Goal: Task Accomplishment & Management: Complete application form

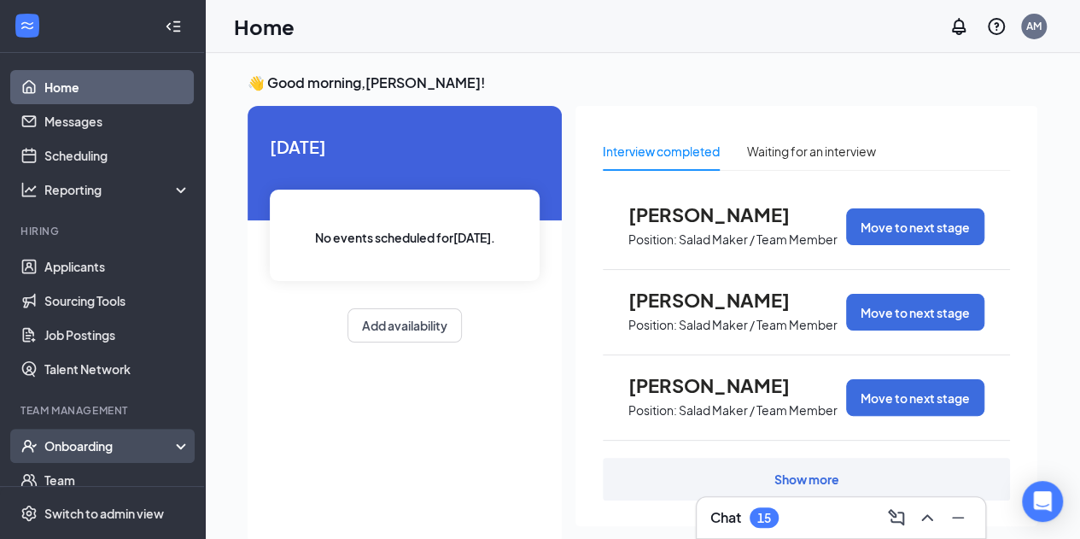
click at [85, 433] on div "Onboarding" at bounding box center [102, 446] width 205 height 34
click at [84, 477] on link "Overview" at bounding box center [117, 480] width 146 height 34
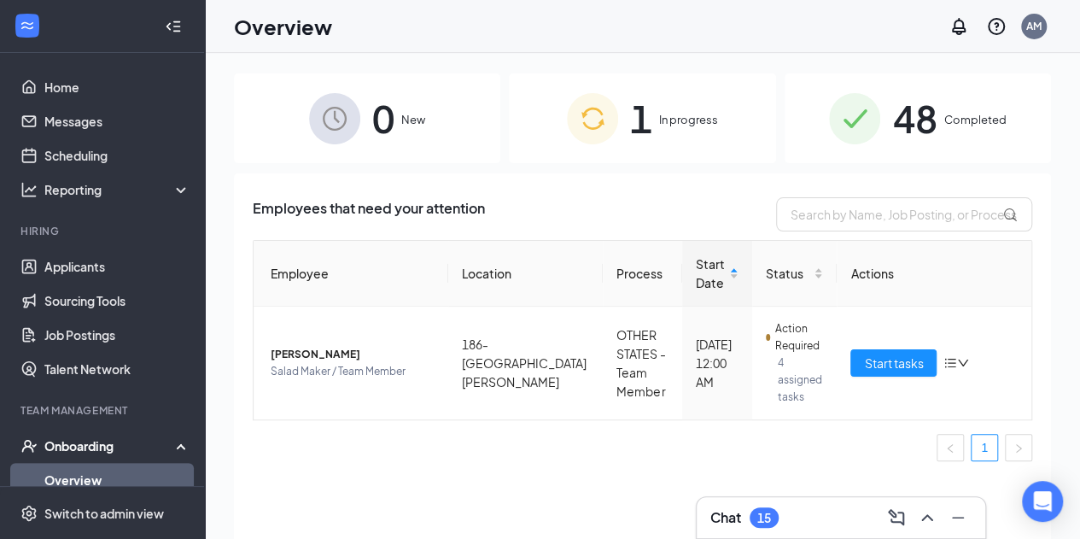
click at [649, 116] on span "1" at bounding box center [641, 118] width 22 height 59
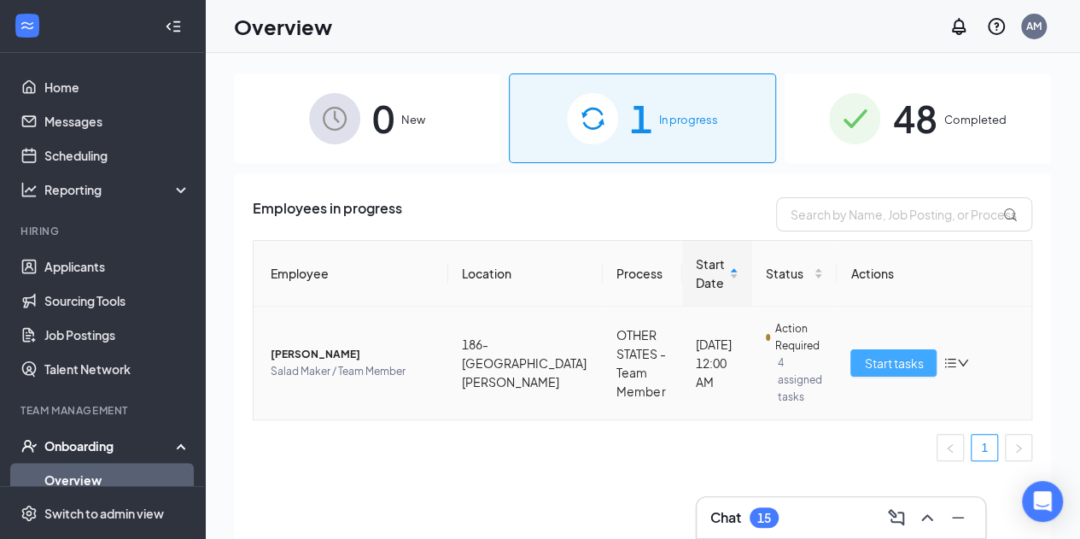
click at [903, 357] on span "Start tasks" at bounding box center [893, 363] width 59 height 19
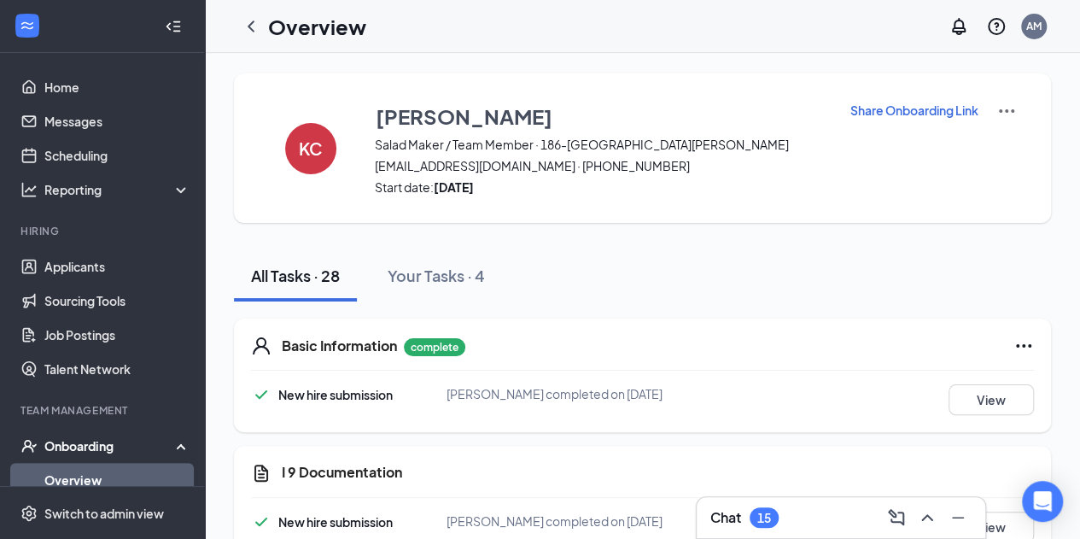
drag, startPoint x: 1062, startPoint y: 83, endPoint x: 1040, endPoint y: 79, distance: 22.6
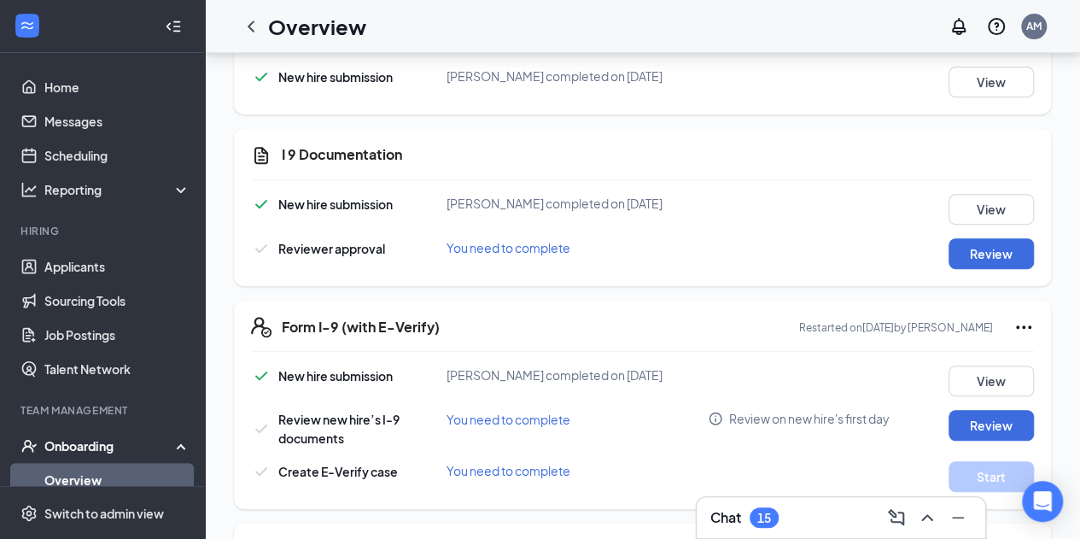
scroll to position [307, 0]
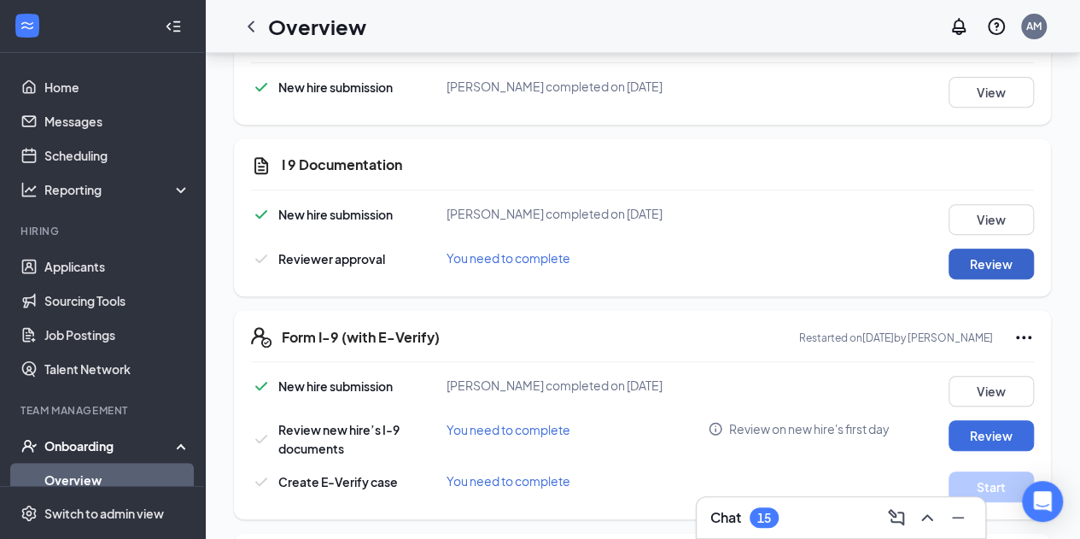
click at [975, 265] on button "Review" at bounding box center [991, 264] width 85 height 31
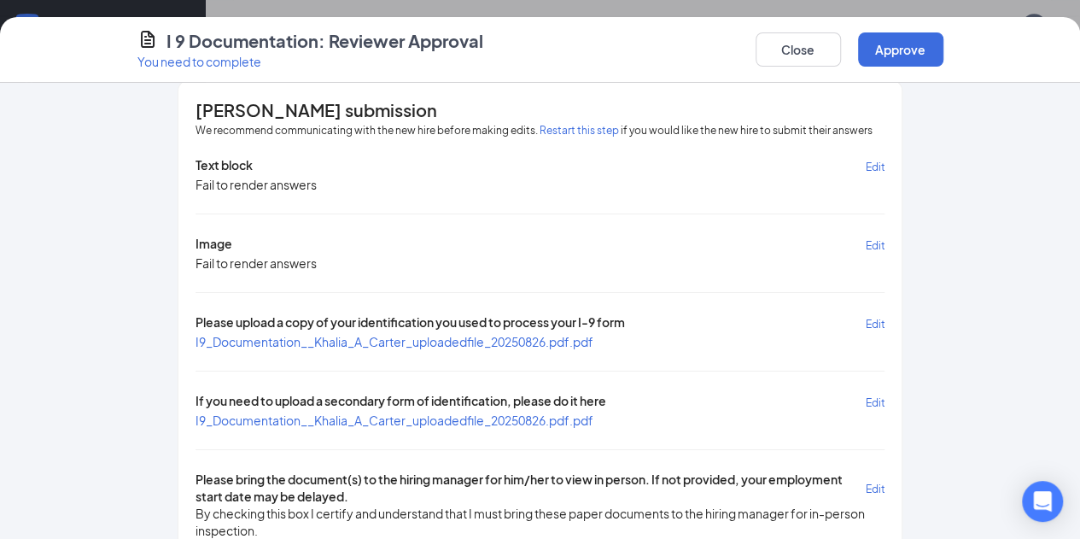
scroll to position [595, 0]
click at [885, 318] on span "Edit" at bounding box center [875, 324] width 20 height 13
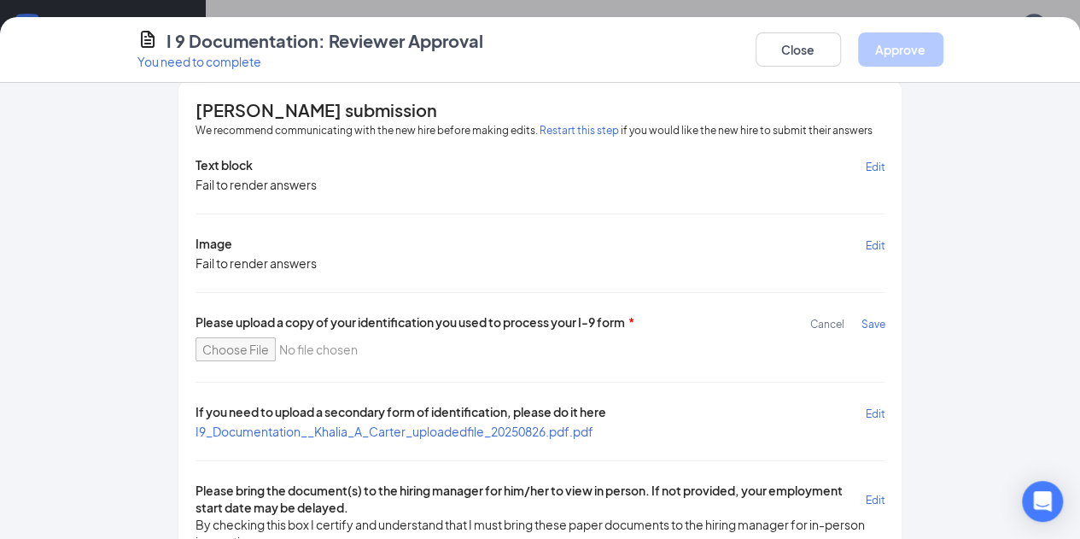
click at [861, 327] on button "Cancel" at bounding box center [835, 323] width 51 height 20
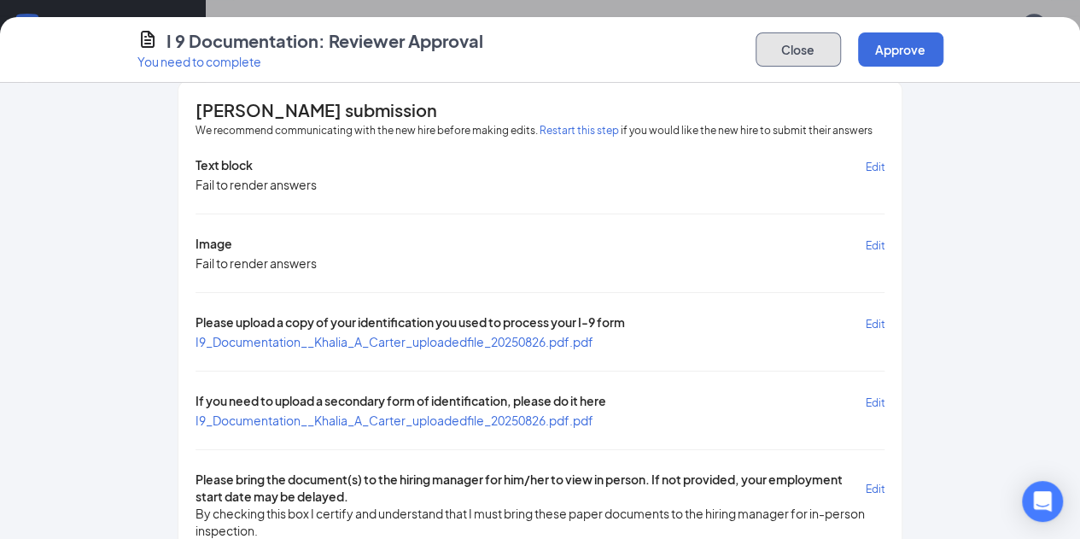
click at [841, 56] on button "Close" at bounding box center [798, 49] width 85 height 34
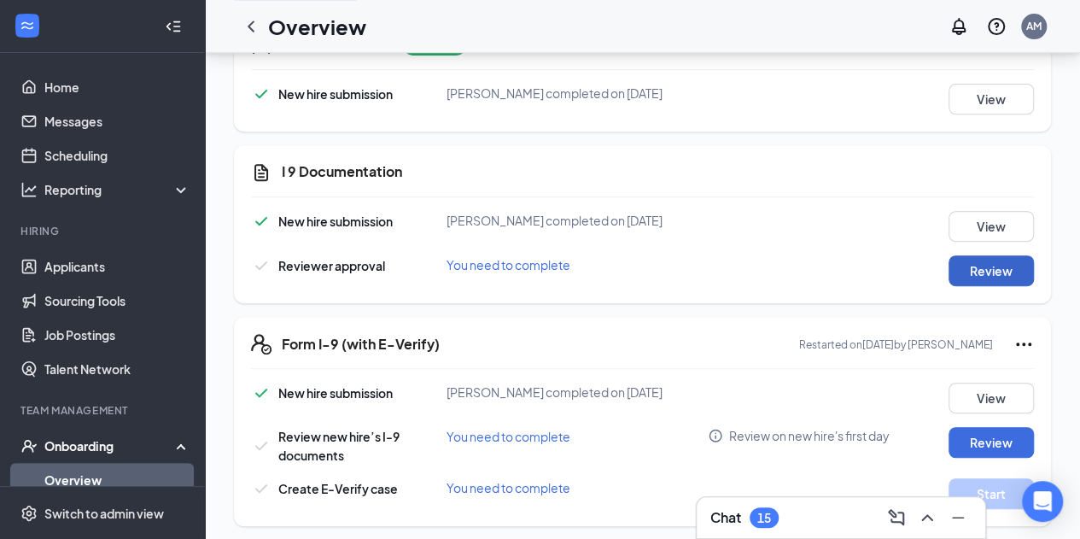
scroll to position [0, 0]
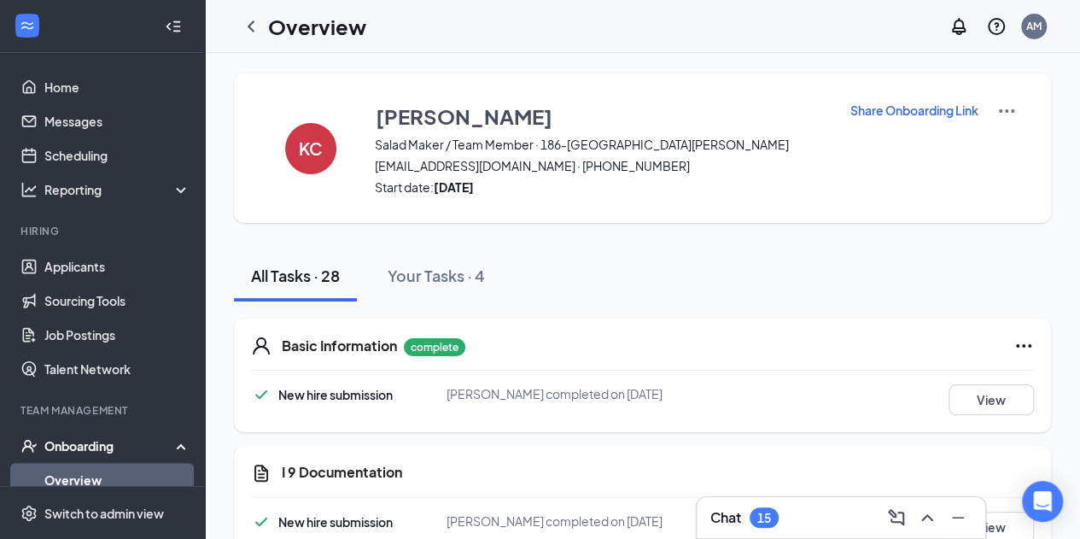
click at [1007, 112] on img at bounding box center [1007, 111] width 20 height 20
click at [830, 282] on div "All Tasks · 28 Your Tasks · 4" at bounding box center [642, 275] width 817 height 51
click at [418, 271] on div "Your Tasks · 4" at bounding box center [436, 275] width 97 height 21
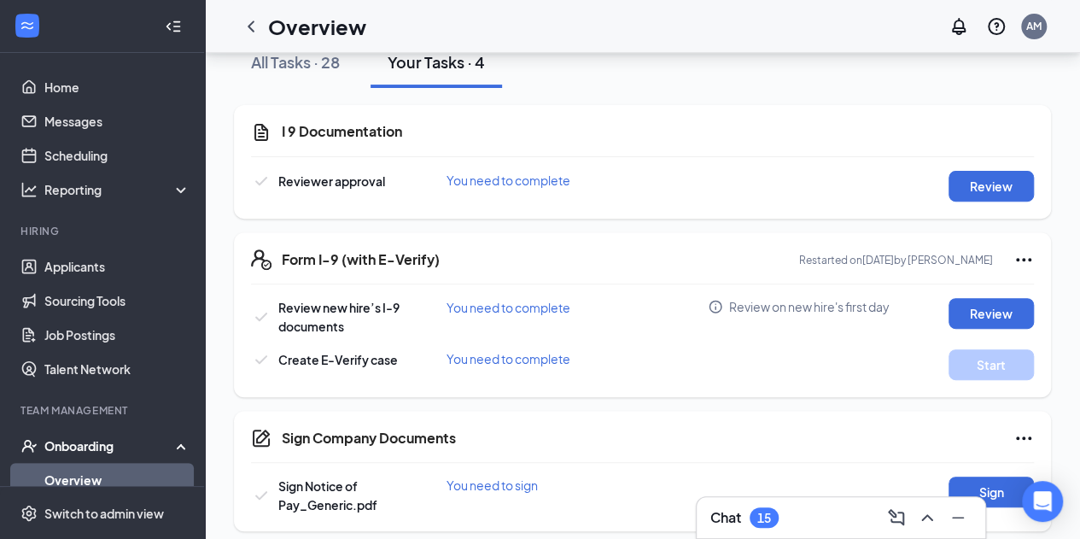
scroll to position [225, 0]
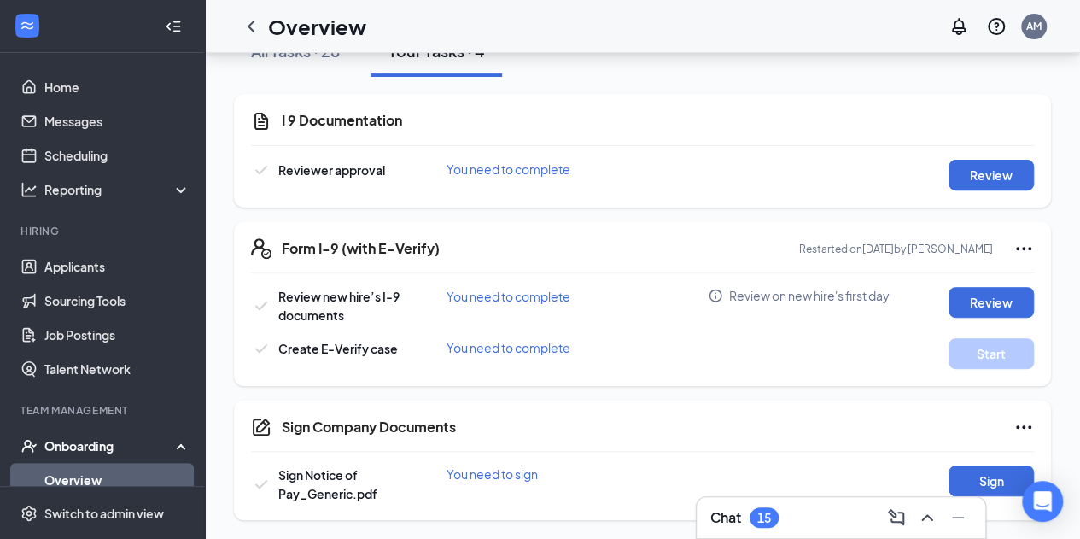
click at [1023, 250] on icon "Ellipses" at bounding box center [1024, 248] width 20 height 20
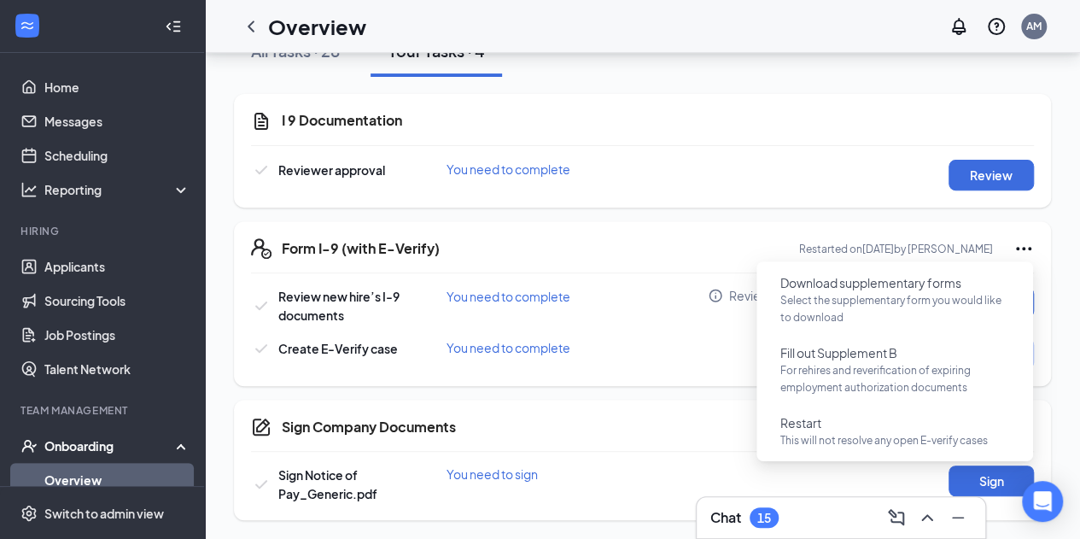
click at [1059, 271] on div "KC Khalia Carter Salad Maker / Team Member · 186-East Cobb liacarter2022@gmail.…" at bounding box center [642, 184] width 875 height 712
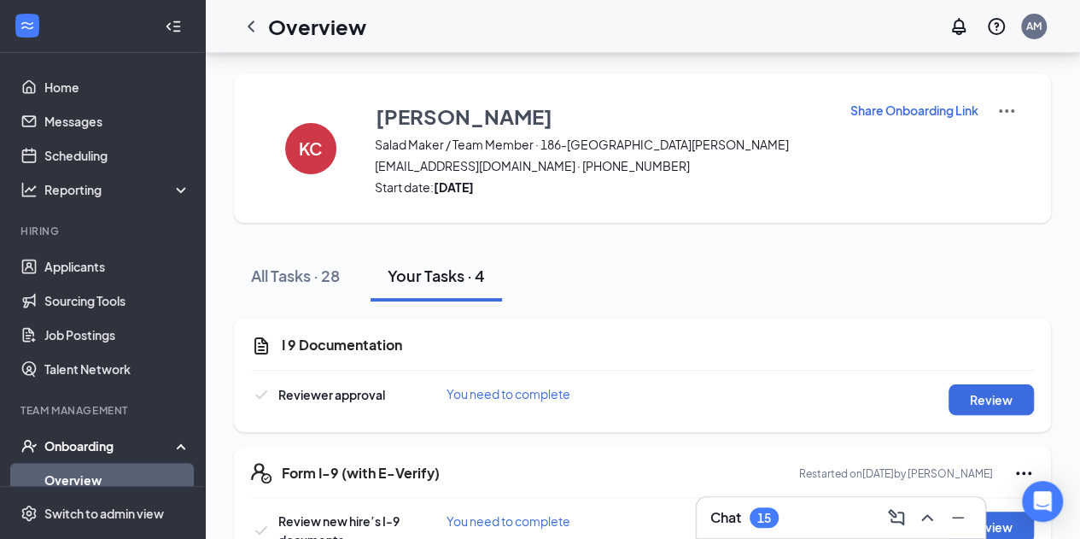
click at [1069, 194] on div "KC Khalia Carter Salad Maker / Team Member · 186-East Cobb liacarter2022@gmail.…" at bounding box center [642, 409] width 875 height 712
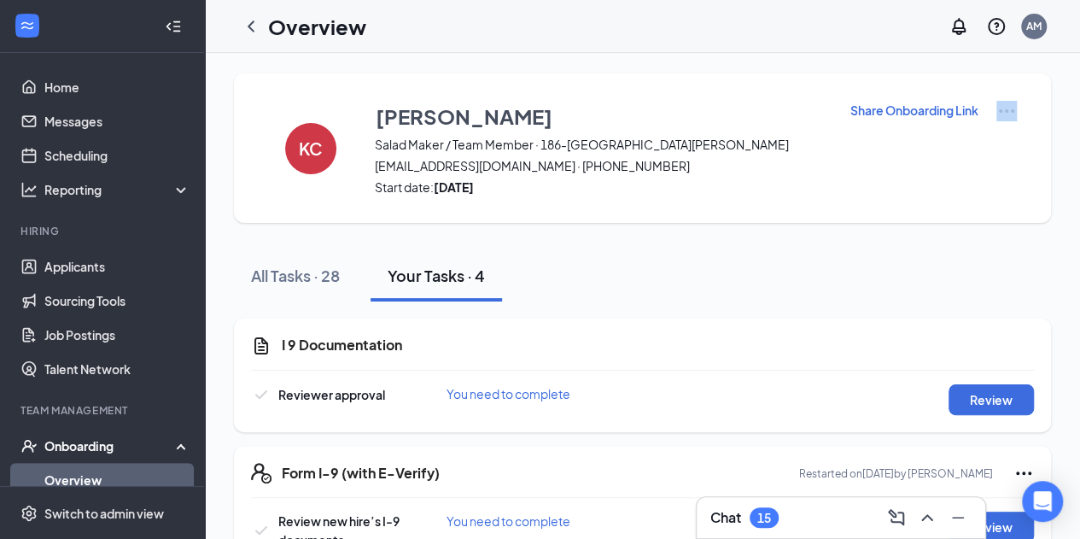
click at [1069, 194] on div "KC Khalia Carter Salad Maker / Team Member · 186-East Cobb liacarter2022@gmail.…" at bounding box center [642, 409] width 875 height 712
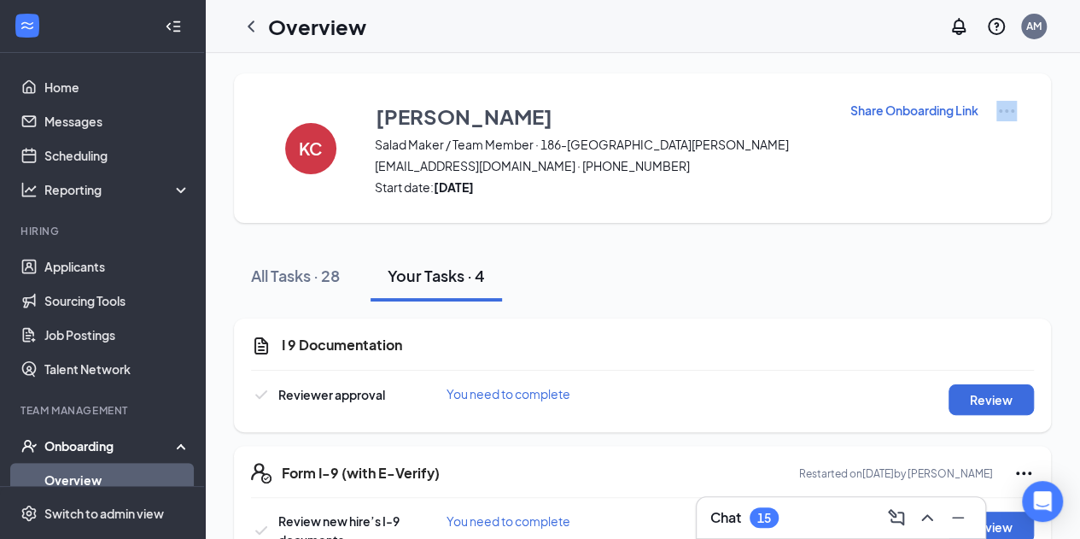
click at [1069, 194] on div "KC Khalia Carter Salad Maker / Team Member · 186-East Cobb liacarter2022@gmail.…" at bounding box center [642, 409] width 875 height 712
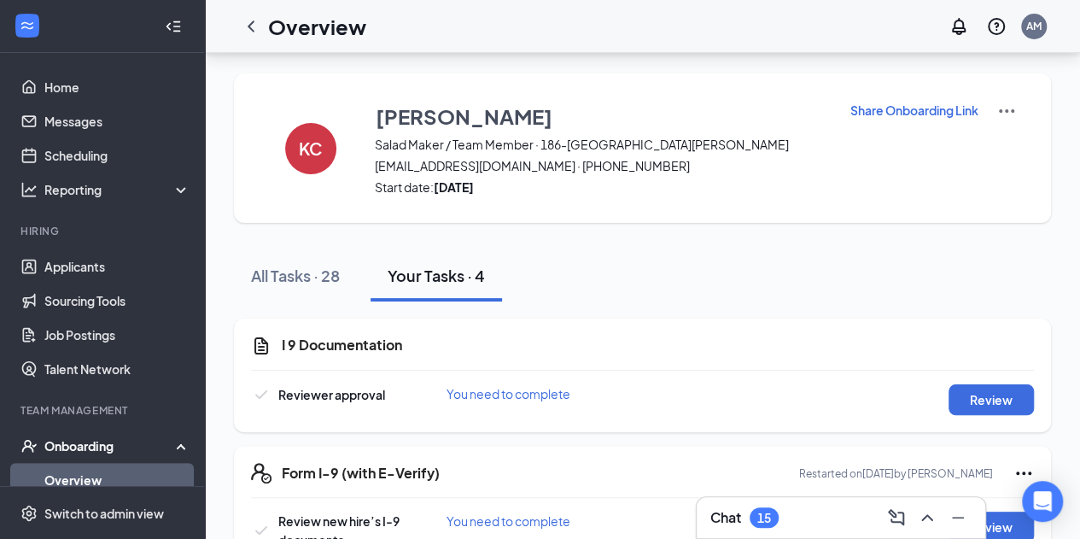
scroll to position [225, 0]
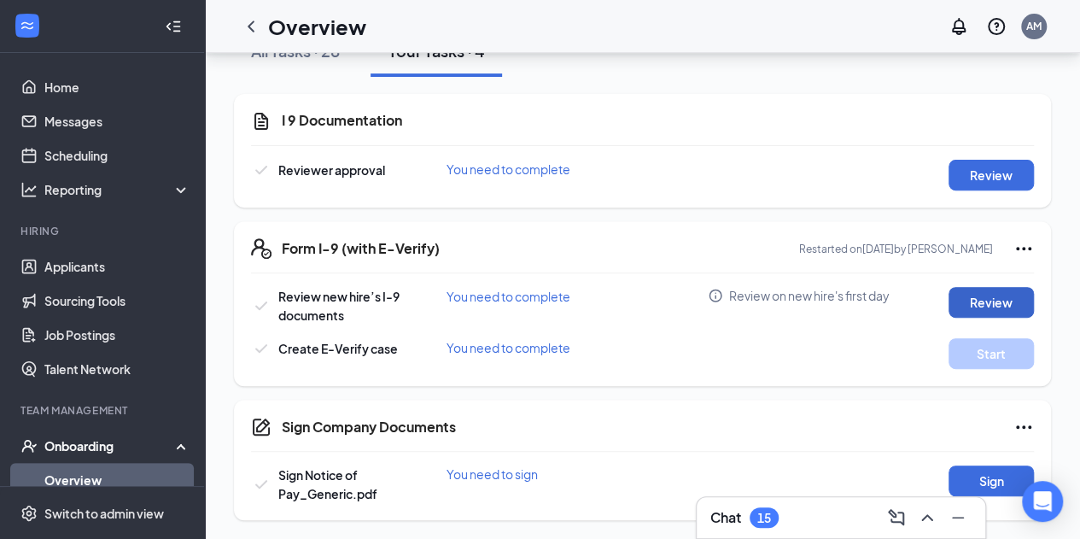
click at [984, 301] on button "Review" at bounding box center [991, 302] width 85 height 31
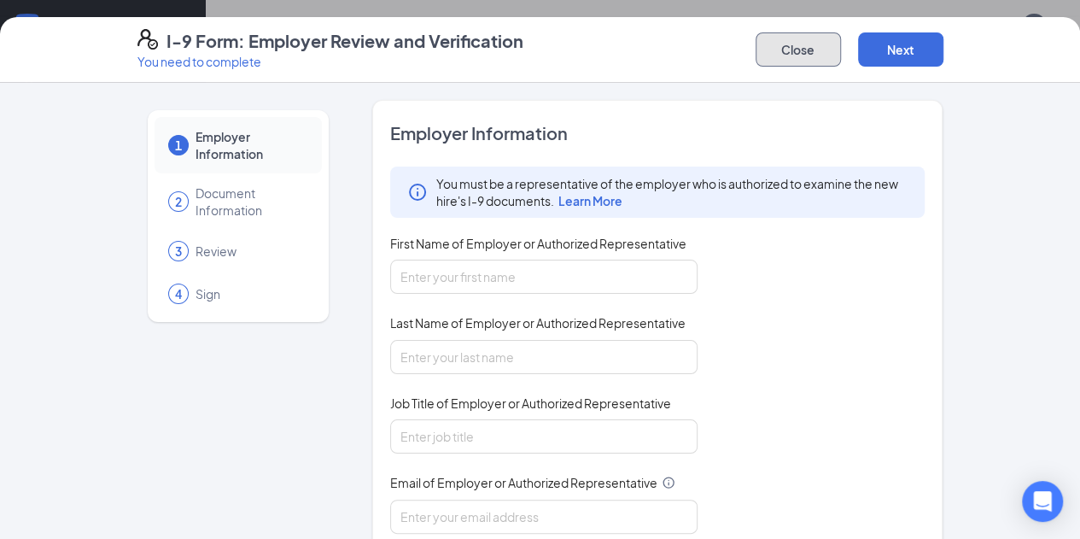
click at [841, 45] on button "Close" at bounding box center [798, 49] width 85 height 34
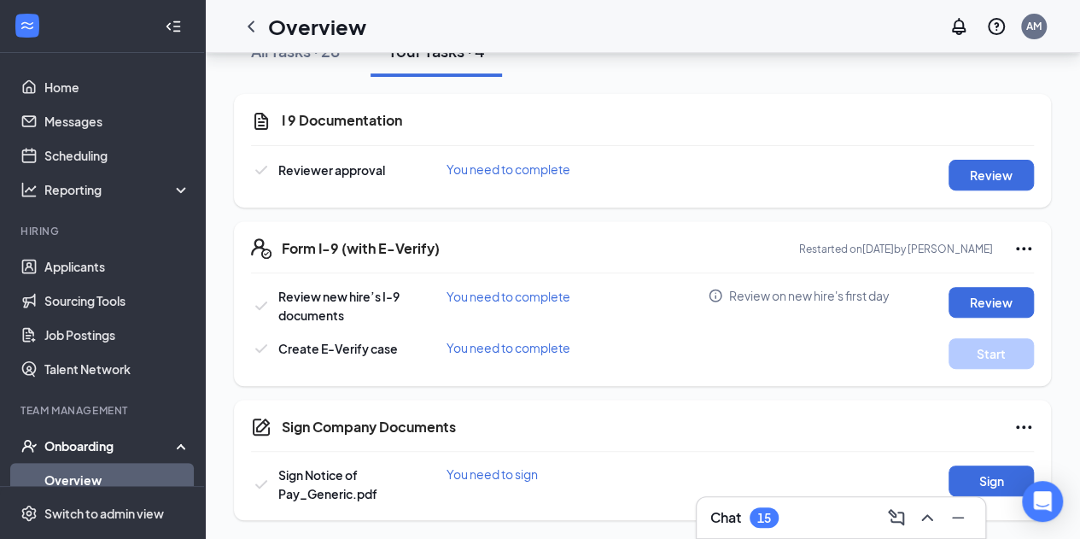
click at [1018, 247] on icon "Ellipses" at bounding box center [1023, 248] width 15 height 3
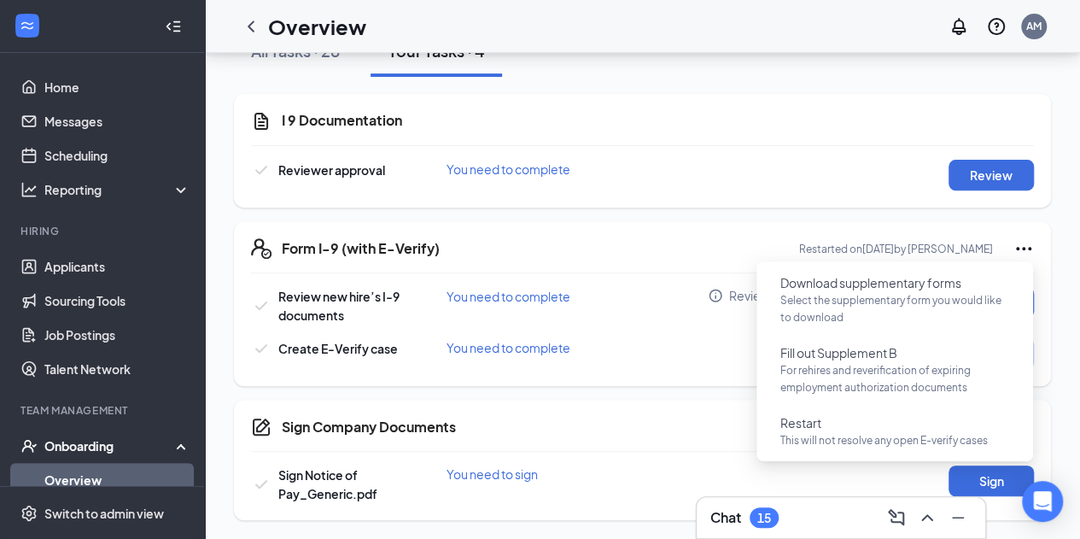
click at [676, 189] on div "Reviewer approval You need to complete Review" at bounding box center [642, 175] width 783 height 31
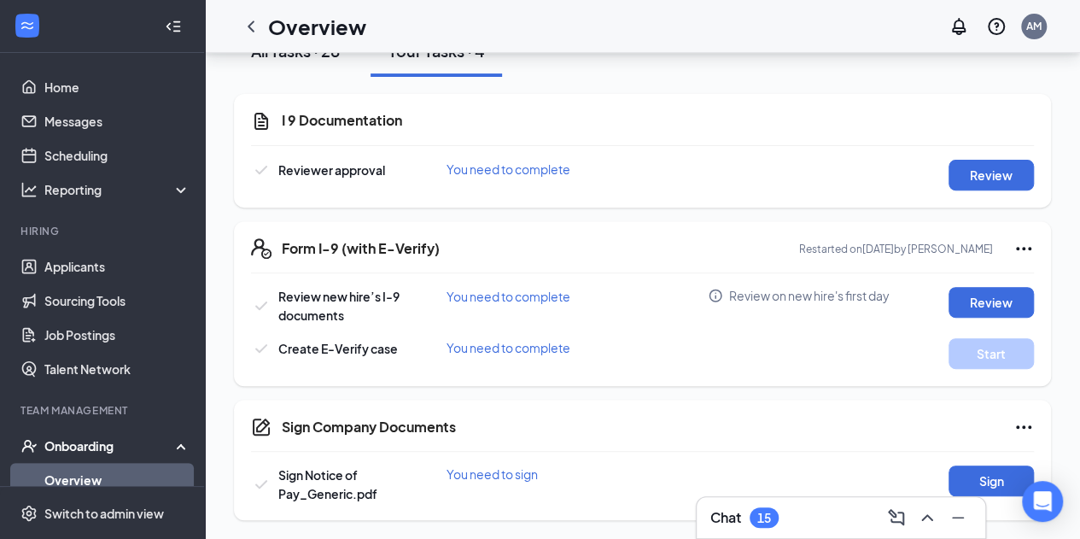
click at [296, 57] on div "All Tasks · 28" at bounding box center [295, 50] width 89 height 21
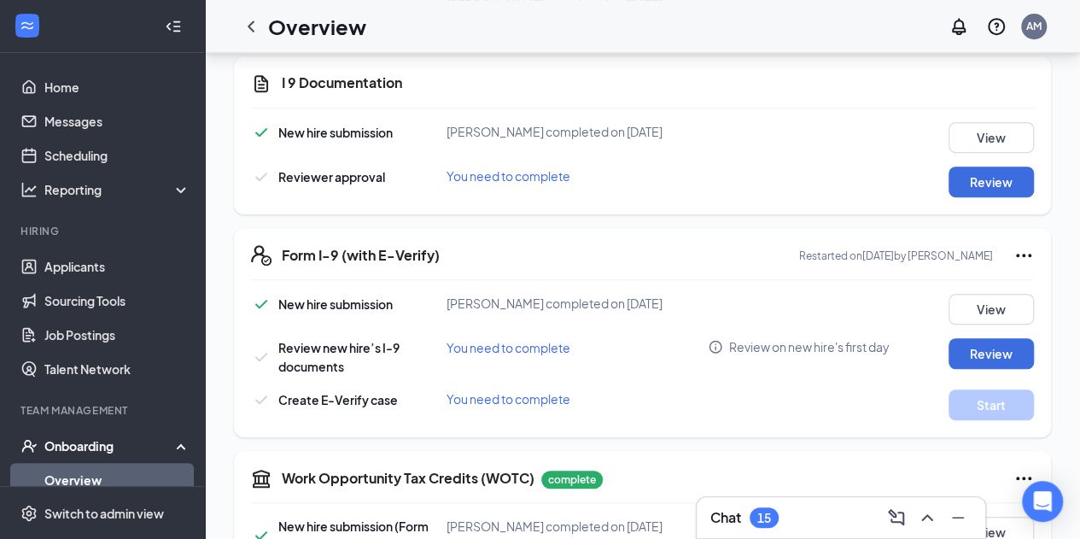
scroll to position [375, 0]
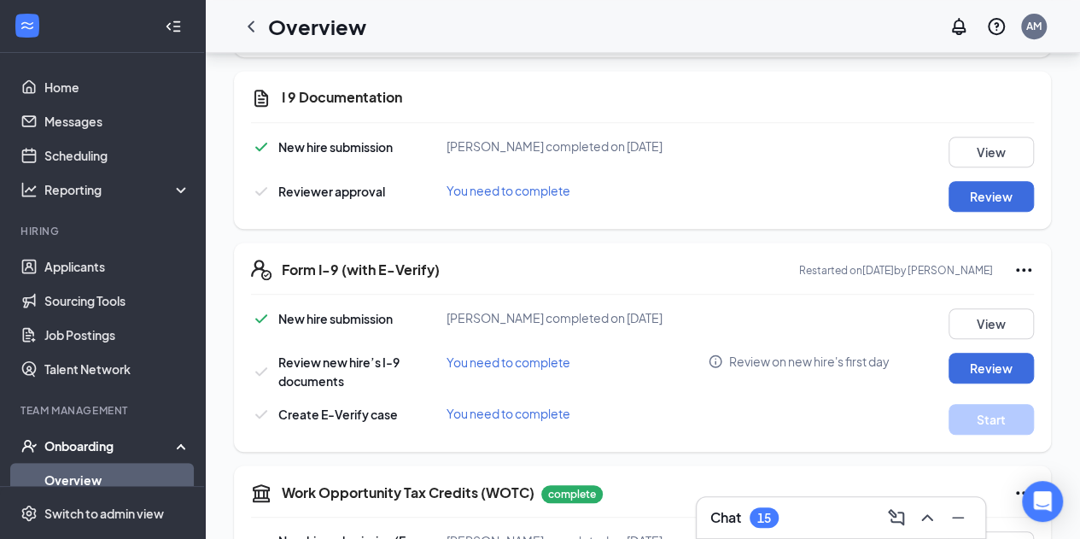
click at [1028, 268] on icon "Ellipses" at bounding box center [1023, 269] width 15 height 3
click at [987, 149] on button "View" at bounding box center [991, 152] width 85 height 31
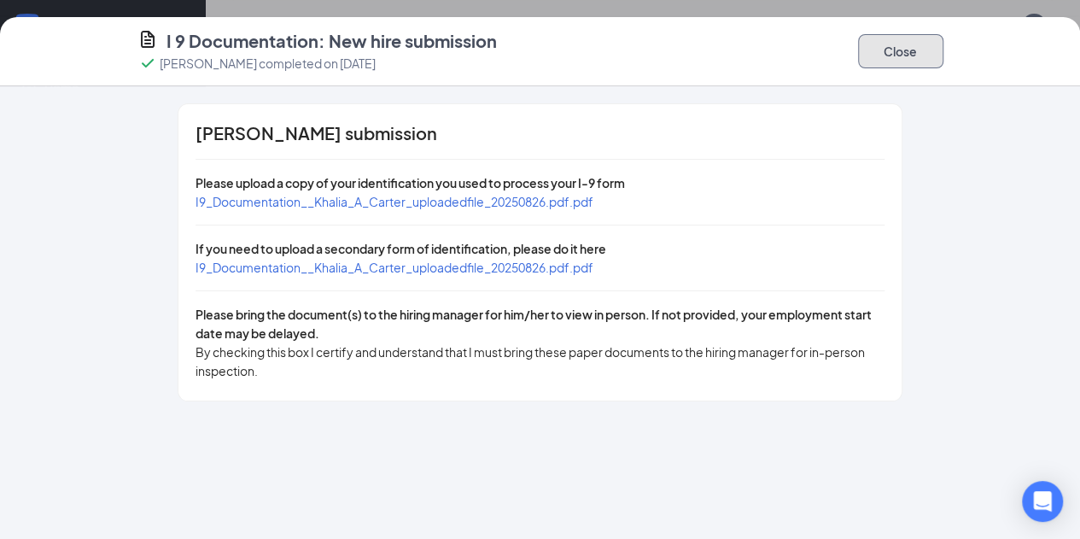
click at [944, 38] on button "Close" at bounding box center [900, 51] width 85 height 34
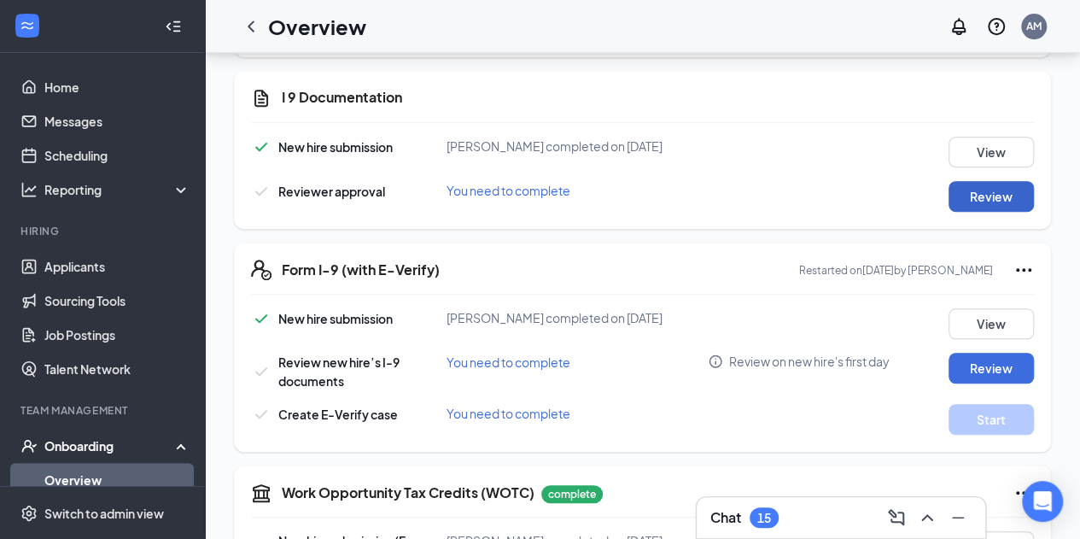
click at [986, 192] on button "Review" at bounding box center [991, 196] width 85 height 31
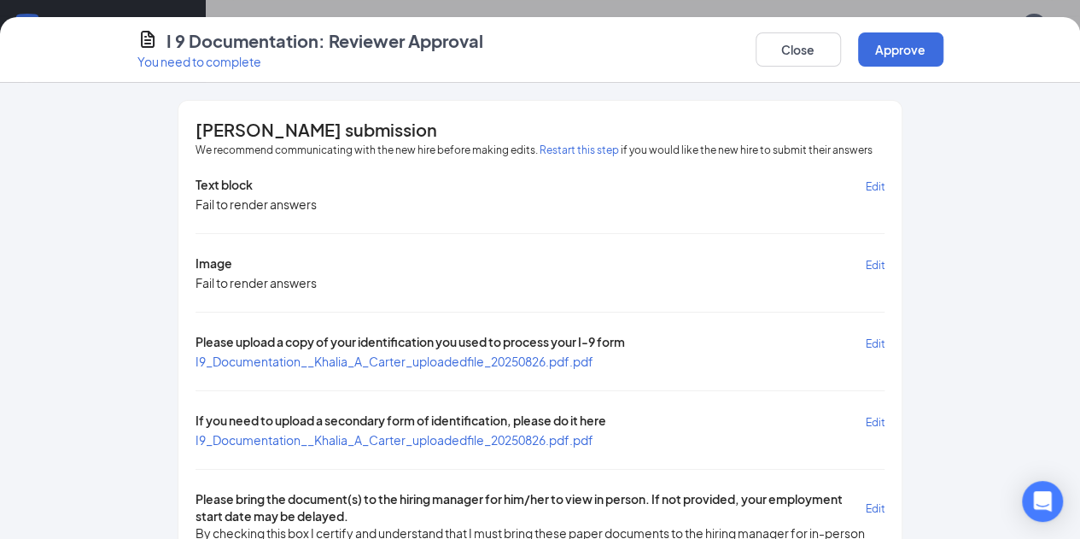
click at [540, 149] on button "Restart this step" at bounding box center [579, 150] width 79 height 17
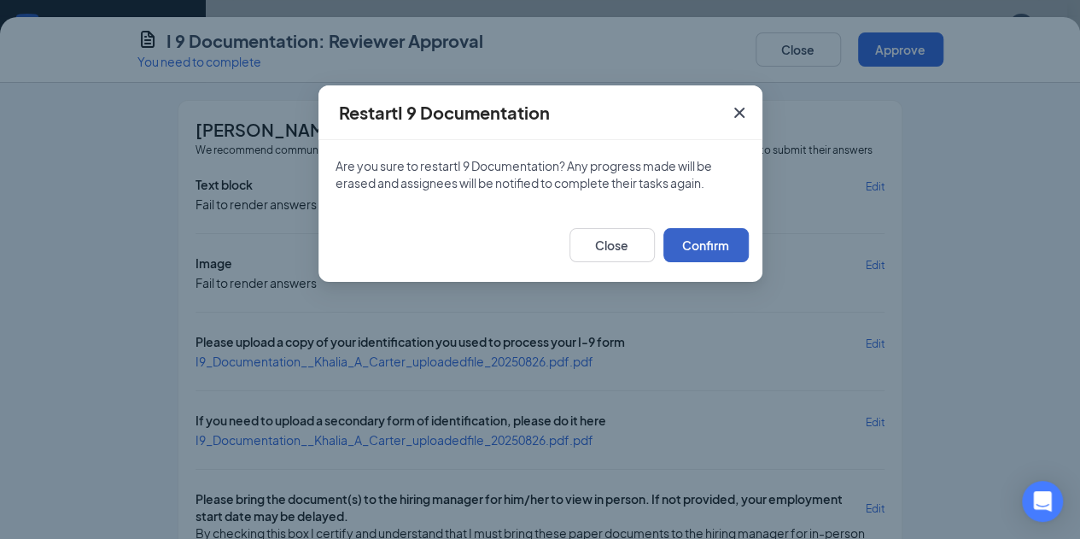
click at [685, 247] on button "Confirm" at bounding box center [706, 245] width 85 height 34
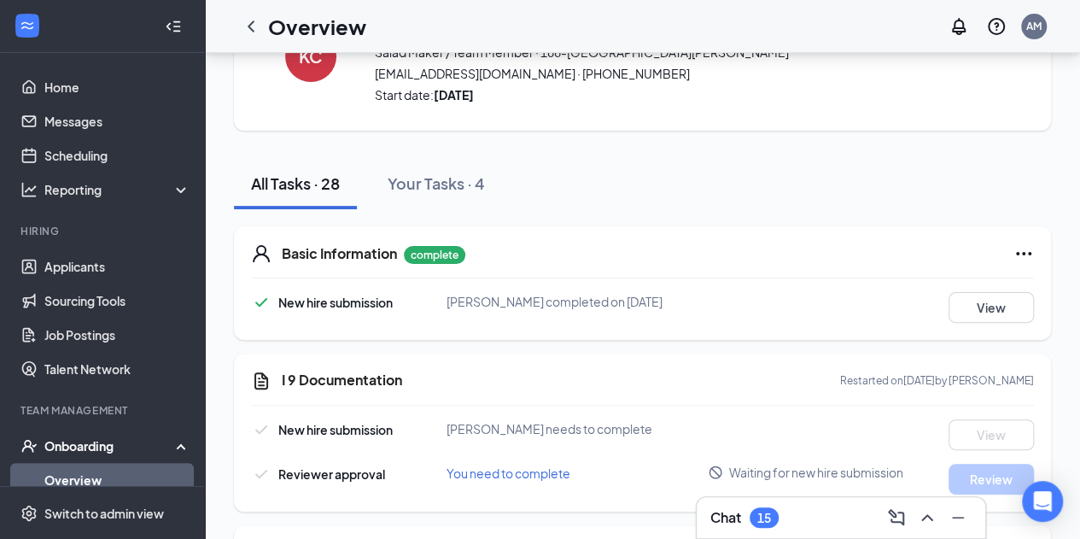
scroll to position [75, 0]
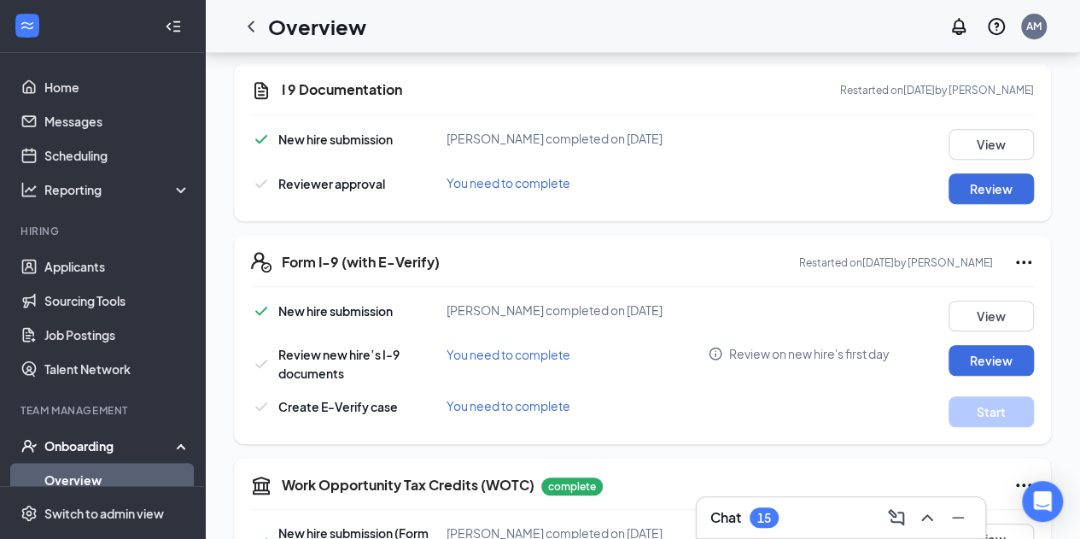
scroll to position [375, 0]
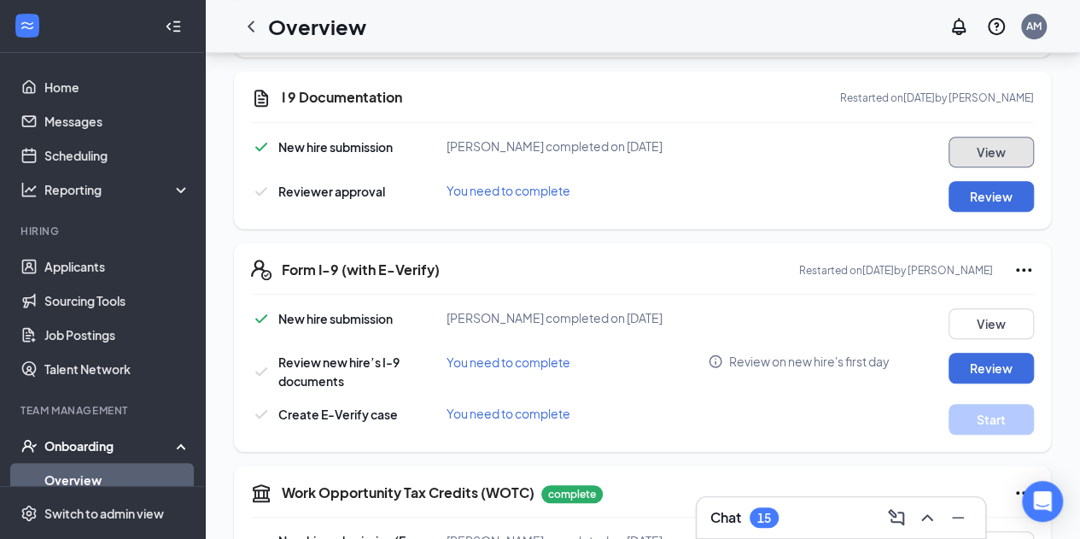
click at [983, 148] on button "View" at bounding box center [991, 152] width 85 height 31
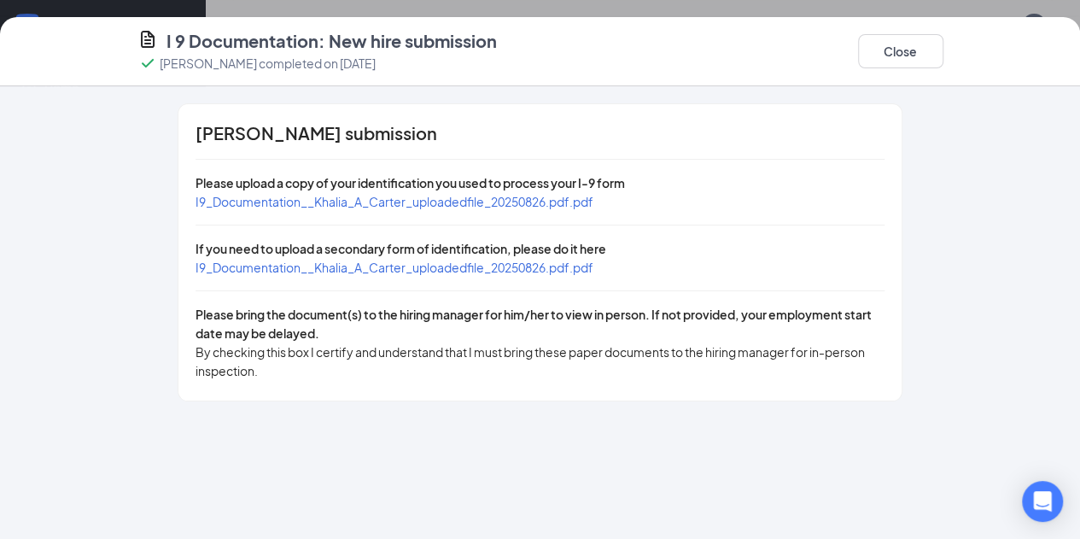
click at [386, 203] on span "I9_Documentation__Khalia_A_Carter_uploadedfile_20250826.pdf.pdf" at bounding box center [395, 201] width 398 height 15
click at [374, 267] on span "I9_Documentation__Khalia_A_Carter_uploadedfile_20250826.pdf.pdf" at bounding box center [395, 267] width 398 height 15
click at [944, 50] on button "Close" at bounding box center [900, 51] width 85 height 34
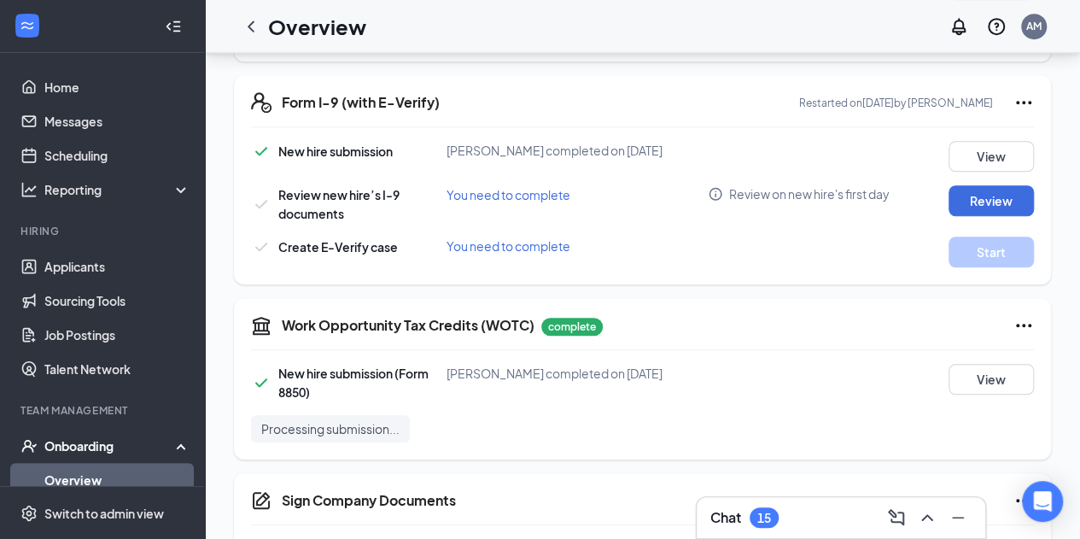
scroll to position [559, 0]
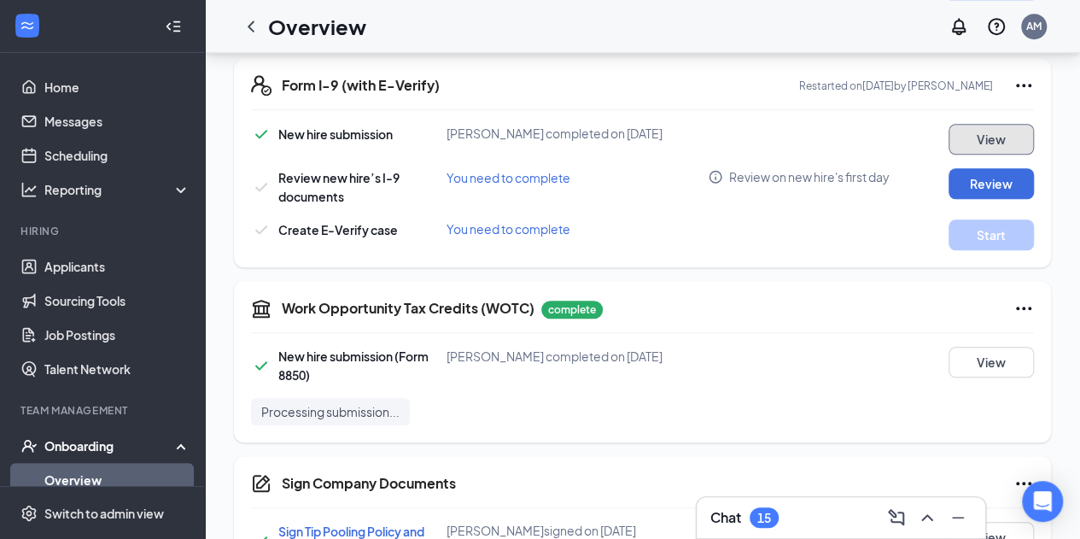
click at [970, 148] on button "View" at bounding box center [991, 139] width 85 height 31
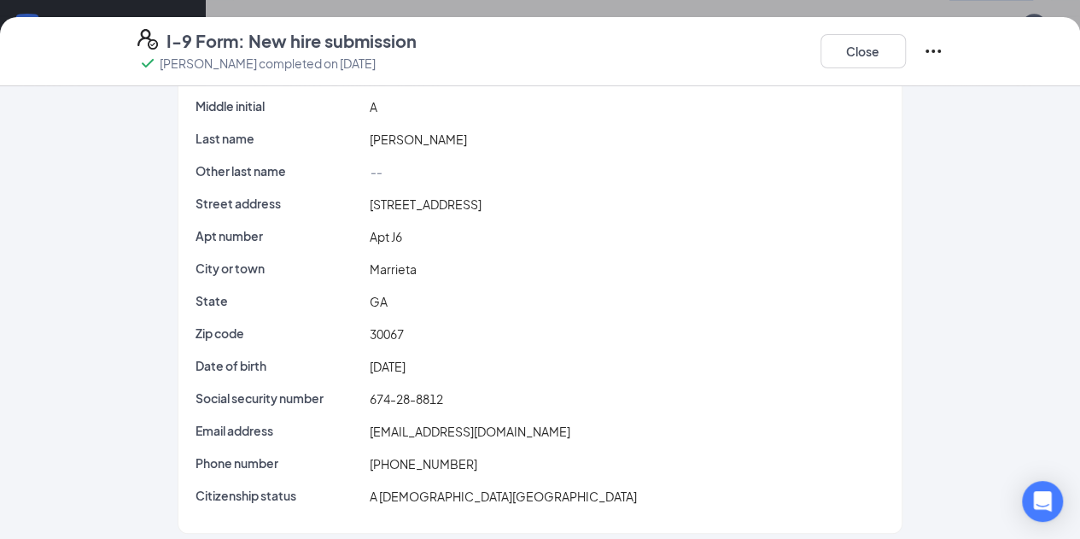
scroll to position [104, 0]
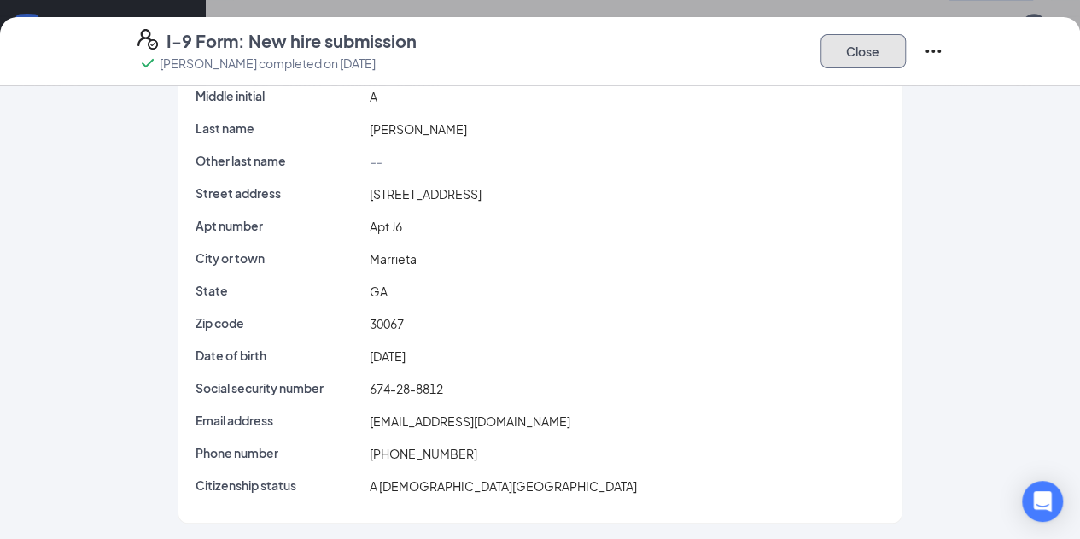
click at [906, 56] on button "Close" at bounding box center [863, 51] width 85 height 34
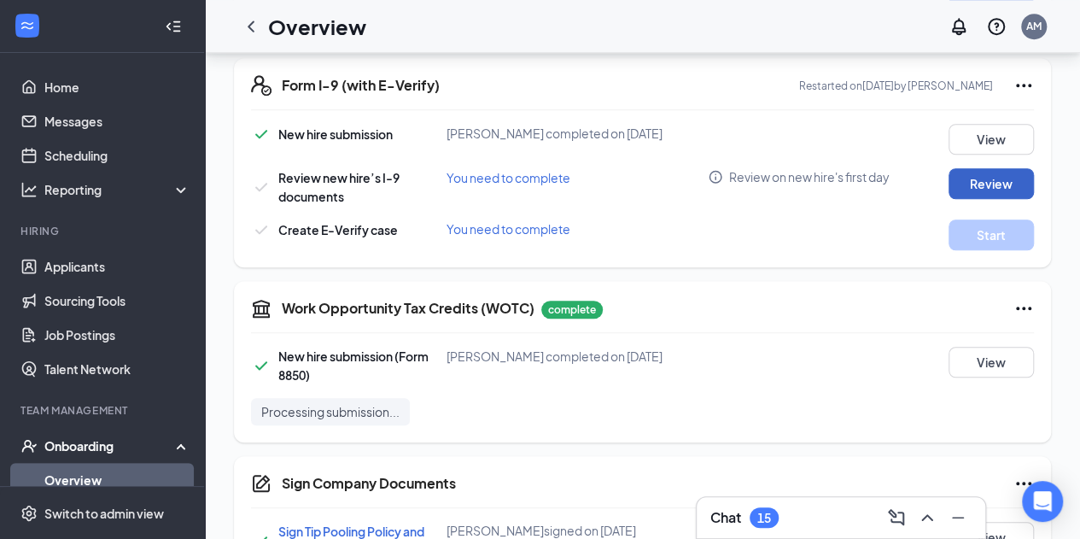
click at [960, 172] on button "Review" at bounding box center [991, 183] width 85 height 31
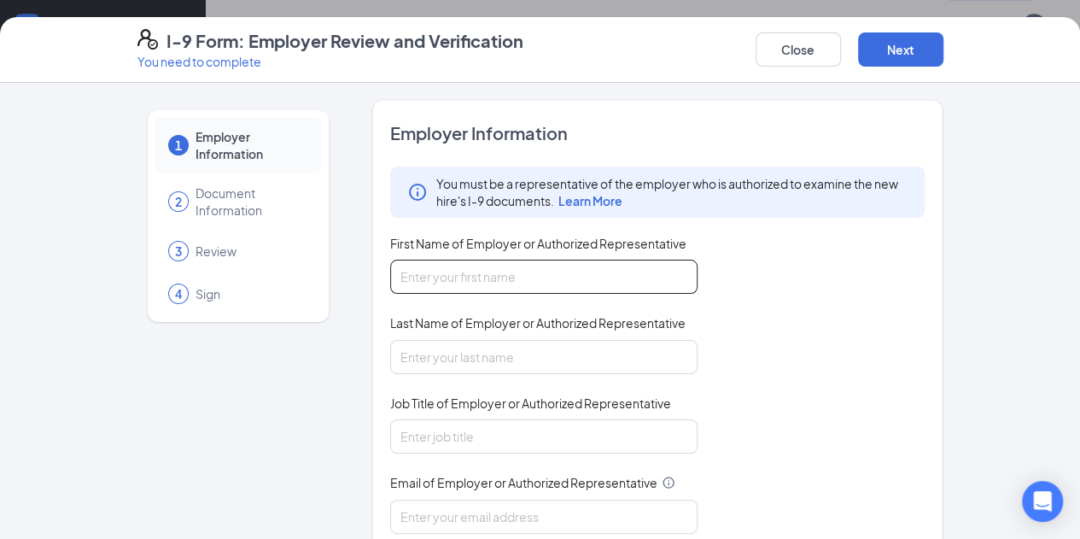
click at [487, 286] on input "First Name of Employer or Authorized Representative" at bounding box center [543, 277] width 307 height 34
type input "Ahmadu"
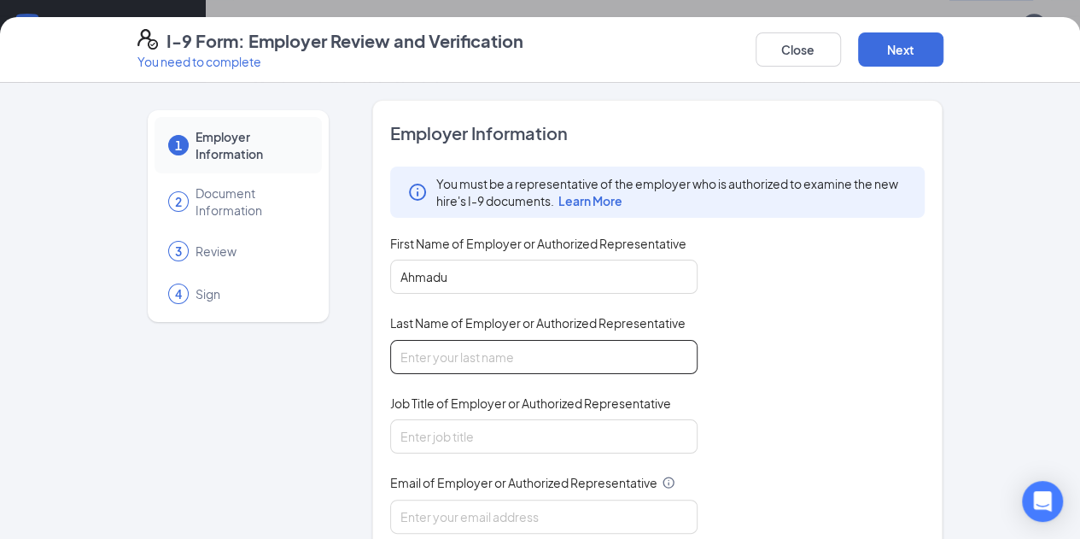
click at [456, 351] on input "Last Name of Employer or Authorized Representative" at bounding box center [543, 357] width 307 height 34
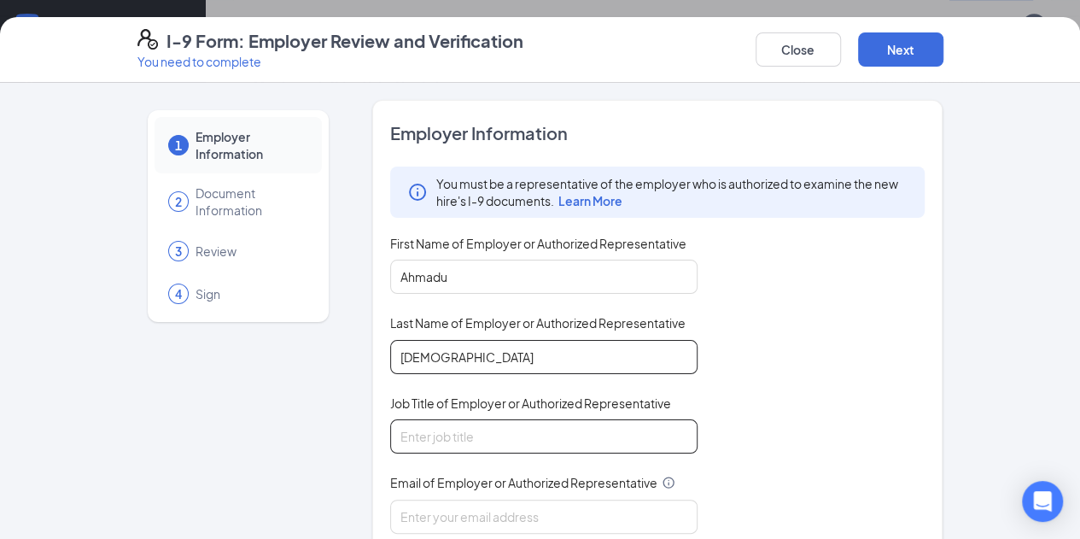
type input "[DEMOGRAPHIC_DATA]"
click at [408, 438] on input "Job Title of Employer or Authorized Representative" at bounding box center [543, 436] width 307 height 34
type input "General Manager"
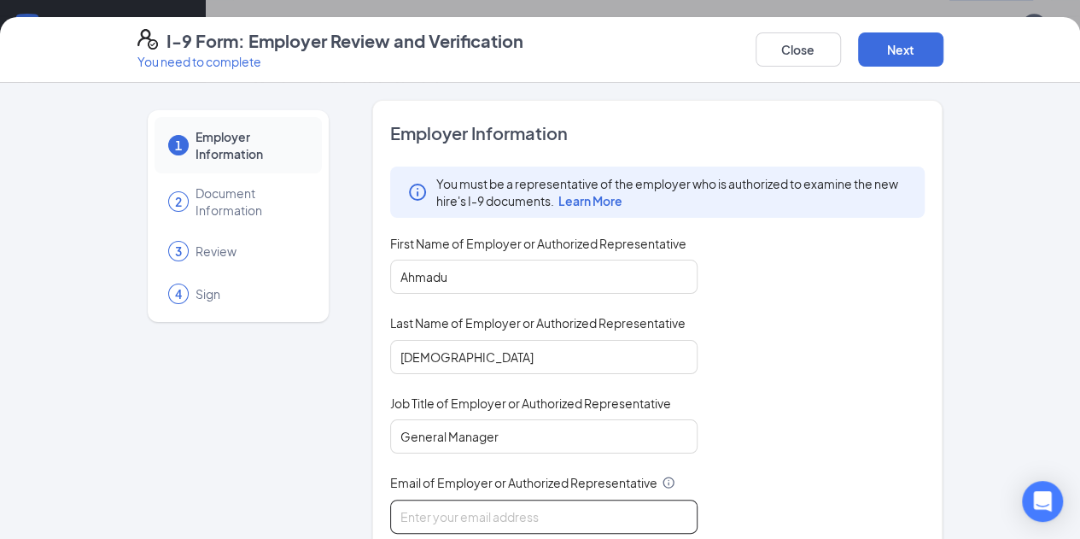
click at [452, 512] on input "Email of Employer or Authorized Representative" at bounding box center [543, 517] width 307 height 34
type input "[EMAIL_ADDRESS][DOMAIN_NAME]"
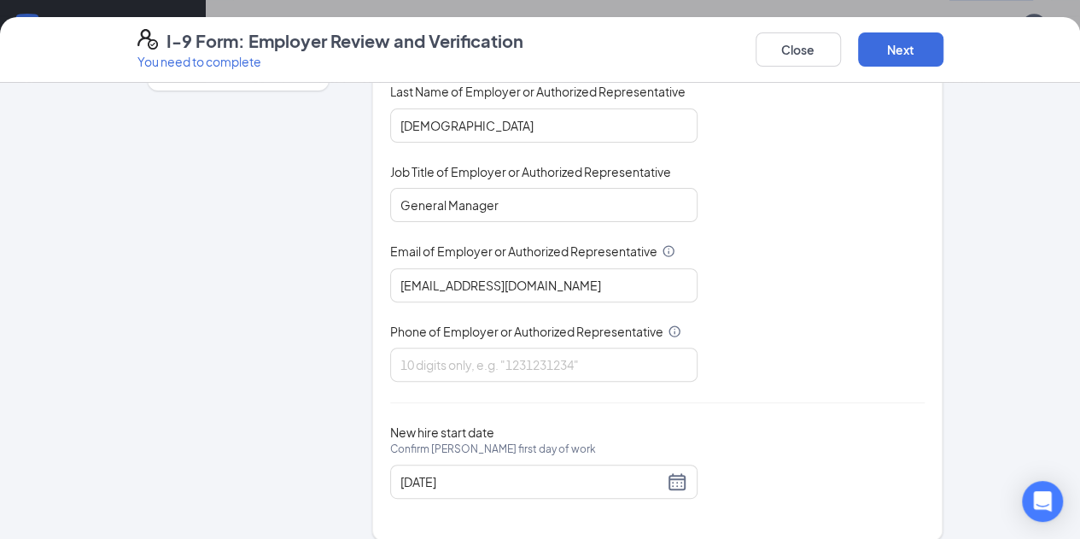
scroll to position [245, 0]
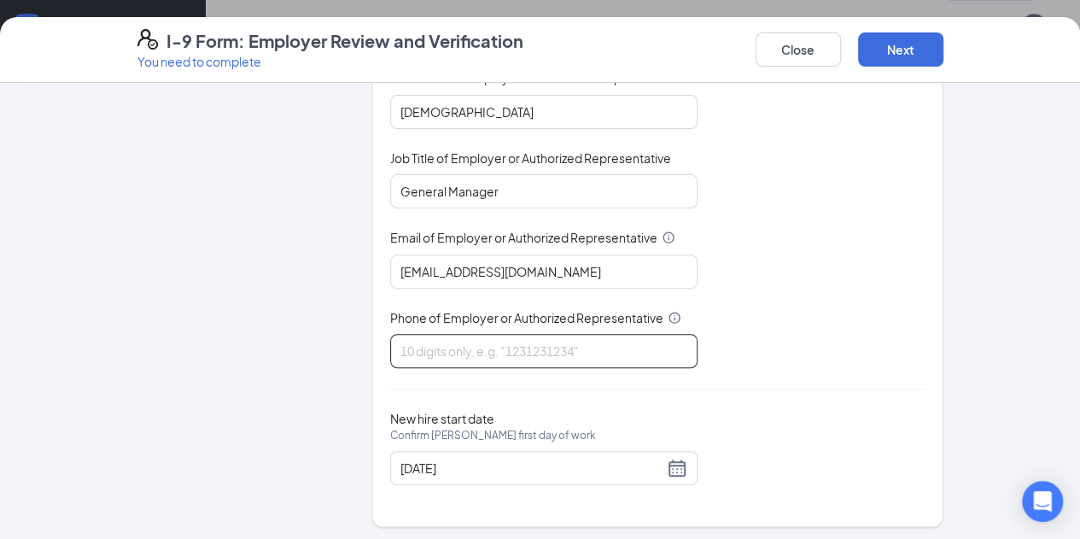
click at [483, 352] on input "Phone of Employer or Authorized Representative" at bounding box center [543, 351] width 307 height 34
type input "6782923489"
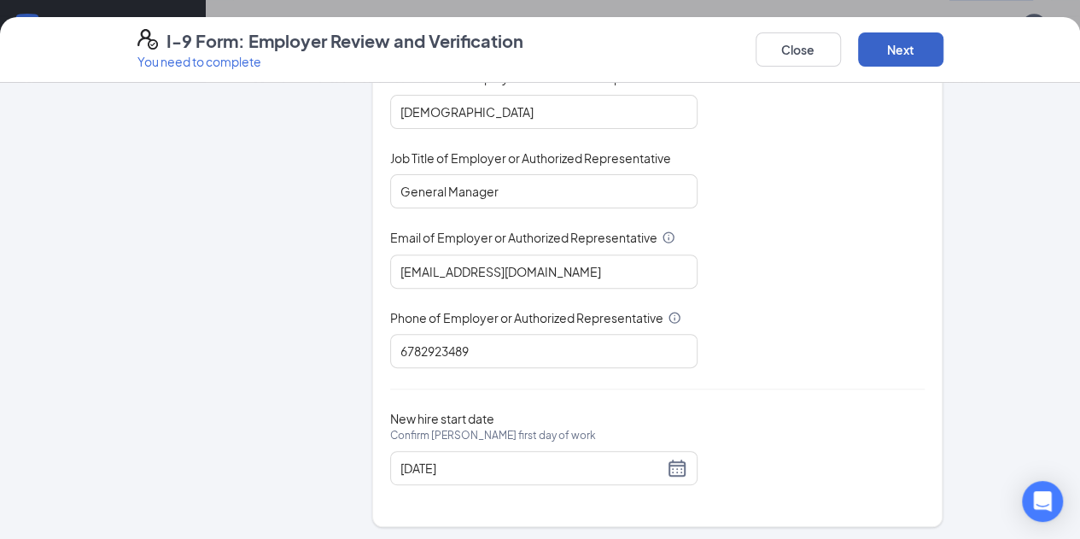
click at [944, 60] on button "Next" at bounding box center [900, 49] width 85 height 34
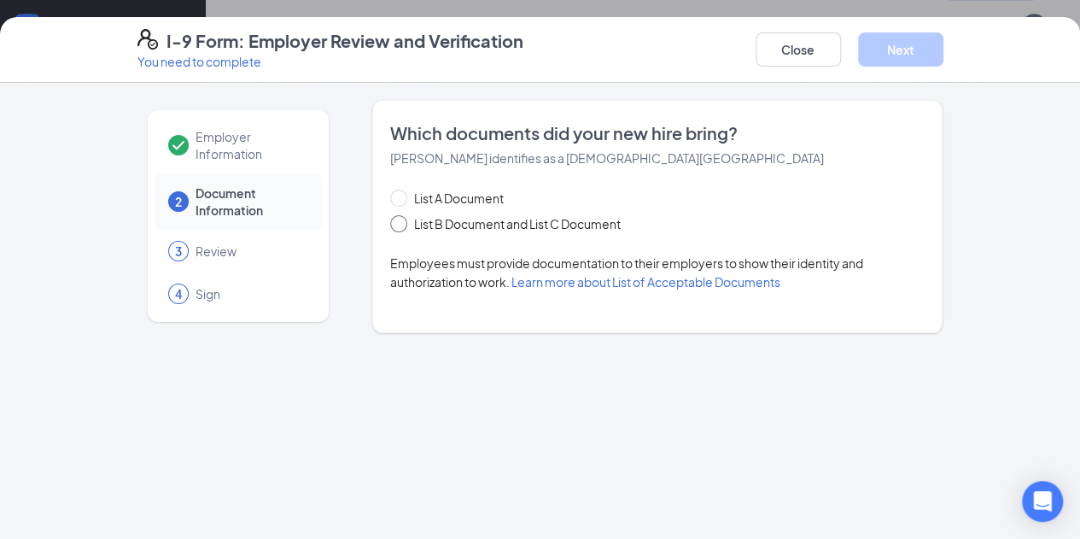
click at [390, 219] on span at bounding box center [398, 223] width 17 height 17
click at [390, 219] on input "List B Document and List C Document" at bounding box center [396, 221] width 12 height 12
radio input "true"
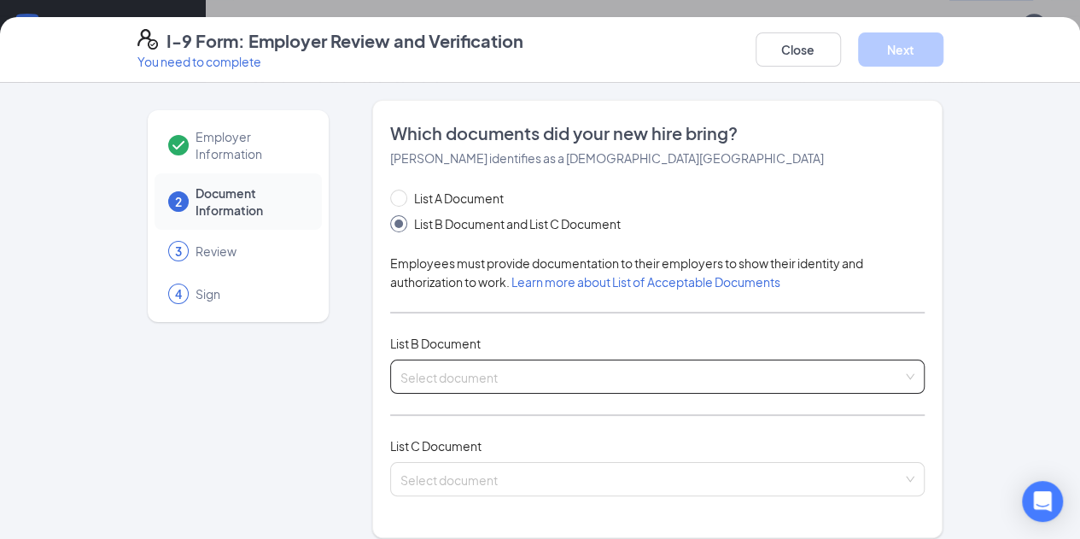
click at [462, 371] on input "search" at bounding box center [652, 373] width 503 height 26
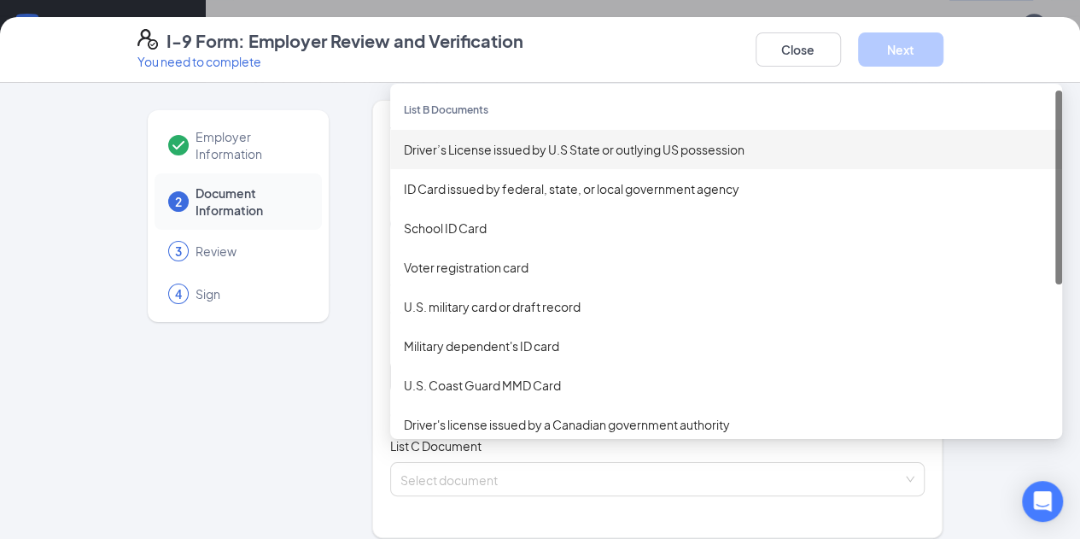
click at [594, 144] on div "Driver’s License issued by U.S State or outlying US possession" at bounding box center [726, 149] width 645 height 19
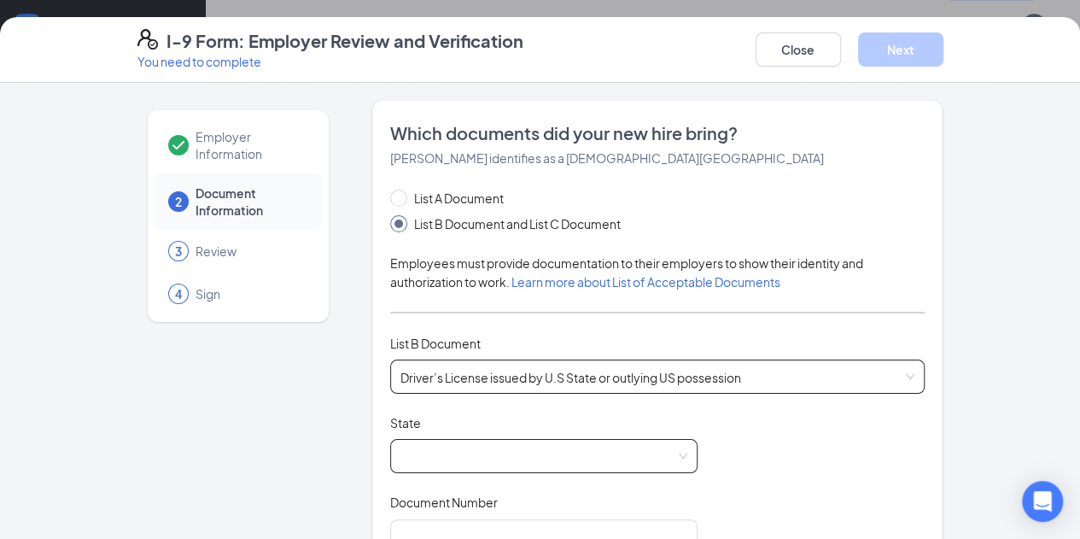
click at [470, 442] on span at bounding box center [544, 456] width 287 height 32
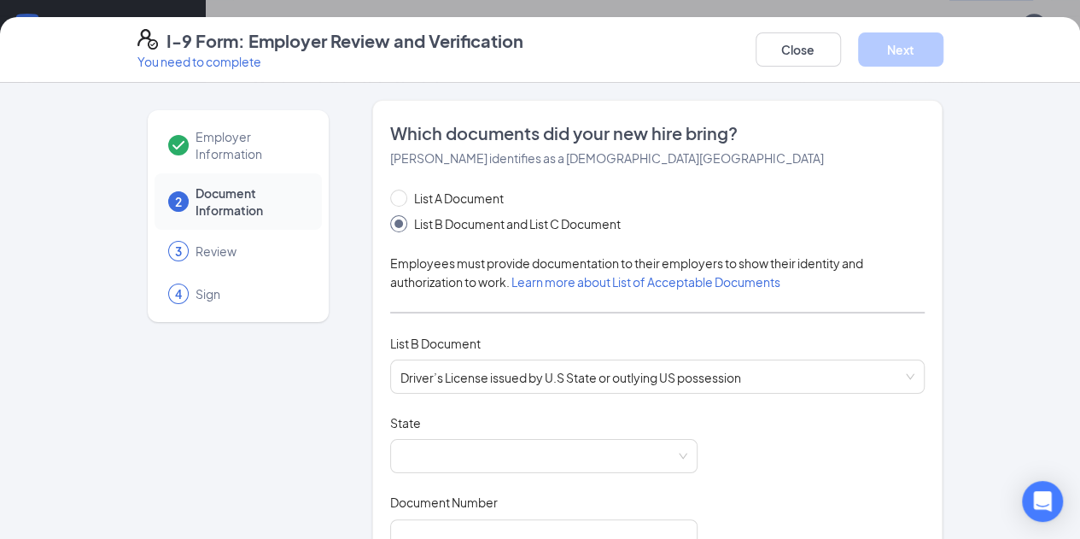
drag, startPoint x: 651, startPoint y: 218, endPoint x: 648, endPoint y: 235, distance: 17.3
click at [648, 235] on div "List A Document List B Document and List C Document Employees must provide docu…" at bounding box center [657, 525] width 535 height 673
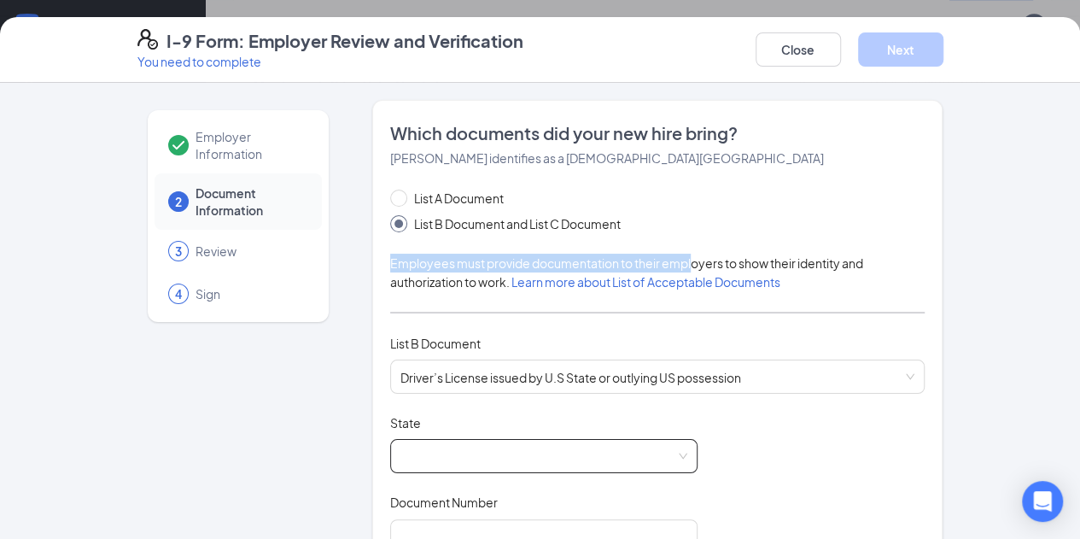
click at [536, 452] on span at bounding box center [544, 456] width 287 height 32
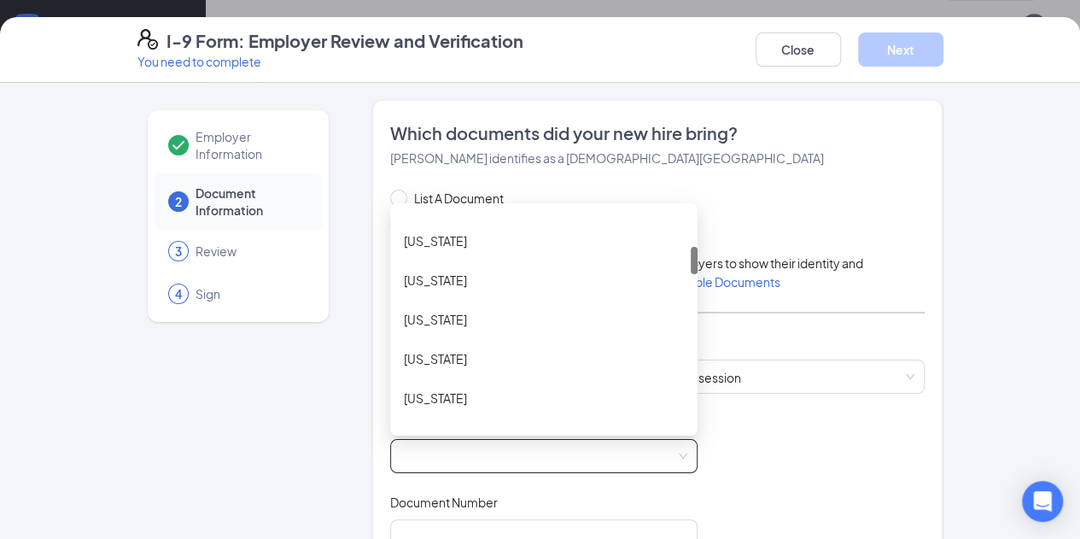
scroll to position [284, 0]
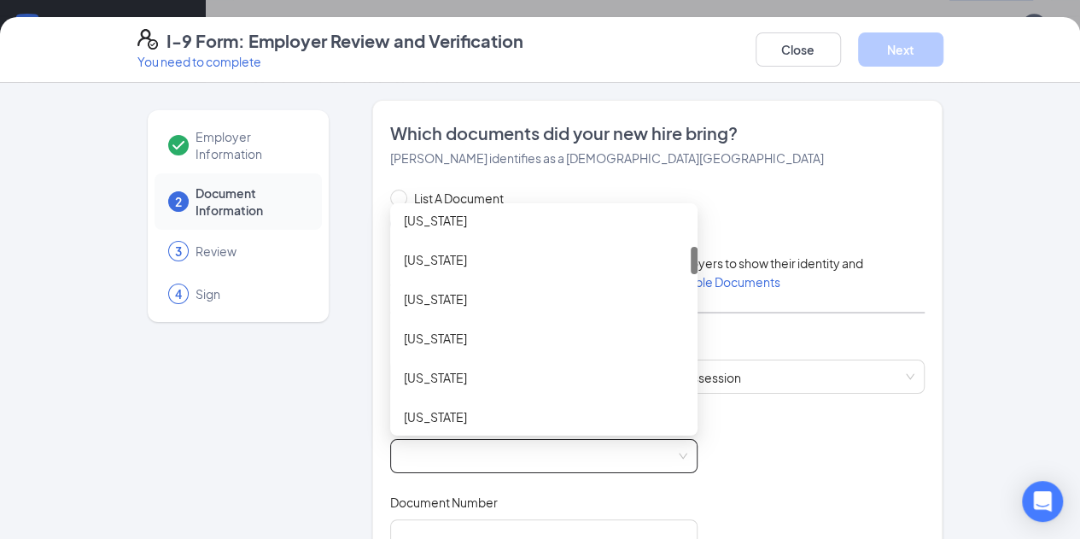
drag, startPoint x: 647, startPoint y: 221, endPoint x: 667, endPoint y: 257, distance: 40.9
click at [667, 257] on div "List A Document List B Document and List C Document Employees must provide docu…" at bounding box center [657, 525] width 535 height 673
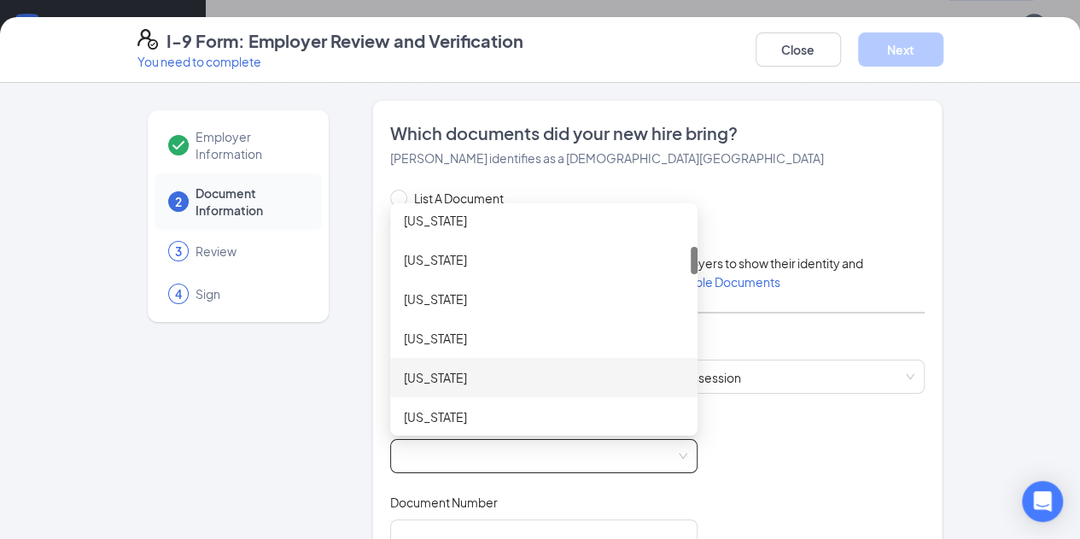
click at [477, 376] on div "[US_STATE]" at bounding box center [544, 377] width 280 height 19
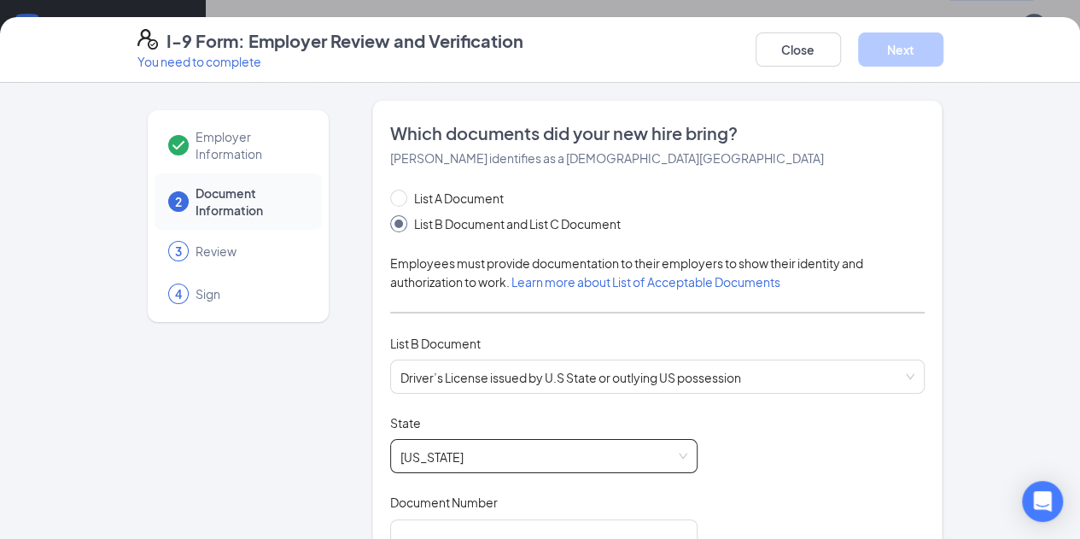
click at [926, 213] on div "List A Document List B Document and List C Document" at bounding box center [657, 211] width 535 height 44
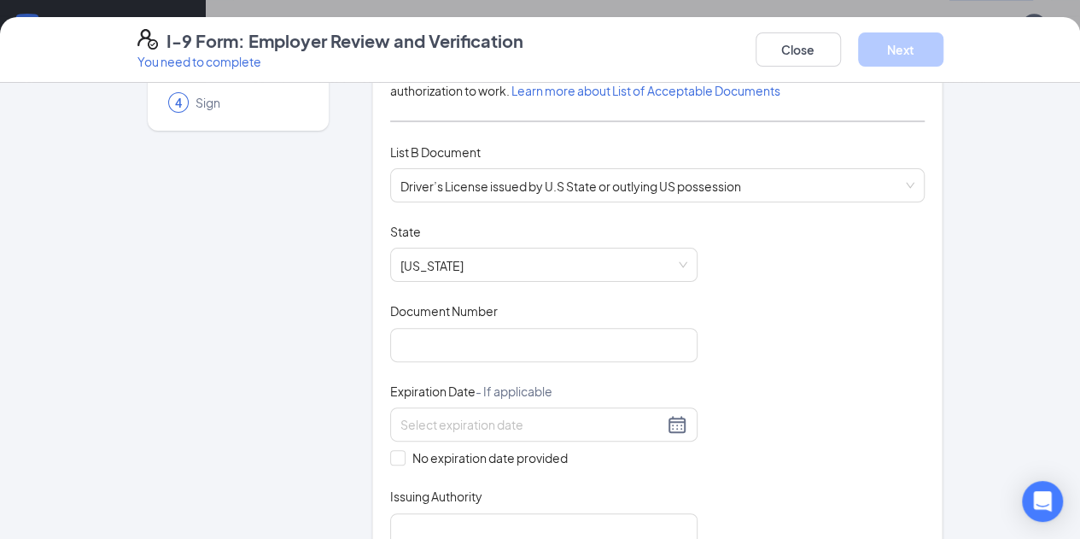
scroll to position [231, 0]
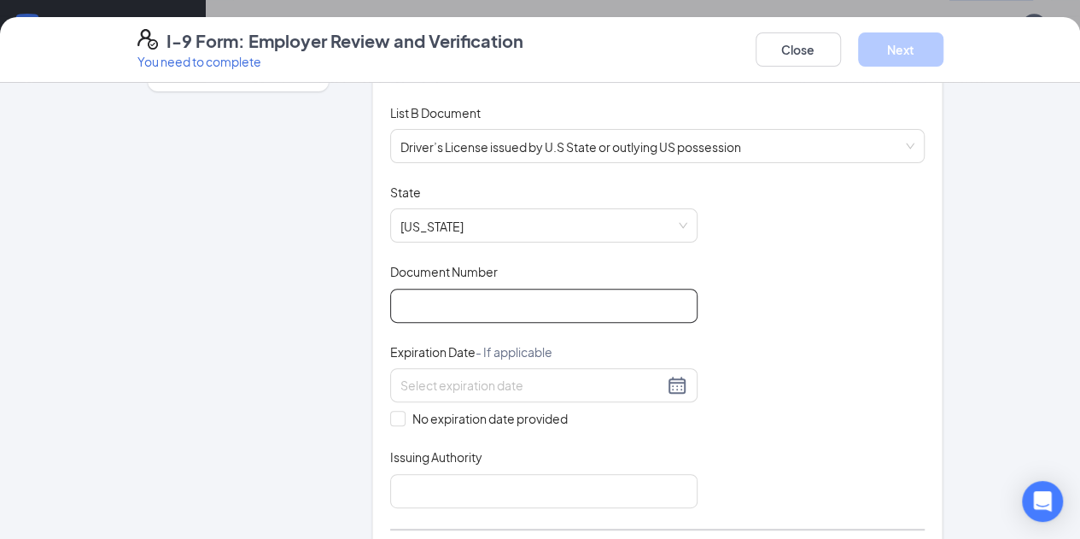
click at [479, 316] on input "Document Number" at bounding box center [543, 306] width 307 height 34
type input "071350581"
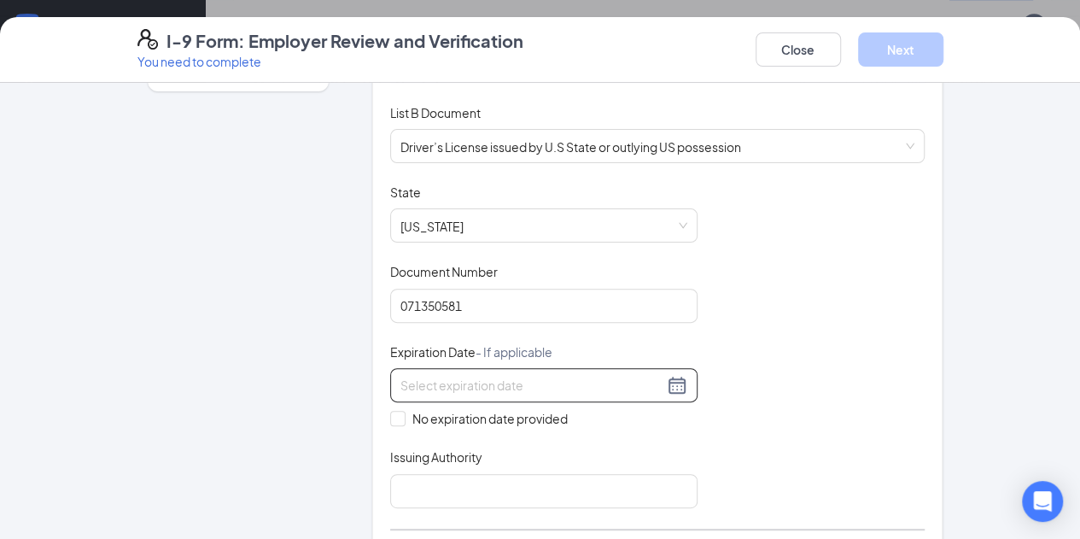
click at [502, 377] on input at bounding box center [532, 385] width 263 height 19
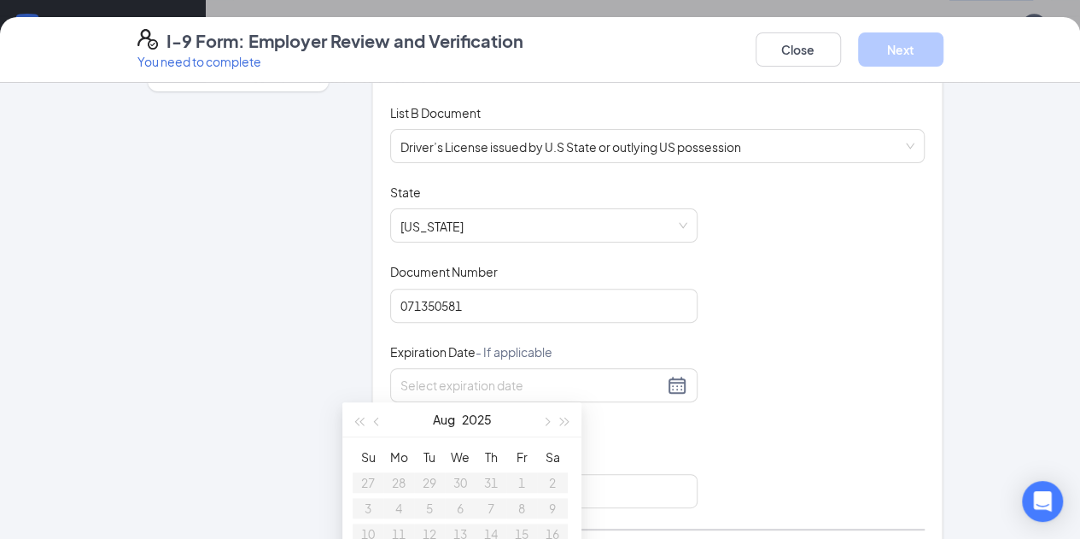
click at [774, 399] on div "Document Title Driver’s License issued by U.S State or outlying US possession S…" at bounding box center [657, 346] width 535 height 325
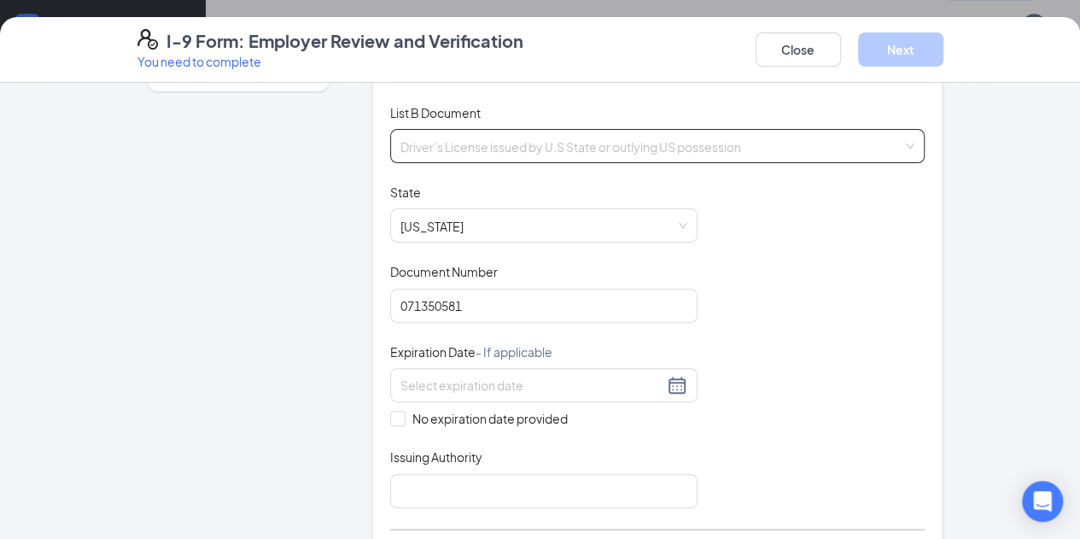
click at [808, 144] on span "Driver’s License issued by U.S State or outlying US possession" at bounding box center [658, 146] width 515 height 32
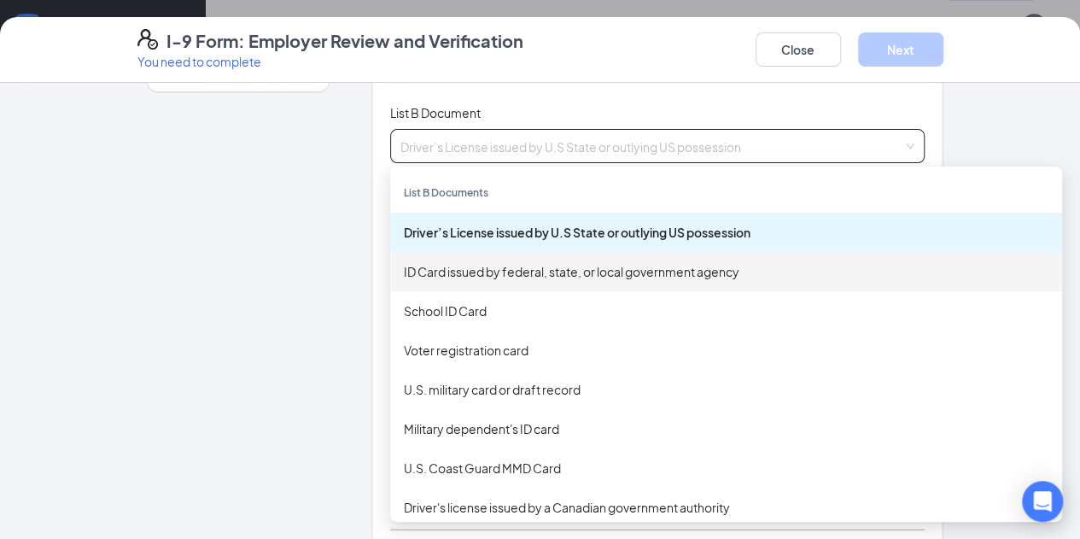
click at [944, 231] on div "Which documents did your new hire bring? [PERSON_NAME] identifies as a [DEMOGRA…" at bounding box center [657, 260] width 571 height 783
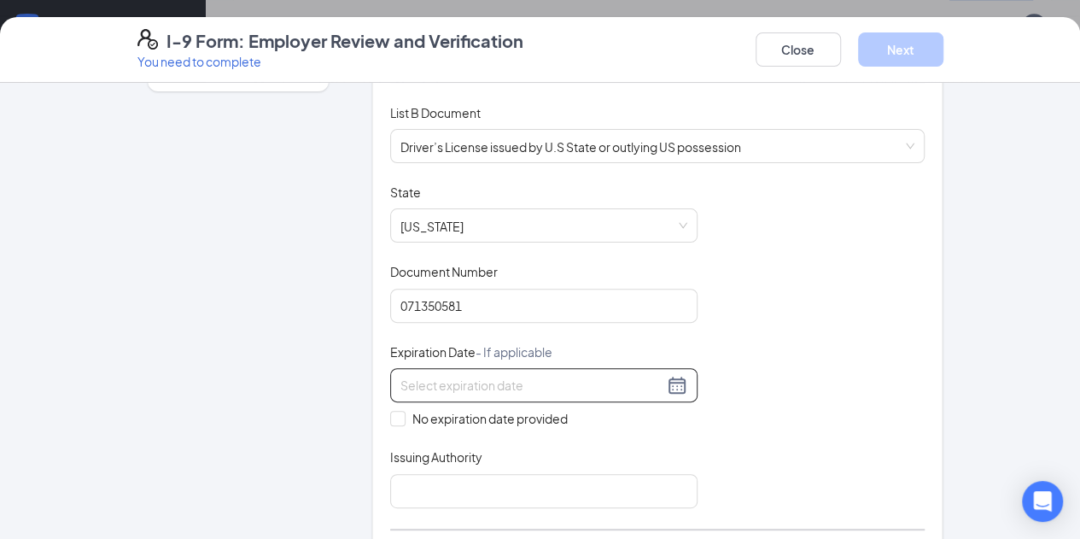
click at [514, 383] on input at bounding box center [532, 385] width 263 height 19
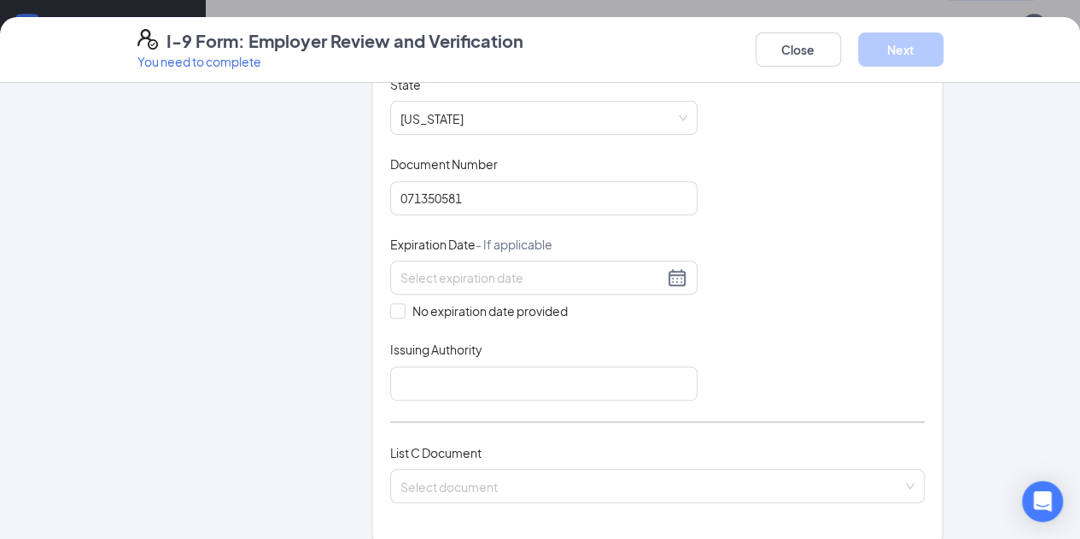
scroll to position [331, 0]
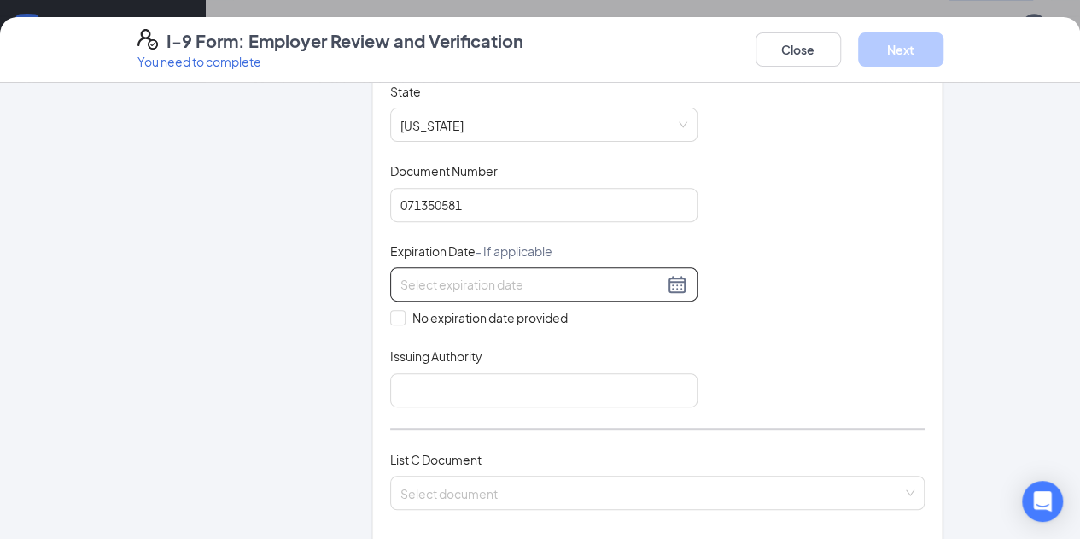
click at [552, 284] on input at bounding box center [532, 284] width 263 height 19
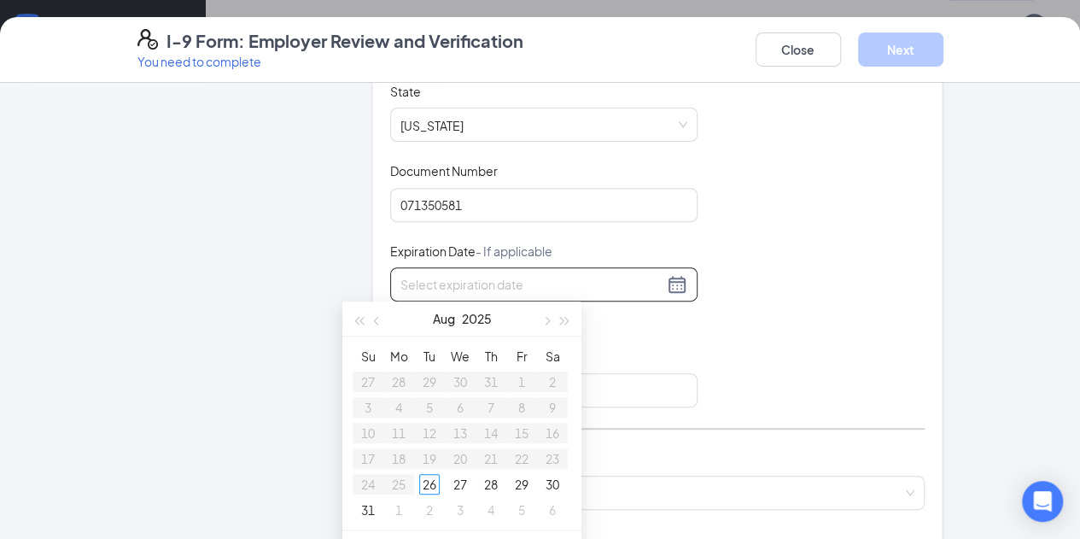
click at [751, 358] on div "Document Title Driver’s License issued by U.S State or outlying US possession S…" at bounding box center [657, 245] width 535 height 325
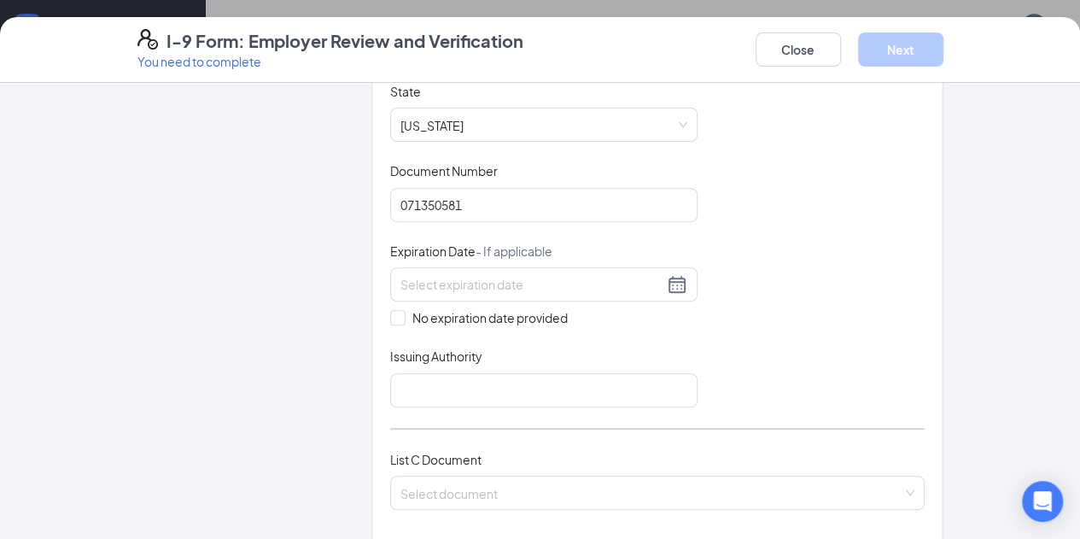
scroll to position [628, 0]
click at [390, 316] on input "No expiration date provided" at bounding box center [396, 316] width 12 height 12
checkbox input "true"
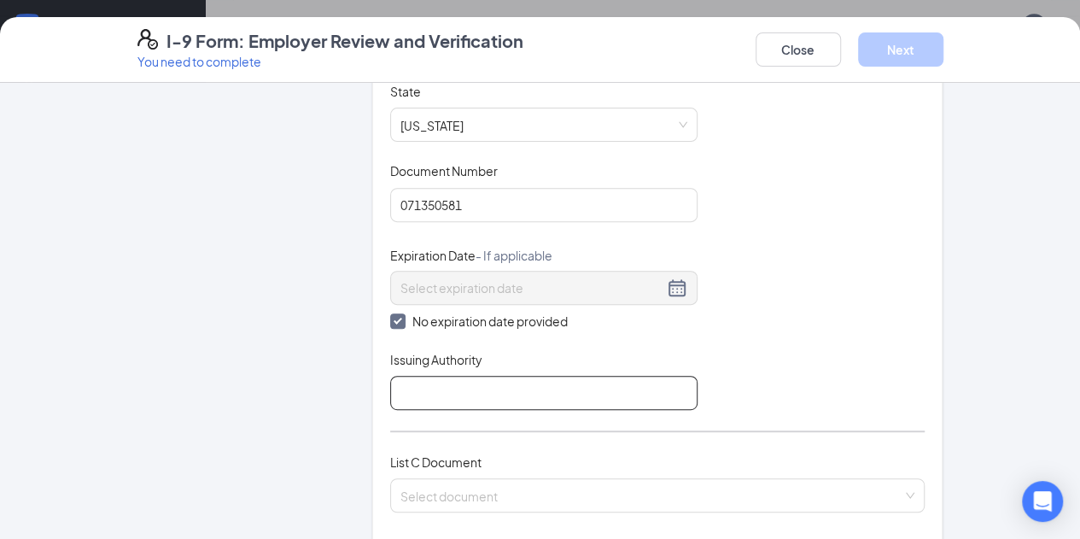
click at [400, 387] on input "Issuing Authority" at bounding box center [543, 393] width 307 height 34
type input "GA Dept Drivers Services"
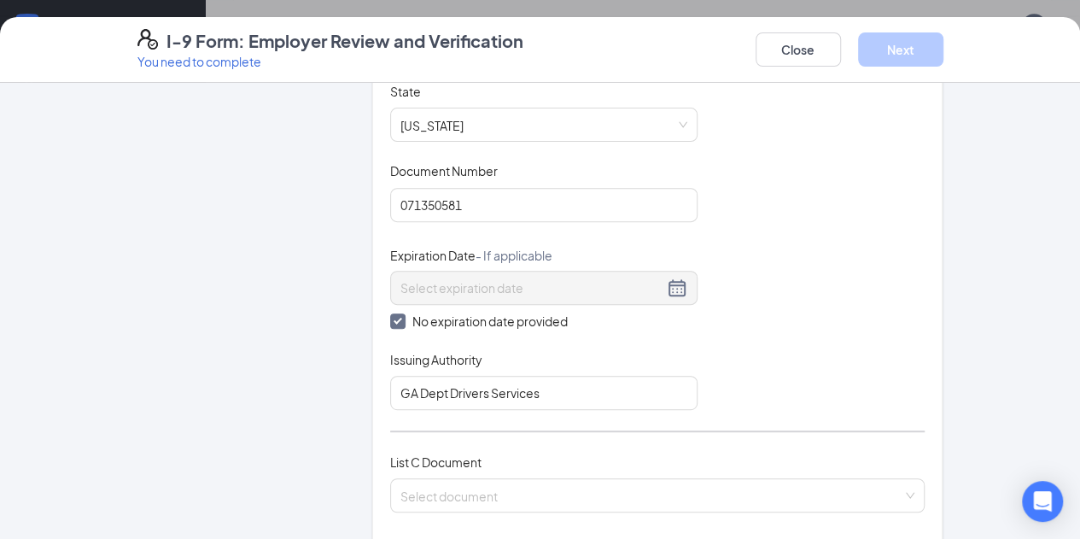
click at [926, 329] on div "Document Title Driver’s License issued by U.S State or outlying US possession S…" at bounding box center [657, 246] width 535 height 327
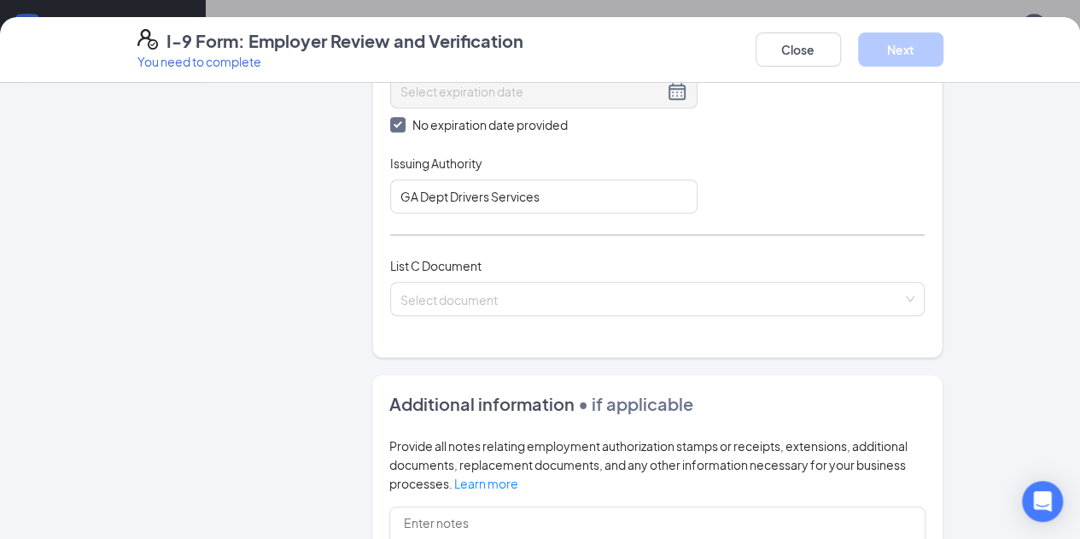
scroll to position [547, 0]
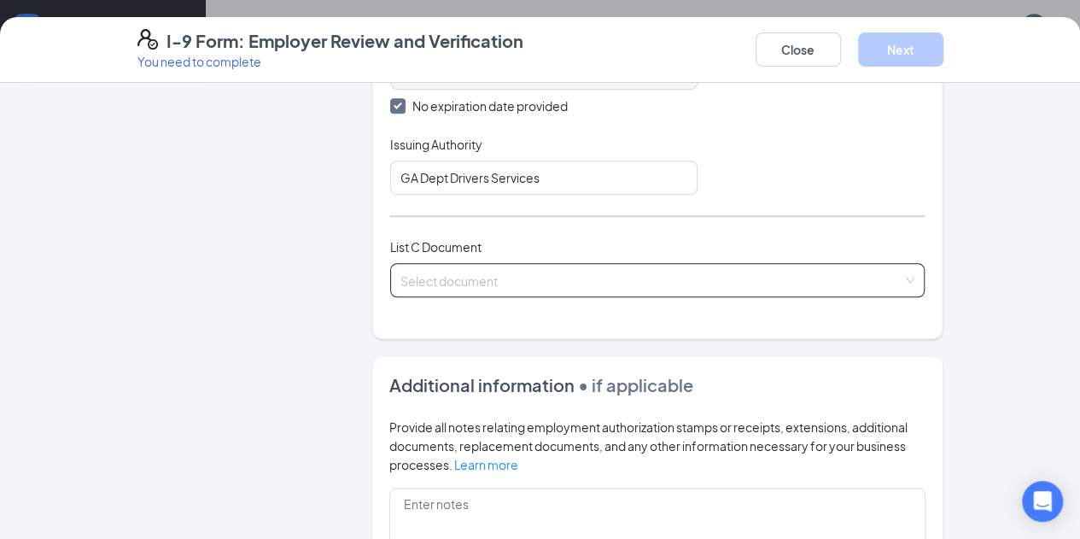
click at [772, 268] on input "search" at bounding box center [652, 277] width 503 height 26
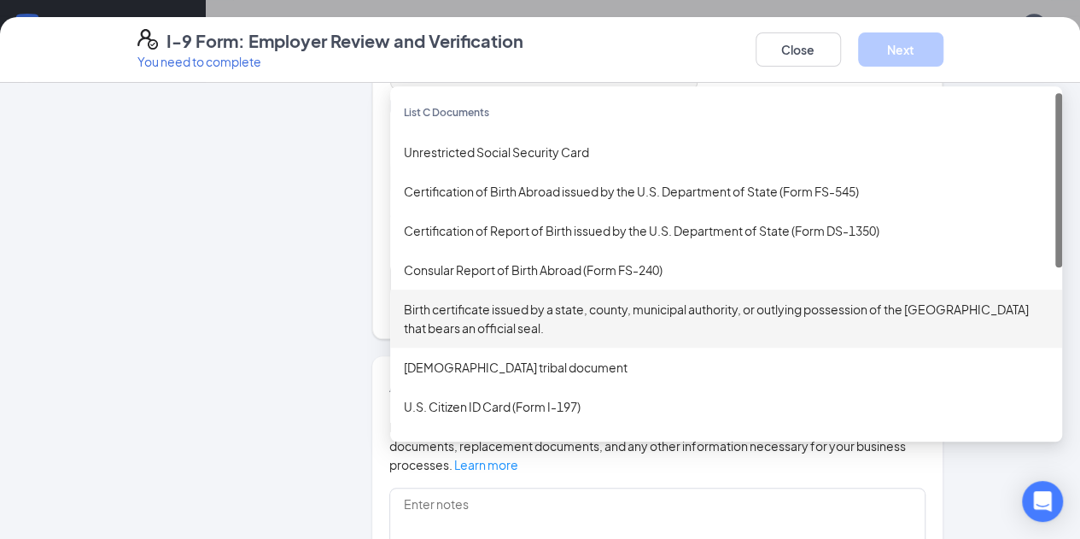
click at [483, 313] on div "Birth certificate issued by a state, county, municipal authority, or outlying p…" at bounding box center [726, 319] width 645 height 38
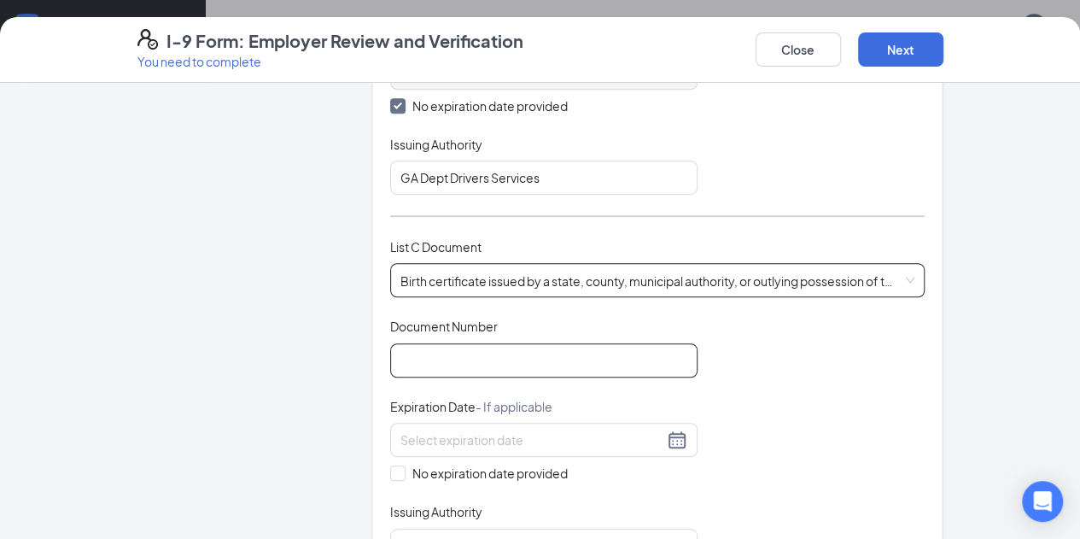
click at [454, 356] on input "Document Number" at bounding box center [543, 360] width 307 height 34
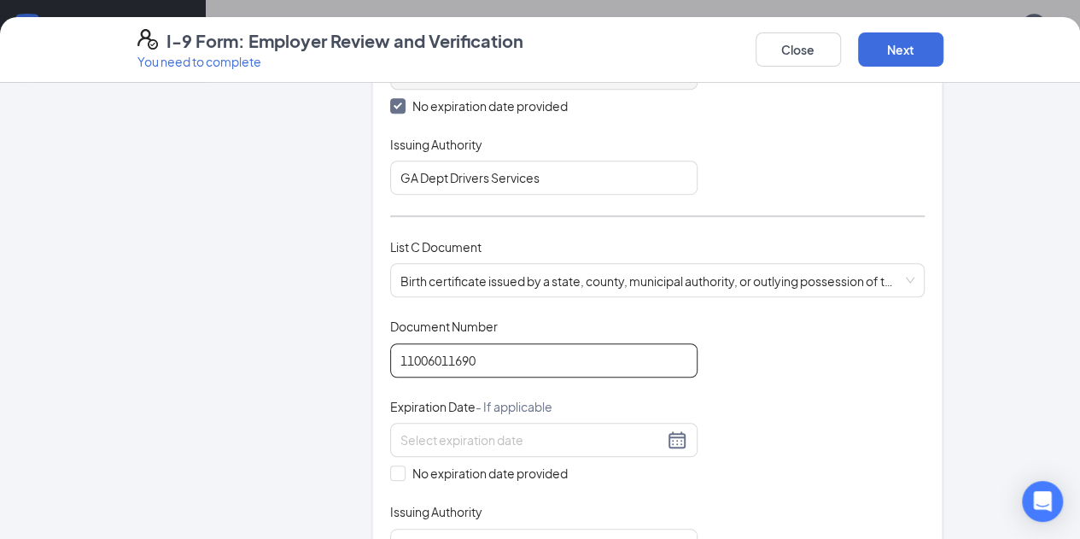
type input "11006011690"
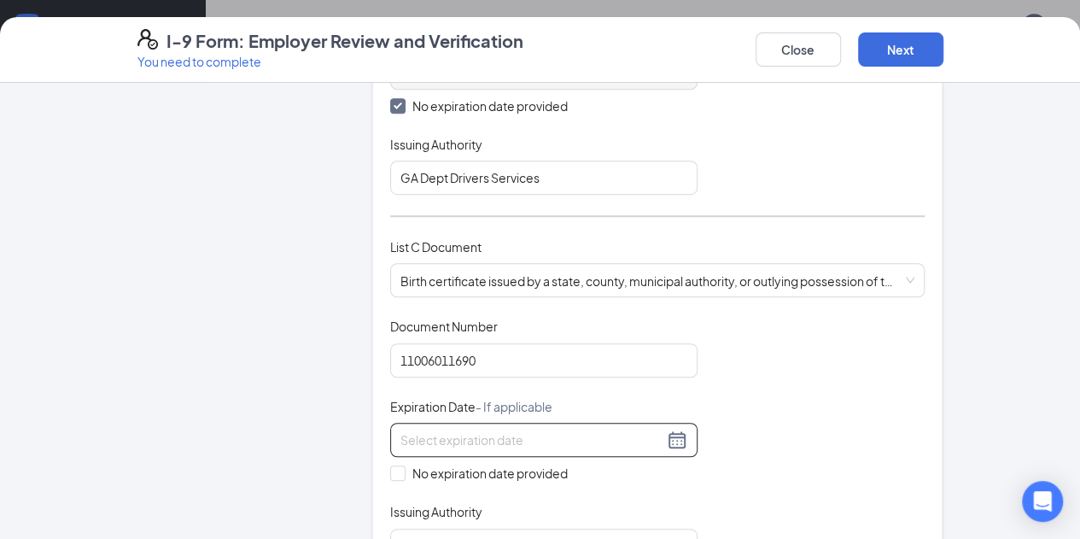
click at [495, 432] on input at bounding box center [532, 439] width 263 height 19
click at [724, 413] on div "Document Title Birth certificate issued by a state, county, municipal authority…" at bounding box center [657, 440] width 535 height 244
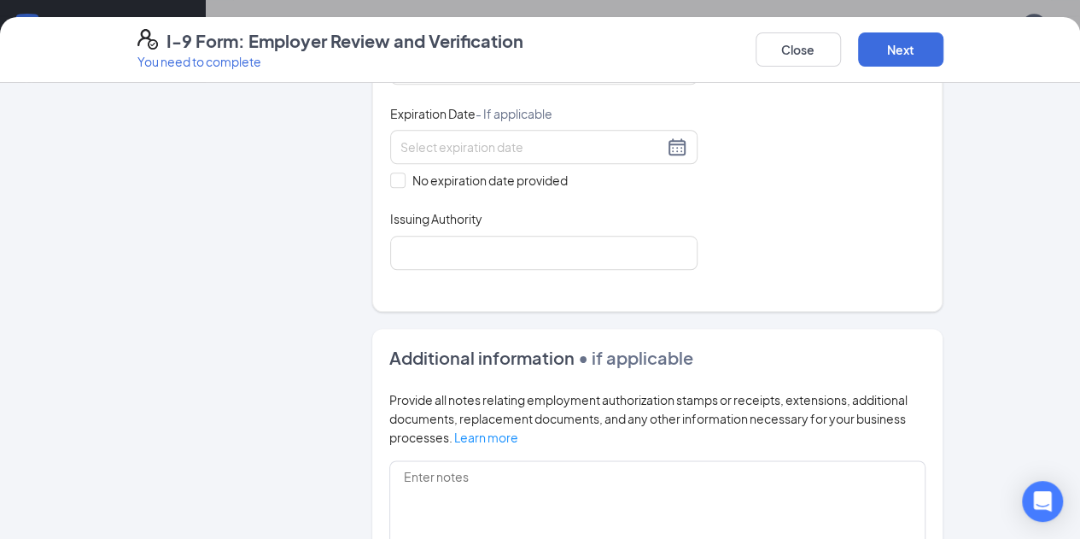
scroll to position [878, 0]
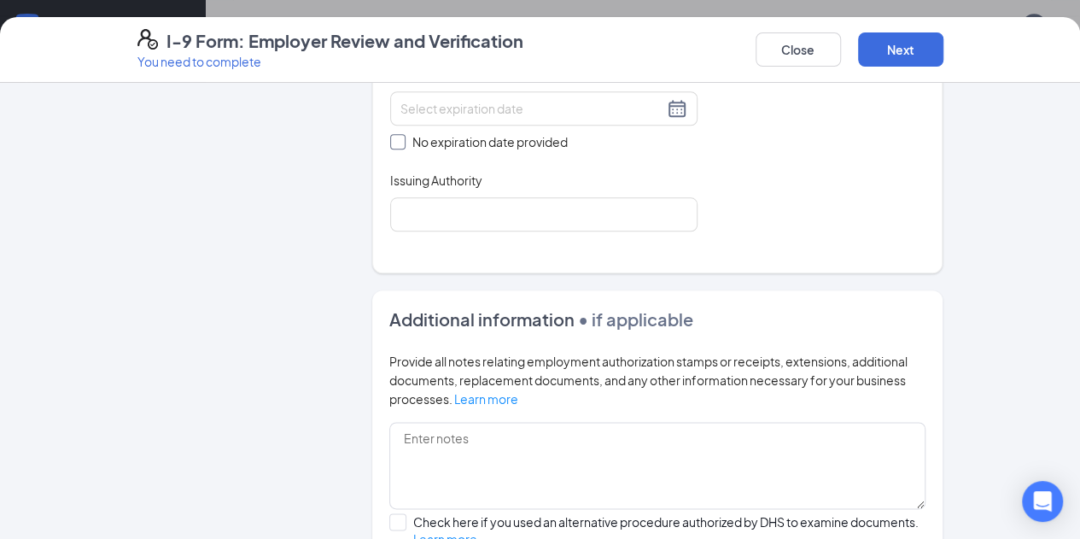
click at [390, 143] on span at bounding box center [397, 141] width 15 height 15
click at [390, 143] on input "No expiration date provided" at bounding box center [396, 140] width 12 height 12
checkbox input "true"
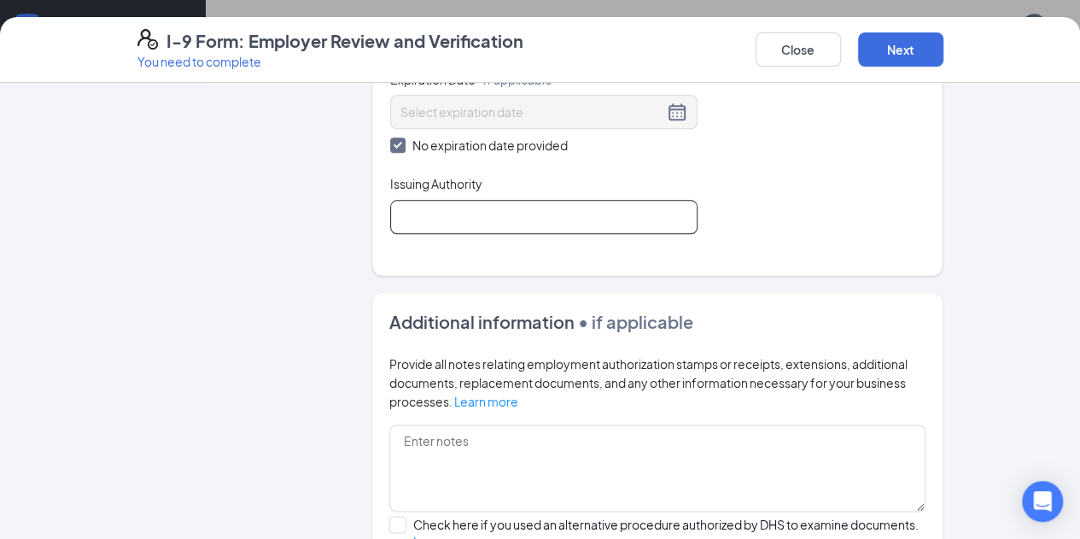
click at [430, 212] on input "Issuing Authority" at bounding box center [543, 217] width 307 height 34
type input "Social Security Administration"
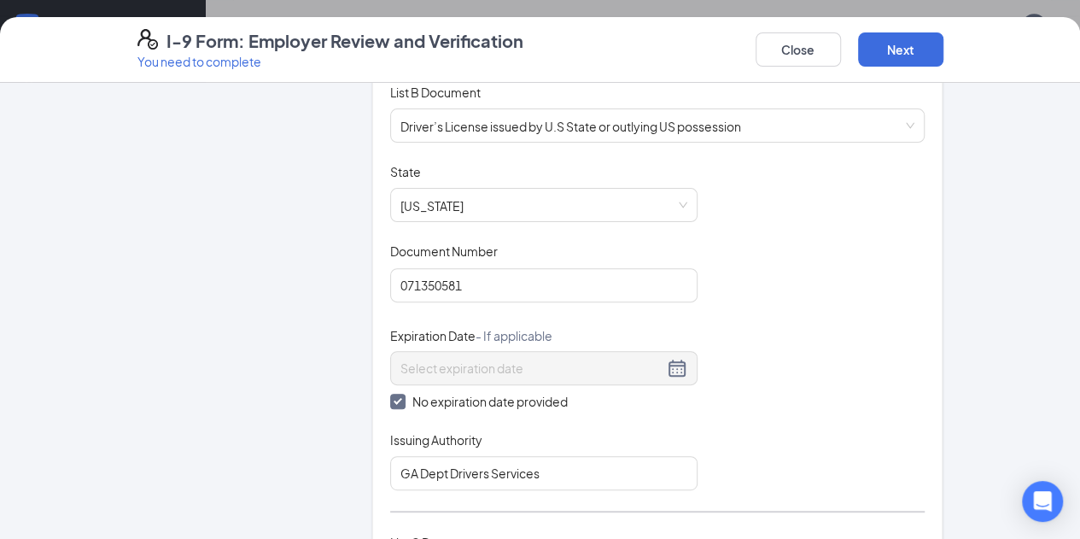
scroll to position [254, 0]
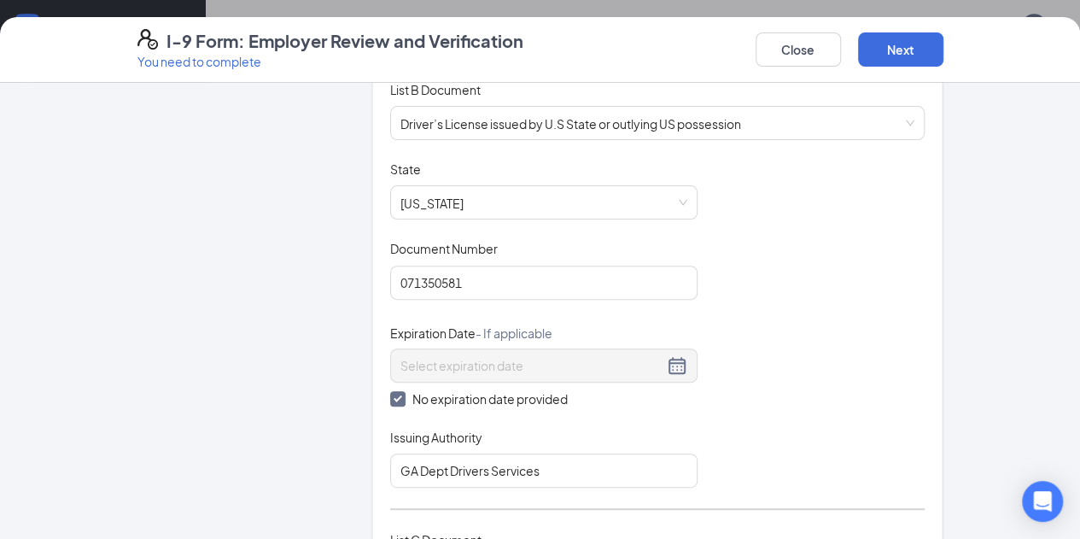
click at [390, 392] on input "No expiration date provided" at bounding box center [396, 397] width 12 height 12
checkbox input "false"
click at [509, 345] on div at bounding box center [543, 362] width 307 height 34
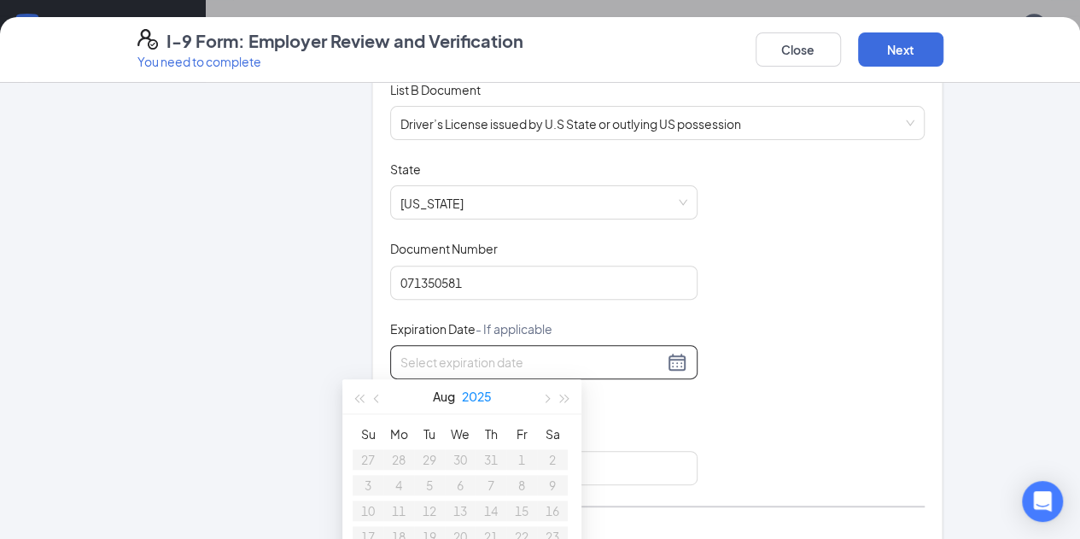
click at [480, 395] on button "2025" at bounding box center [477, 396] width 30 height 34
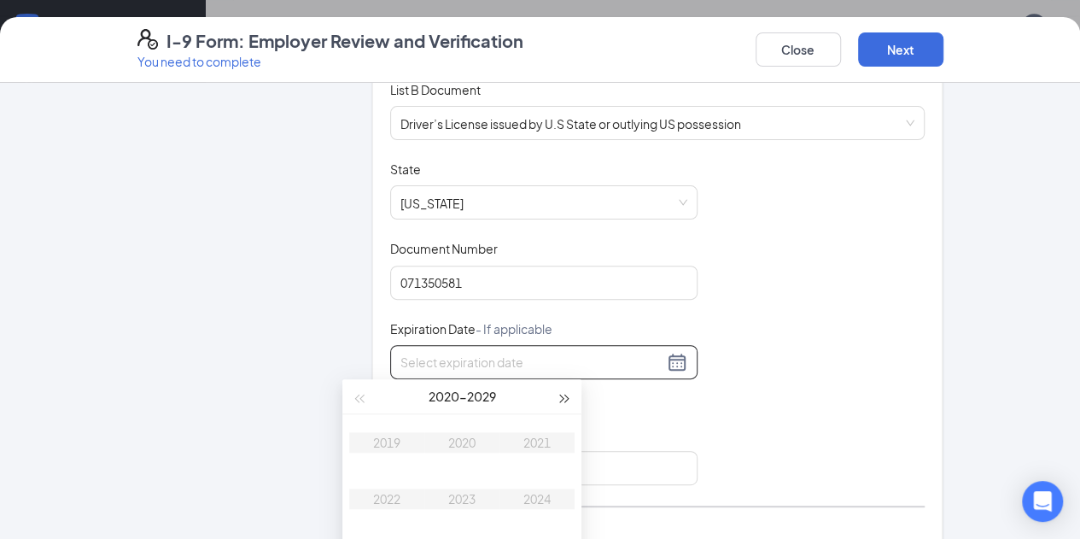
click at [566, 398] on span "button" at bounding box center [565, 398] width 9 height 9
click at [471, 496] on div "2033" at bounding box center [461, 499] width 51 height 20
type input "[DATE]"
click at [647, 439] on div "Issuing Authority" at bounding box center [543, 437] width 307 height 25
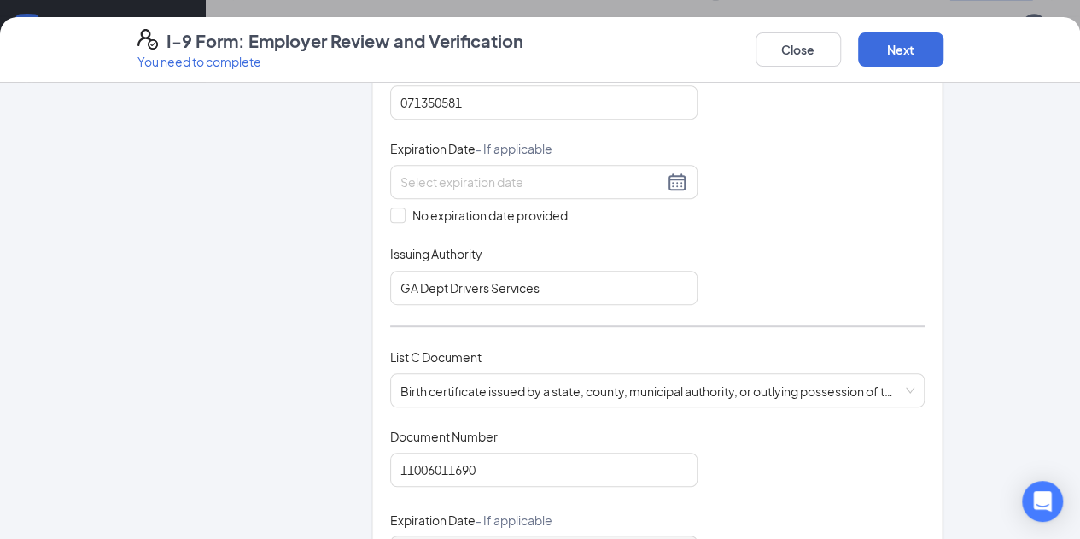
scroll to position [459, 0]
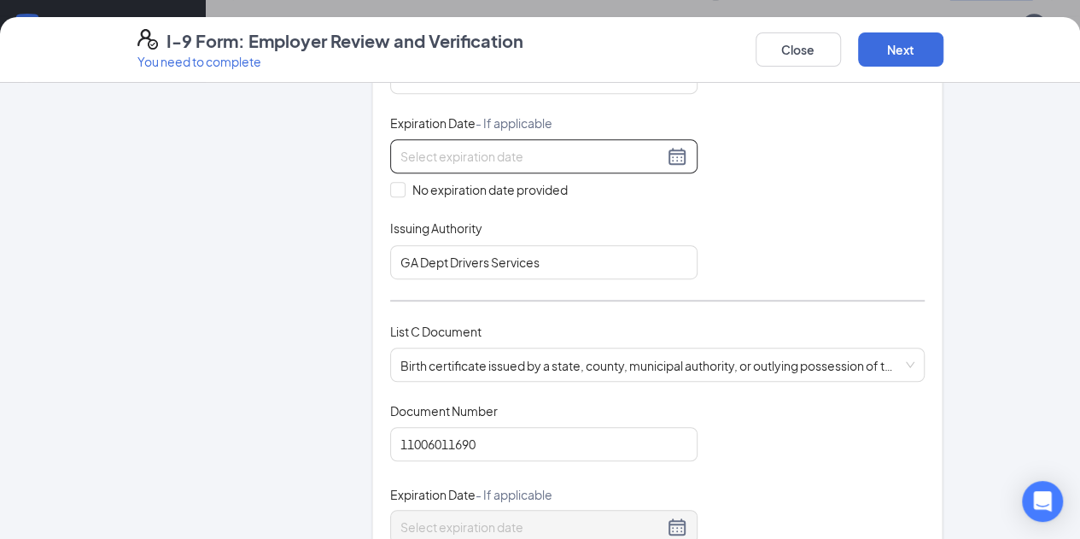
click at [576, 154] on input at bounding box center [532, 156] width 263 height 19
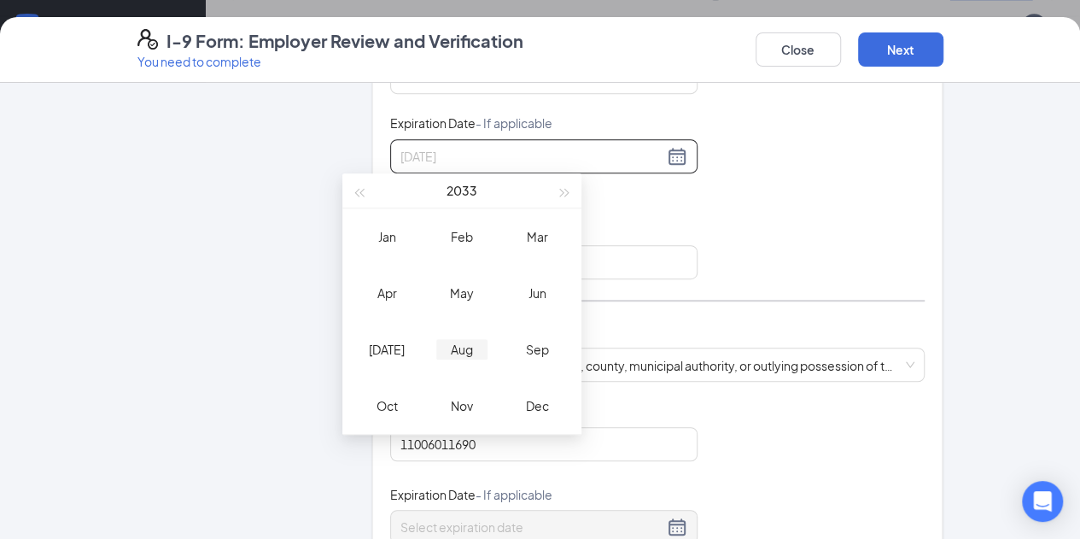
click at [455, 350] on div "Aug" at bounding box center [461, 349] width 51 height 20
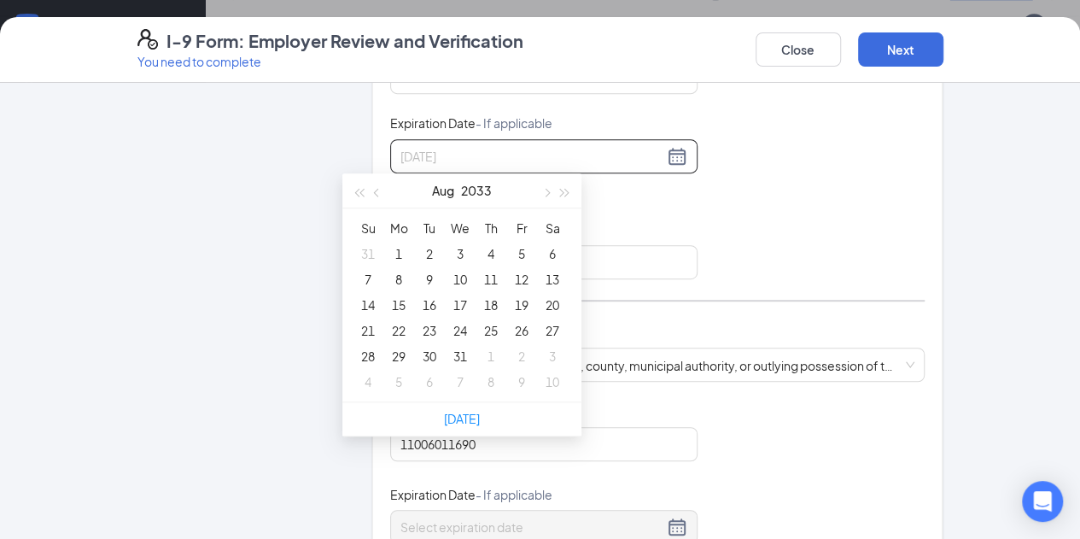
type input "[DATE]"
click at [547, 301] on div "20" at bounding box center [552, 305] width 20 height 20
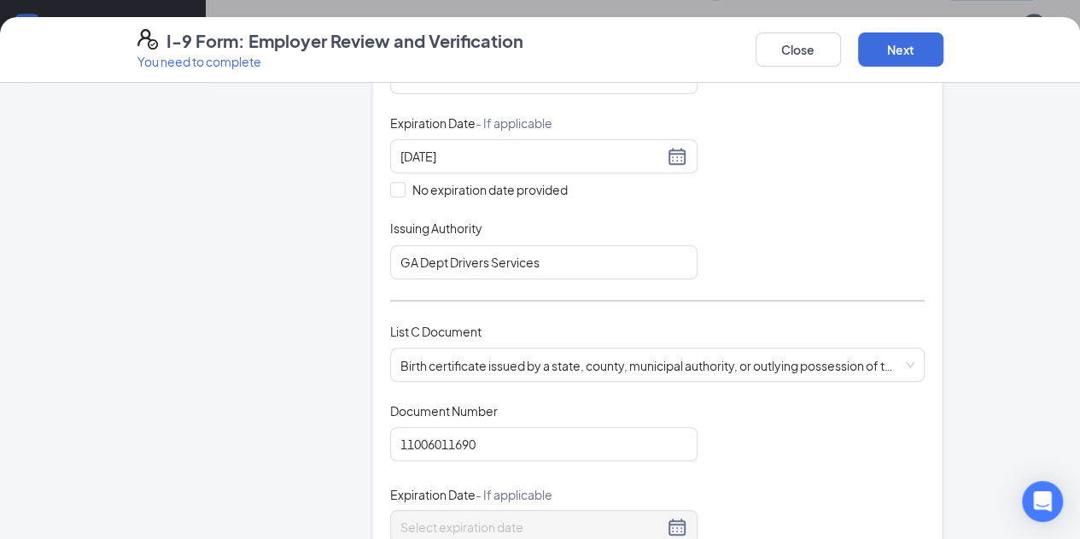
click at [753, 219] on div "Document Title Driver’s License issued by U.S State or outlying US possession S…" at bounding box center [657, 117] width 535 height 325
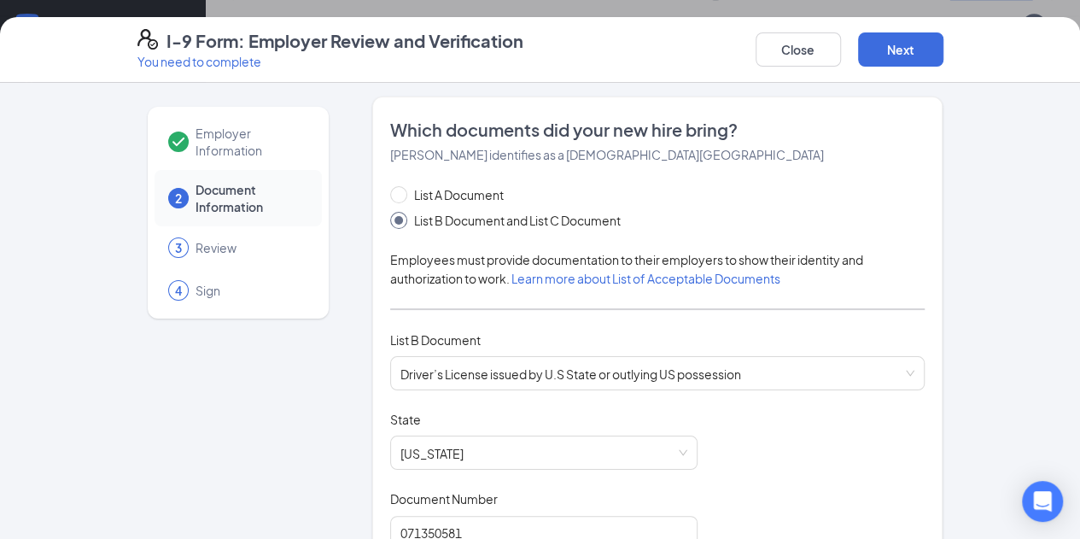
scroll to position [0, 0]
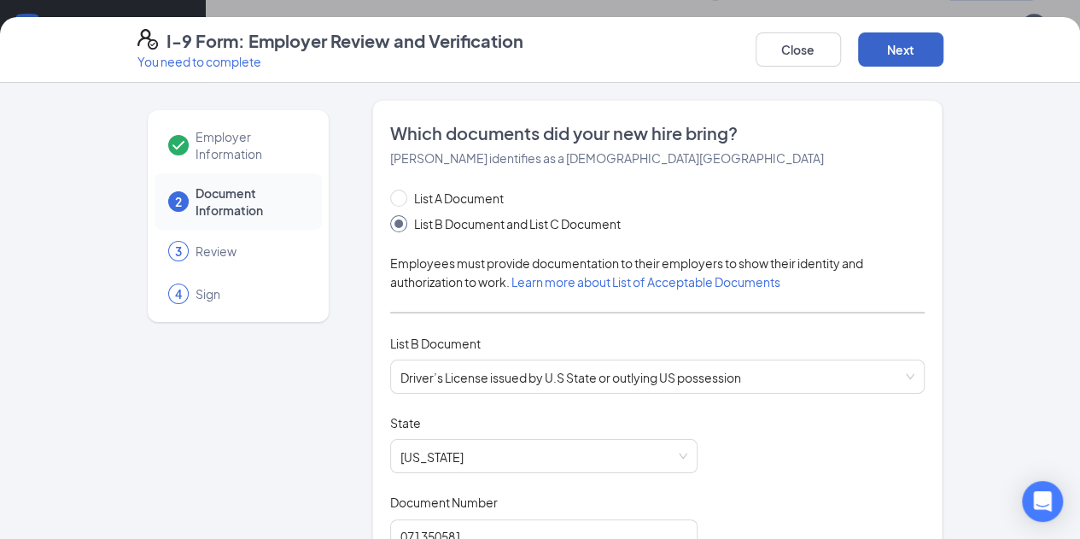
click at [944, 49] on button "Next" at bounding box center [900, 49] width 85 height 34
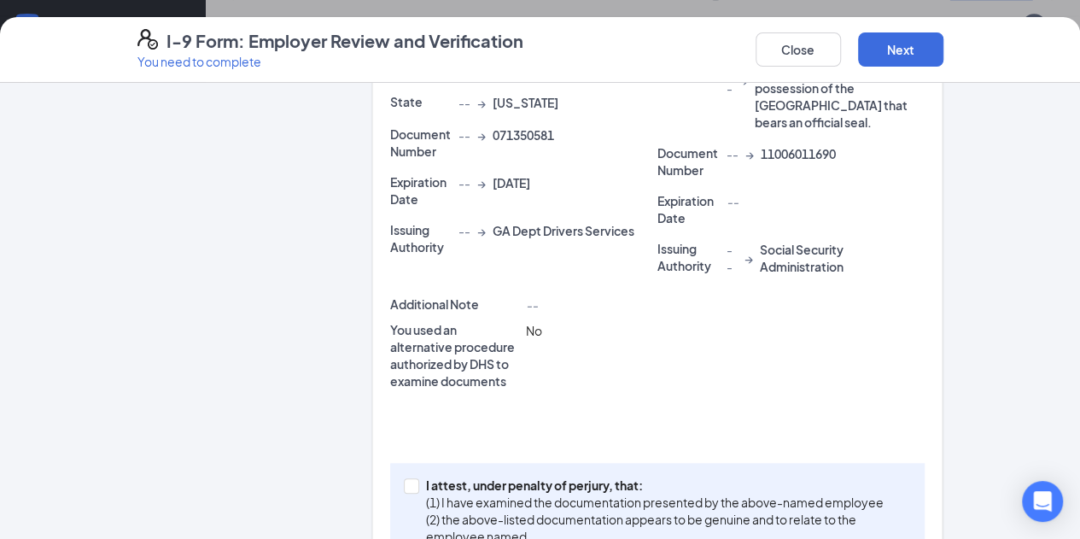
scroll to position [539, 0]
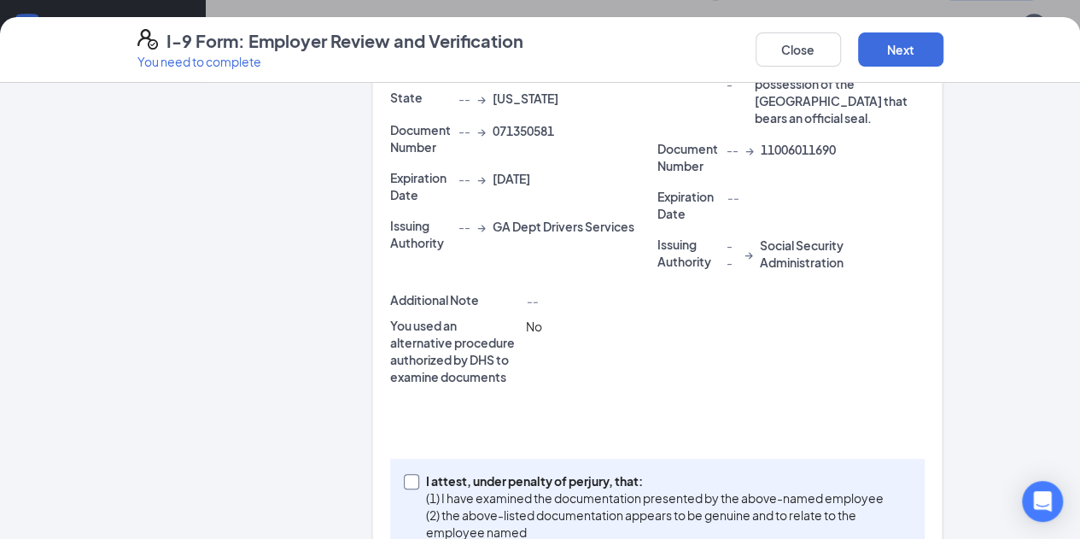
click at [404, 474] on span at bounding box center [411, 481] width 15 height 15
click at [404, 474] on input "I attest, under penalty of [PERSON_NAME], that: (1) I have examined the documen…" at bounding box center [410, 480] width 12 height 12
checkbox input "true"
click at [944, 50] on button "Next" at bounding box center [900, 49] width 85 height 34
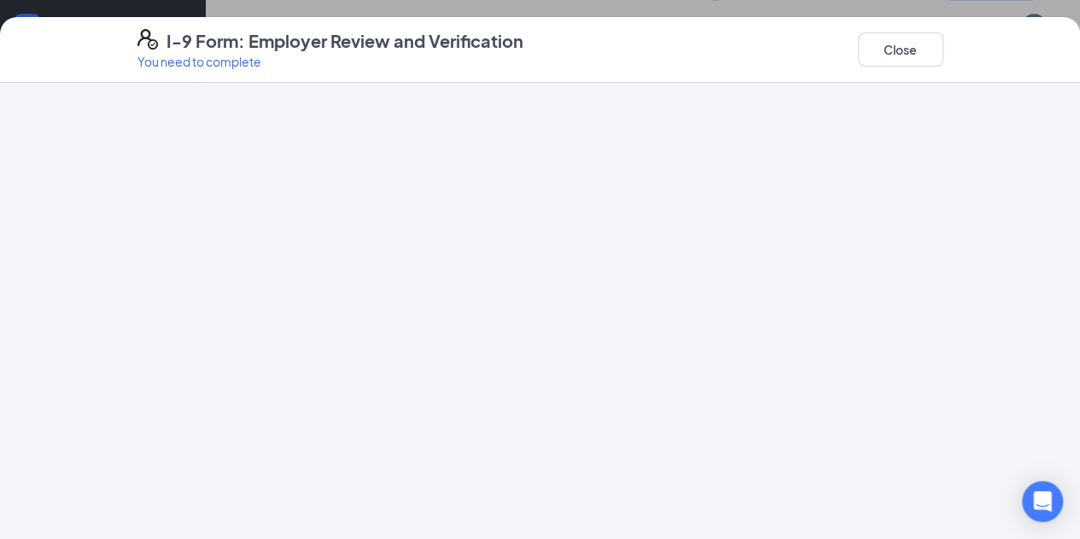
scroll to position [0, 0]
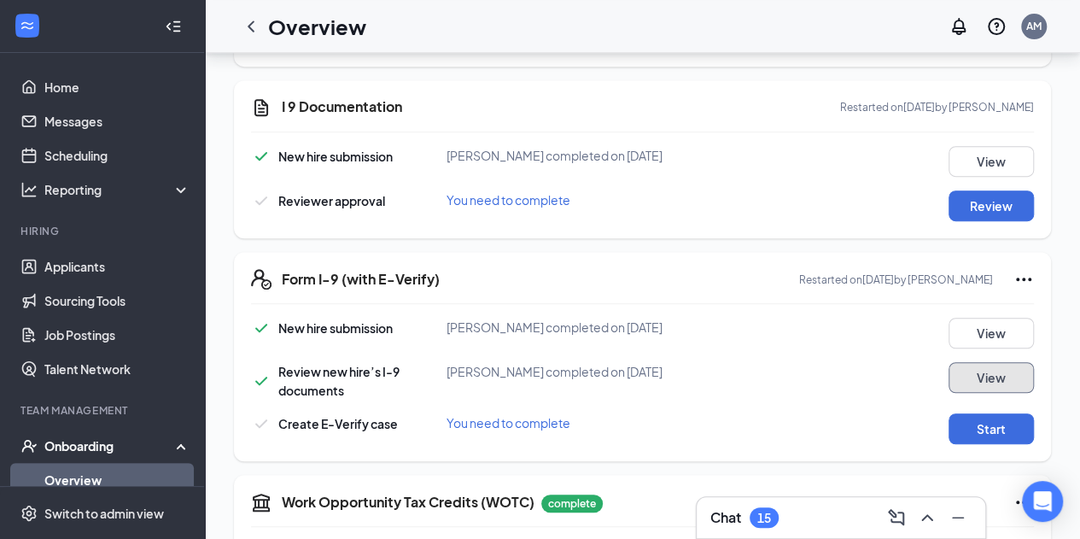
scroll to position [401, 0]
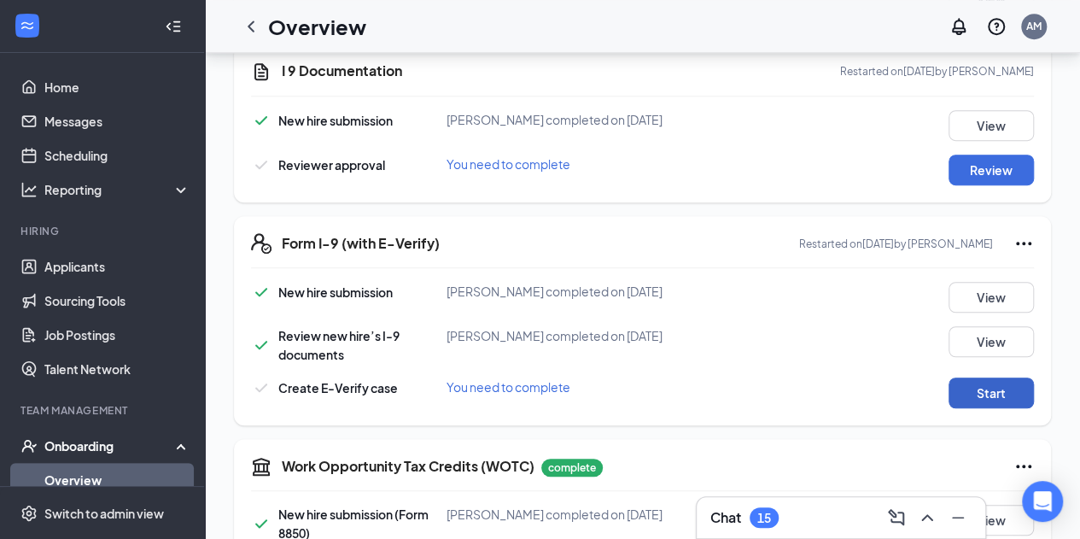
click at [978, 387] on button "Start" at bounding box center [991, 392] width 85 height 31
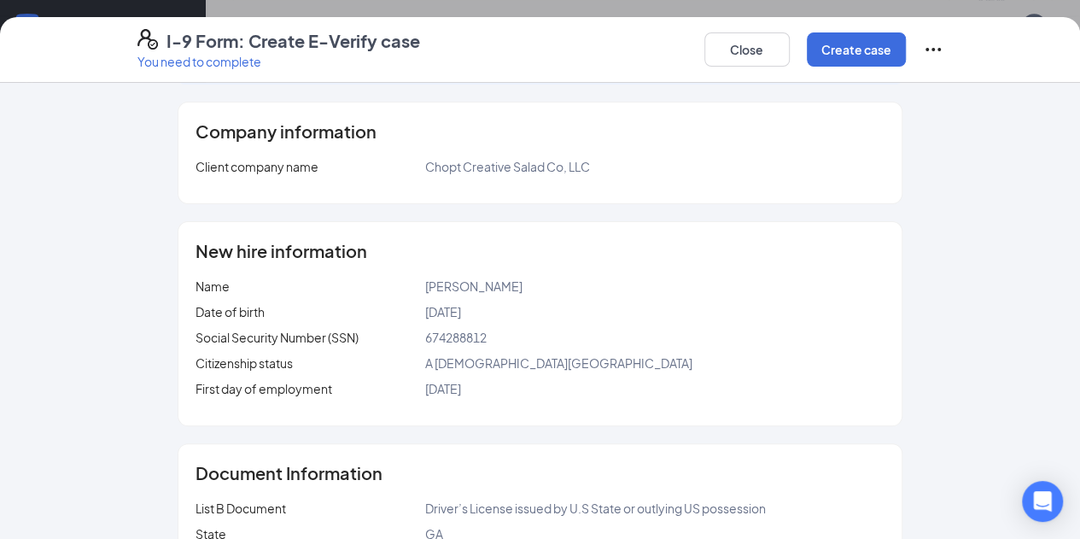
scroll to position [56, 0]
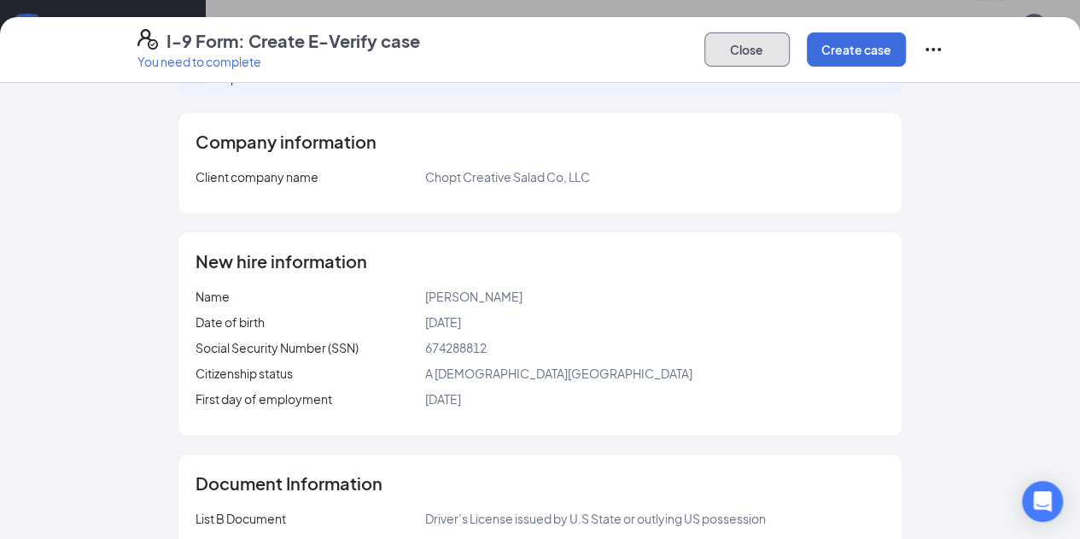
click at [790, 56] on button "Close" at bounding box center [747, 49] width 85 height 34
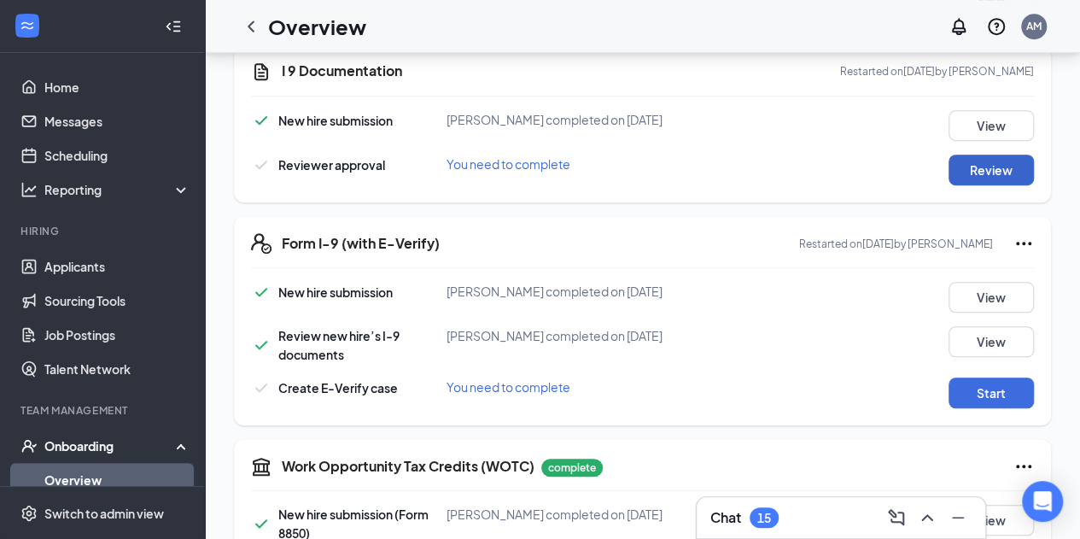
click at [969, 167] on button "Review" at bounding box center [991, 170] width 85 height 31
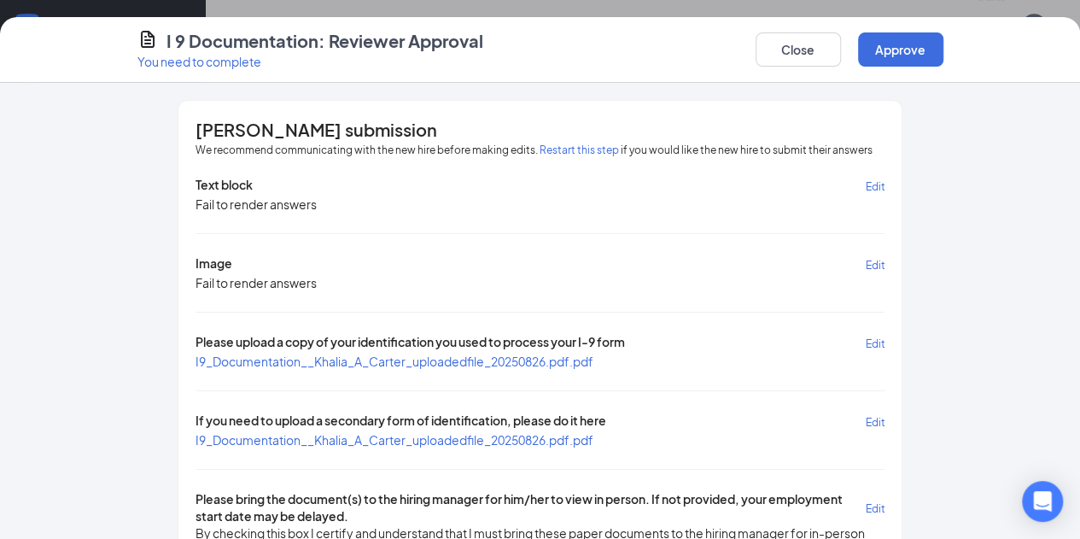
scroll to position [20, 0]
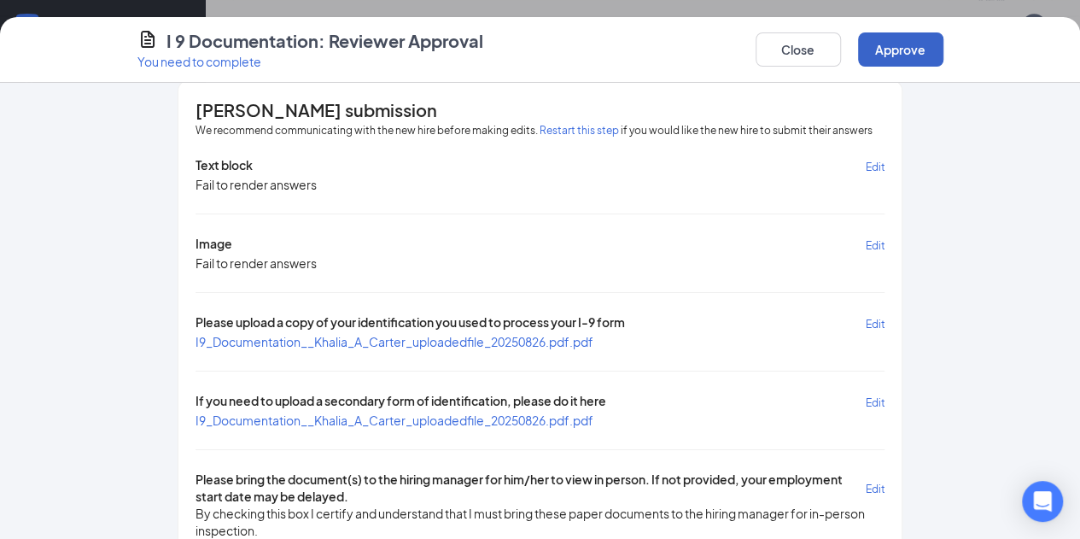
click at [944, 48] on button "Approve" at bounding box center [900, 49] width 85 height 34
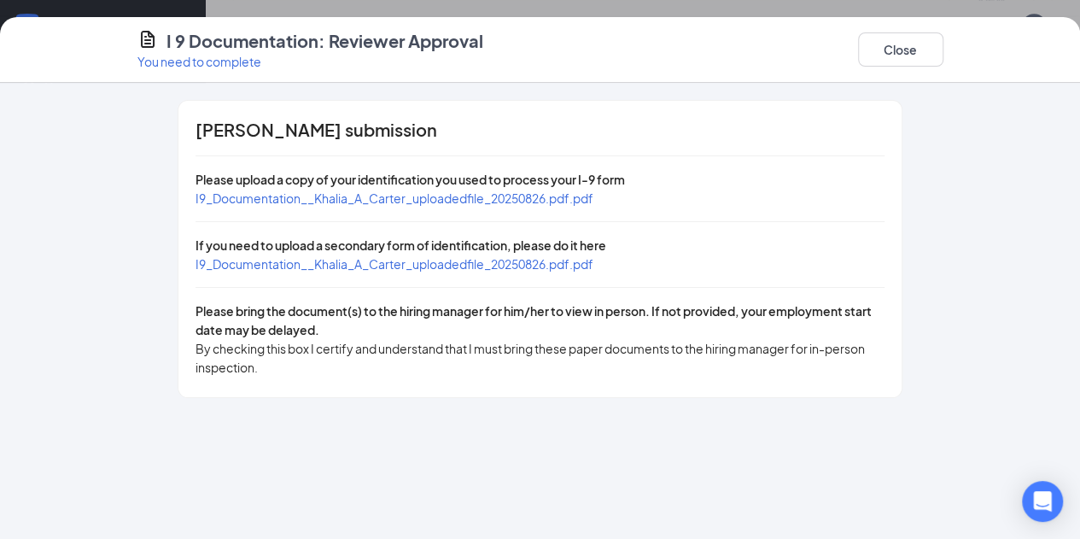
scroll to position [0, 0]
click at [944, 48] on button "Close" at bounding box center [900, 49] width 85 height 34
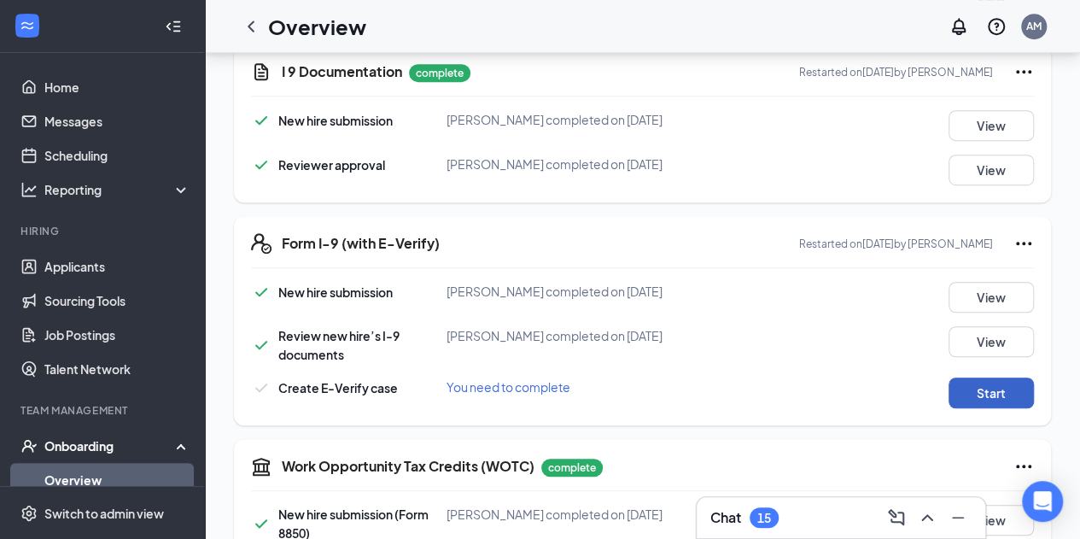
click at [989, 396] on button "Start" at bounding box center [991, 392] width 85 height 31
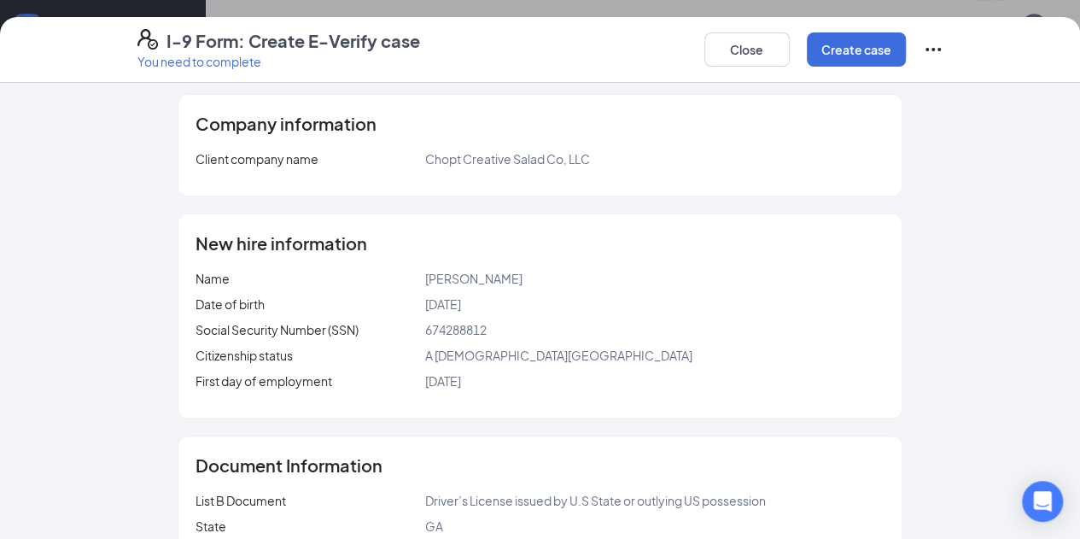
scroll to position [71, 0]
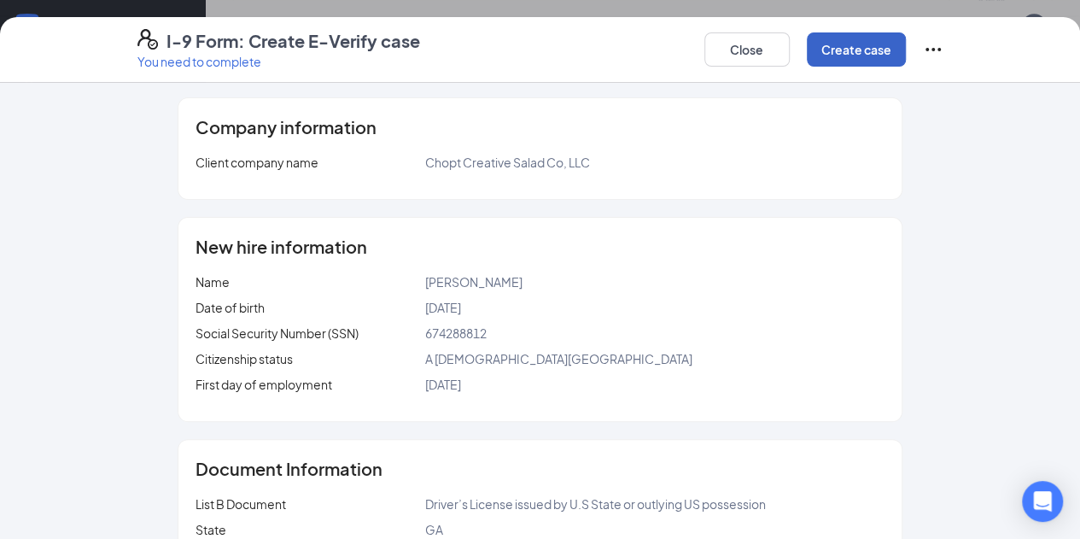
click at [906, 53] on button "Create case" at bounding box center [856, 49] width 99 height 34
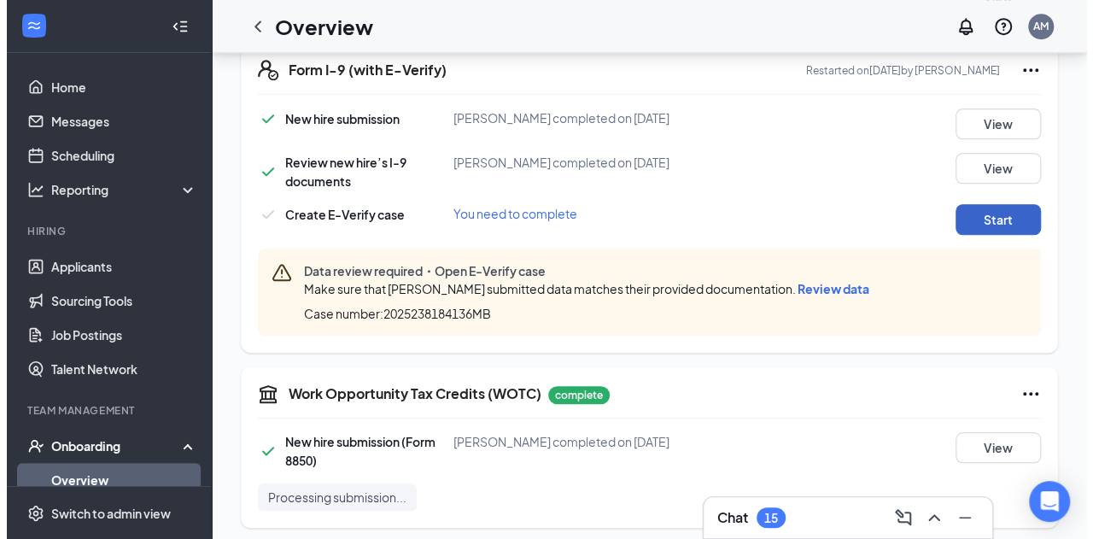
scroll to position [677, 0]
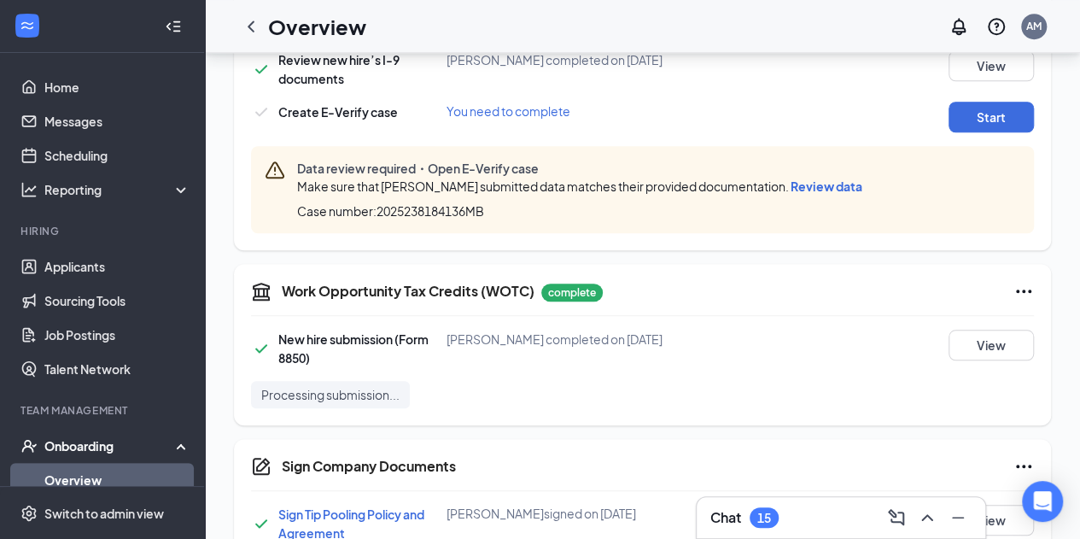
click at [811, 184] on span "Review data" at bounding box center [827, 185] width 72 height 15
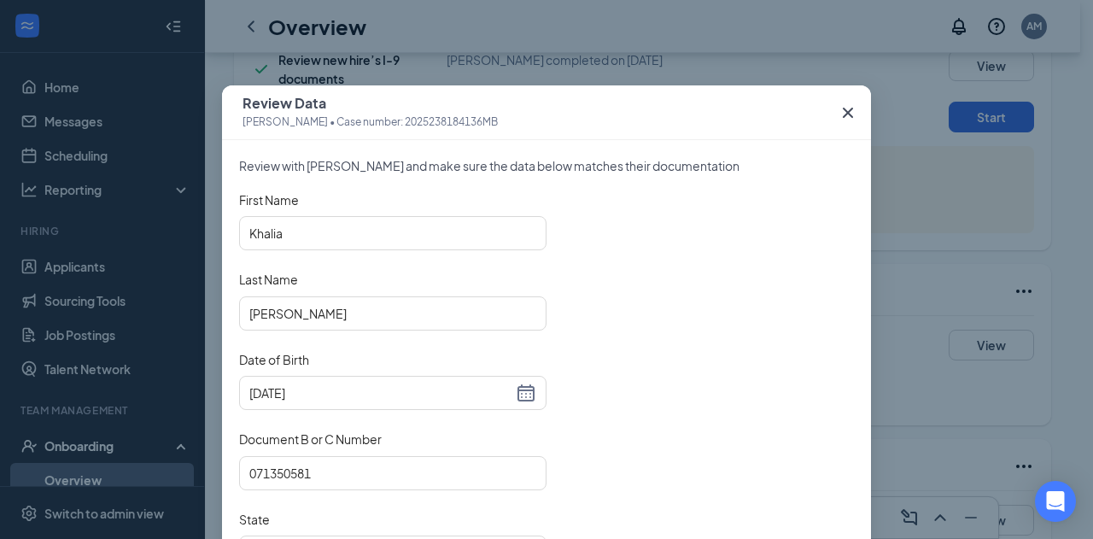
click at [787, 250] on div "First Name [PERSON_NAME] Last Name [PERSON_NAME] Date of Birth [DEMOGRAPHIC_DAT…" at bounding box center [546, 390] width 615 height 399
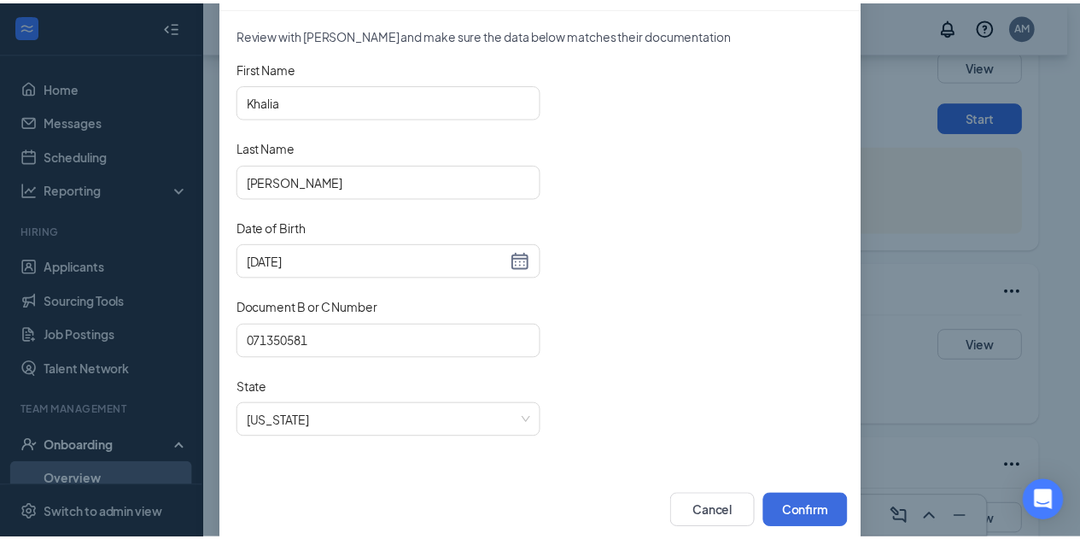
scroll to position [157, 0]
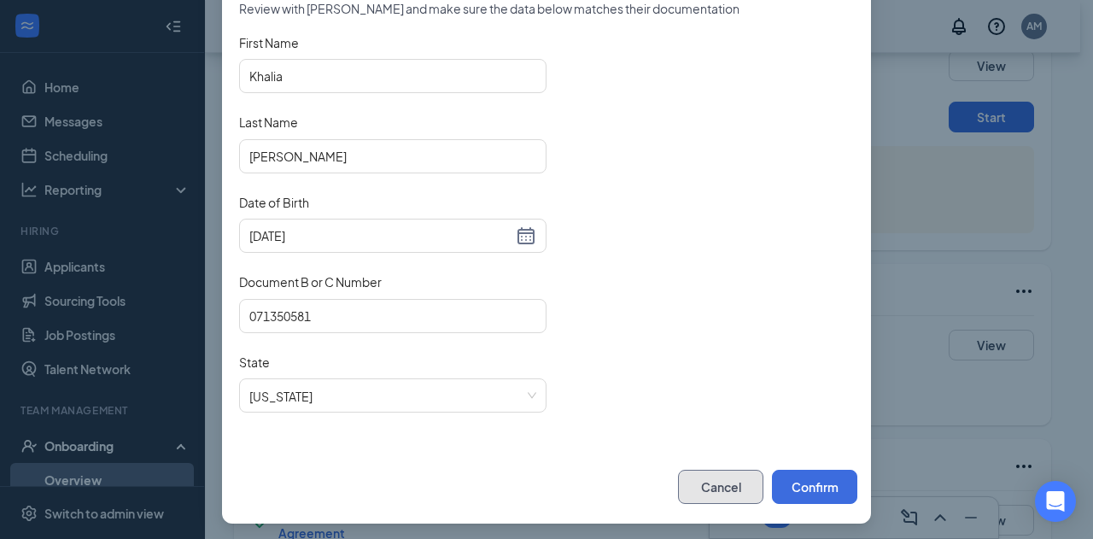
click at [717, 481] on button "Cancel" at bounding box center [720, 487] width 85 height 34
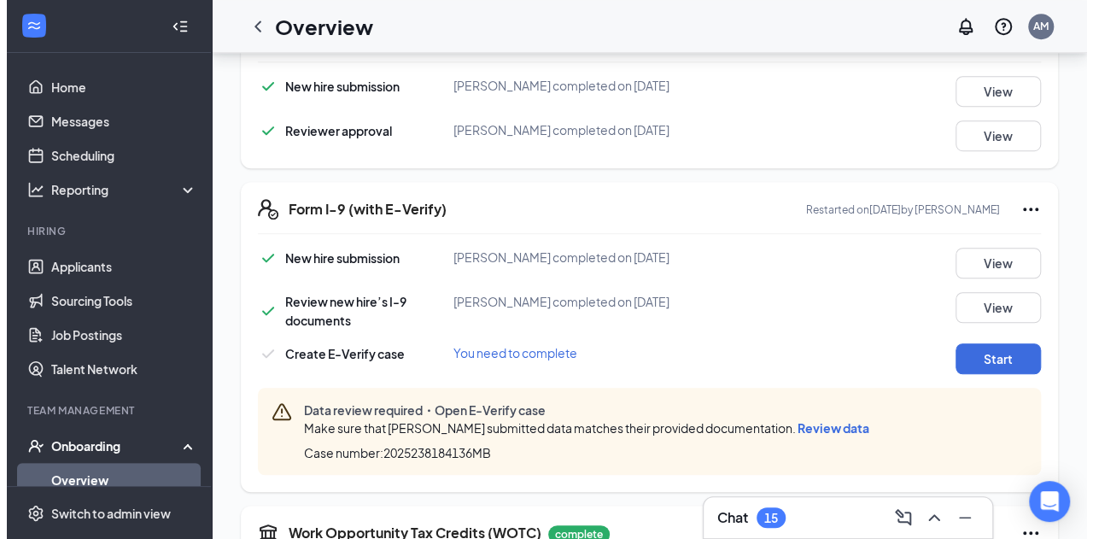
scroll to position [451, 0]
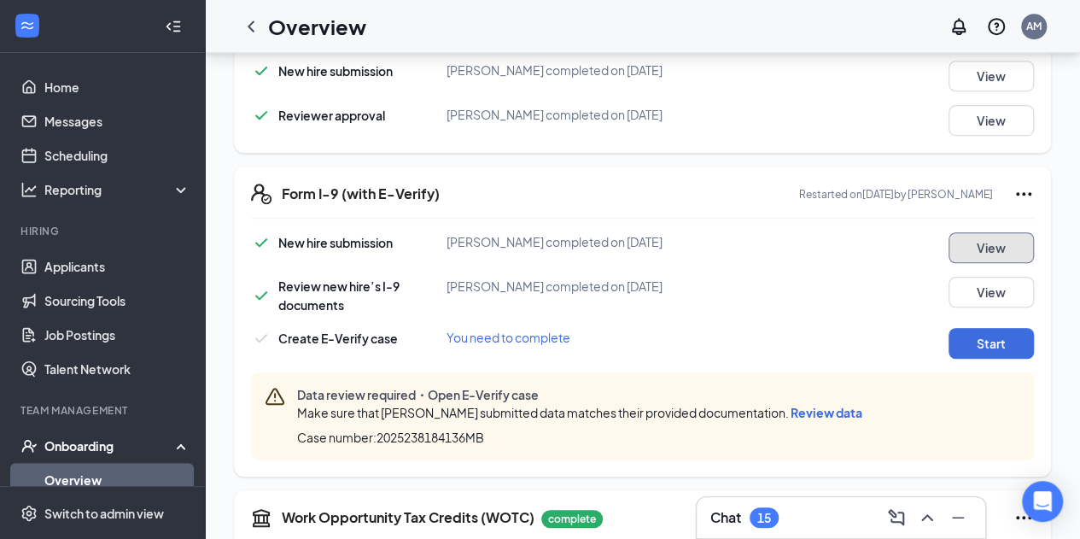
click at [981, 243] on button "View" at bounding box center [991, 247] width 85 height 31
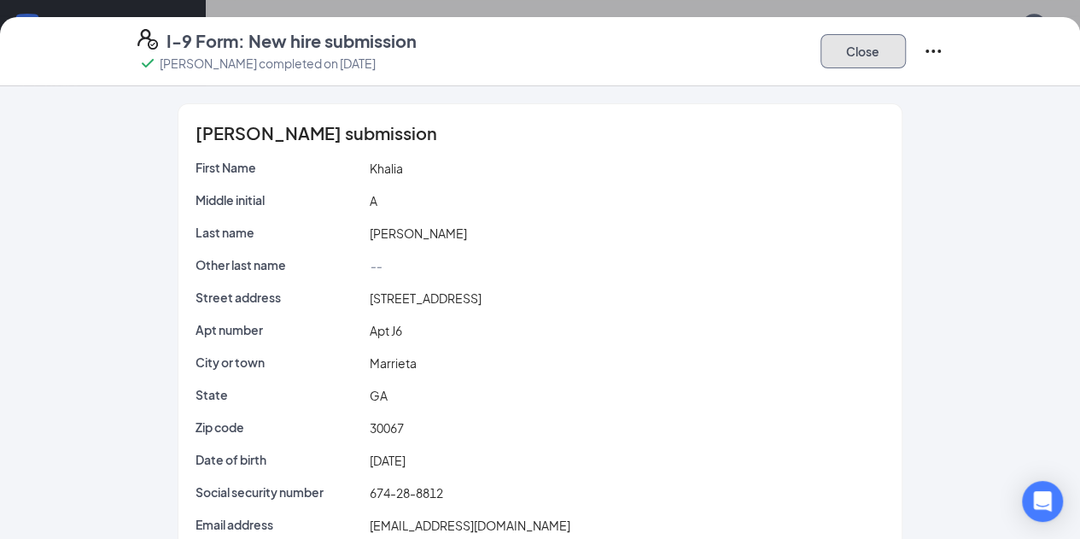
click at [906, 56] on button "Close" at bounding box center [863, 51] width 85 height 34
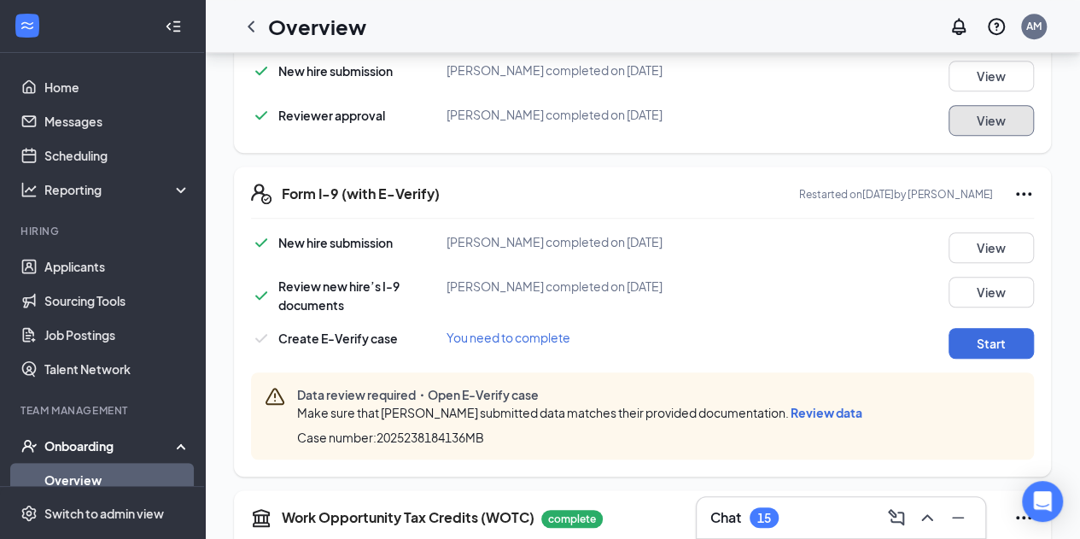
click at [979, 120] on button "View" at bounding box center [991, 120] width 85 height 31
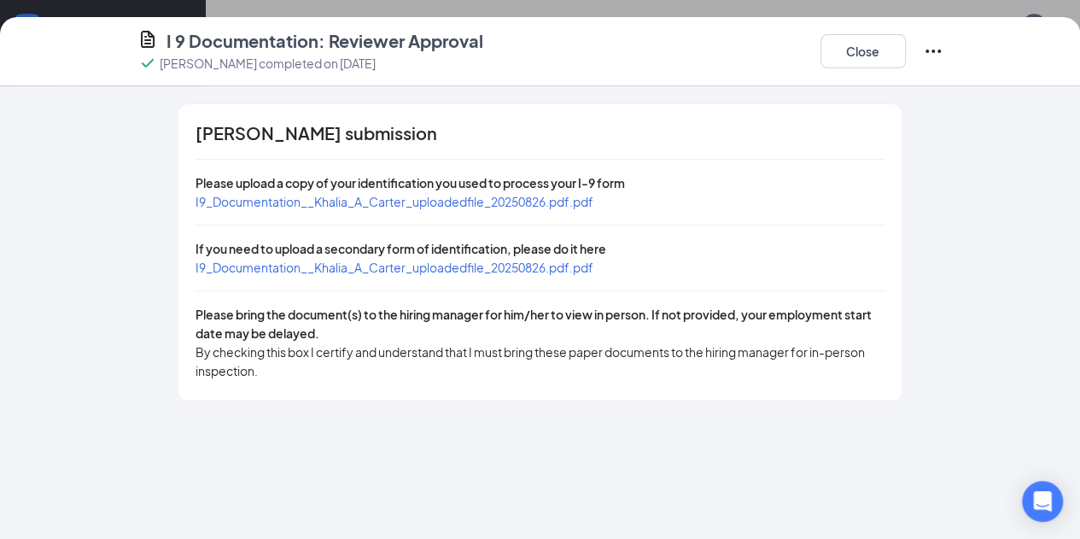
click at [330, 208] on span "I9_Documentation__Khalia_A_Carter_uploadedfile_20250826.pdf.pdf" at bounding box center [395, 201] width 398 height 15
click at [316, 273] on span "I9_Documentation__Khalia_A_Carter_uploadedfile_20250826.pdf.pdf" at bounding box center [395, 267] width 398 height 15
click at [906, 54] on button "Close" at bounding box center [863, 51] width 85 height 34
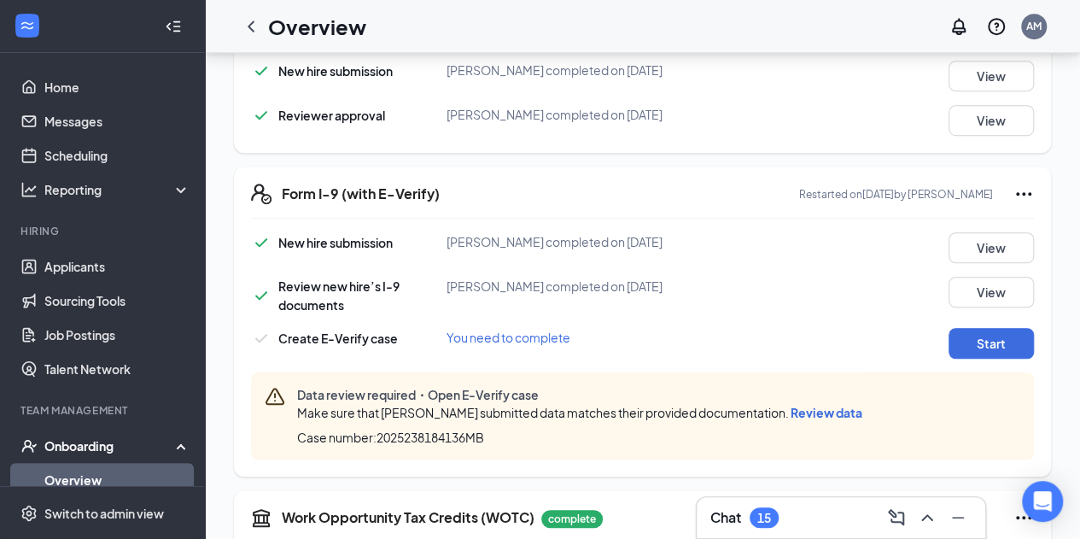
click at [800, 414] on span "Review data" at bounding box center [827, 412] width 72 height 15
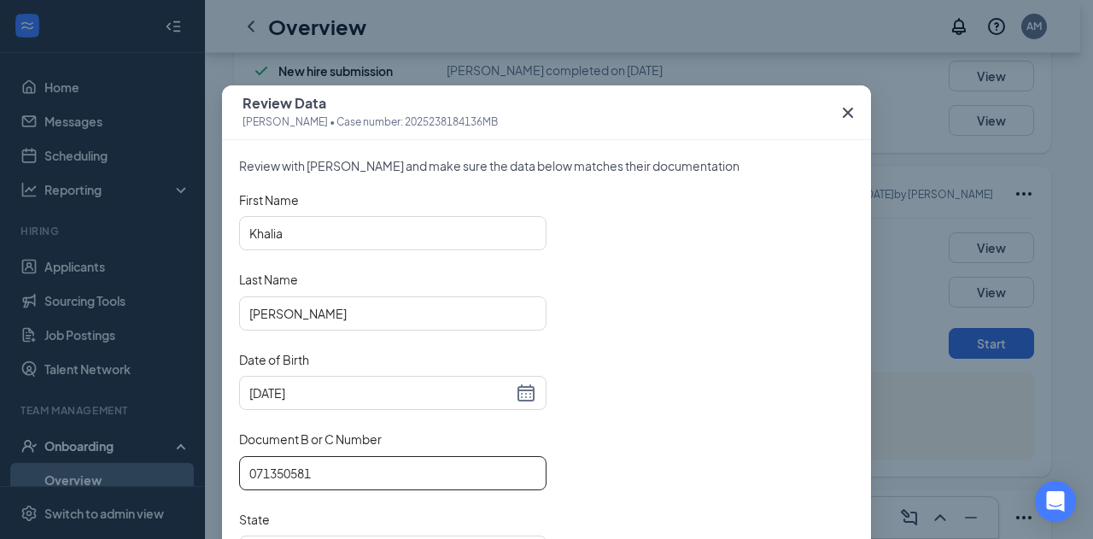
click at [285, 468] on input "071350581" at bounding box center [392, 473] width 307 height 34
type input "071351581"
click at [613, 474] on div "First Name [PERSON_NAME] Last Name [PERSON_NAME] Date of Birth [DEMOGRAPHIC_DAT…" at bounding box center [546, 390] width 615 height 399
click at [763, 242] on div "First Name [PERSON_NAME] Last Name [PERSON_NAME] Date of Birth [DEMOGRAPHIC_DAT…" at bounding box center [546, 390] width 615 height 399
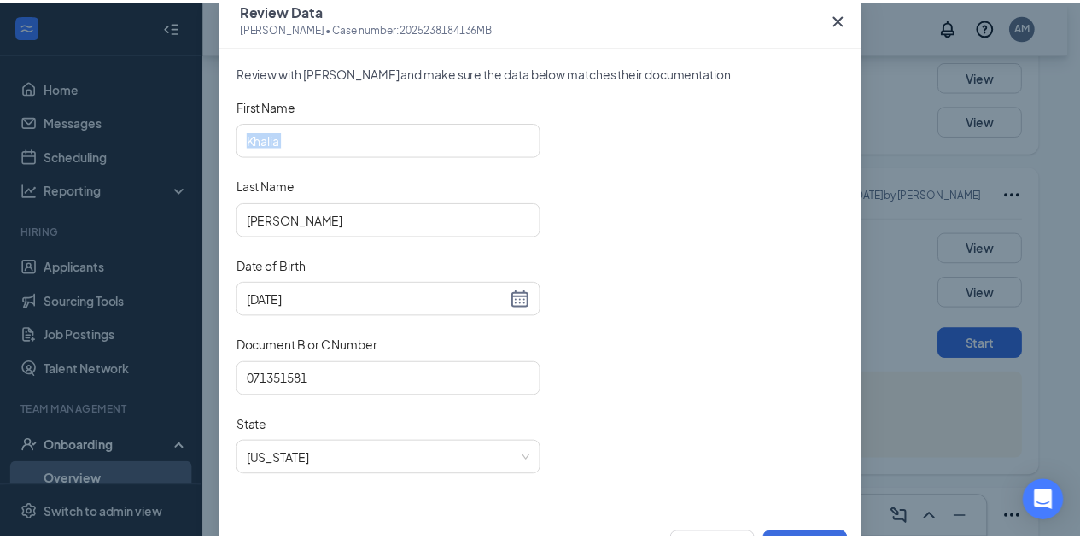
scroll to position [157, 0]
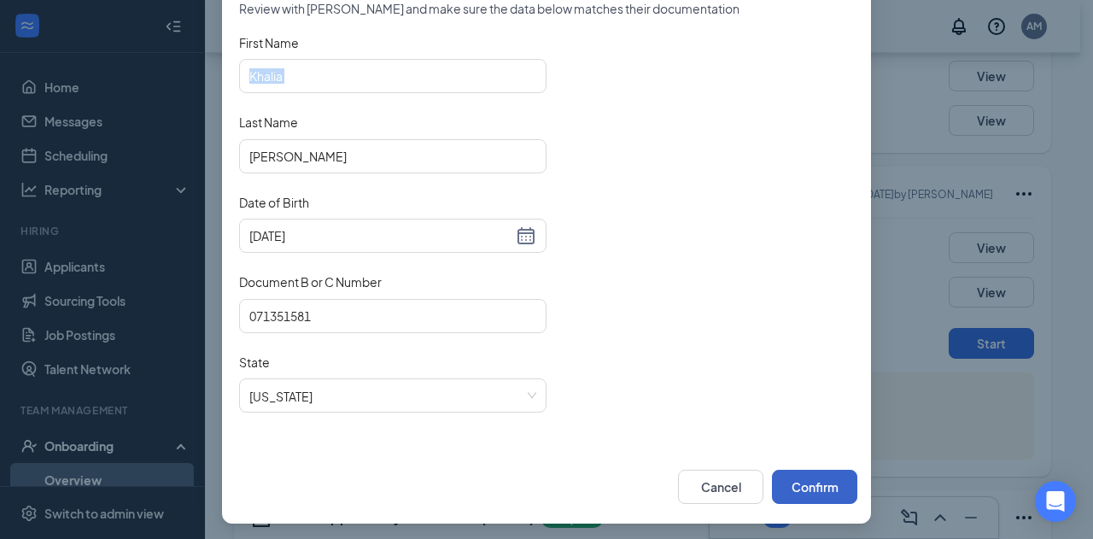
click at [792, 488] on button "Confirm" at bounding box center [814, 487] width 85 height 34
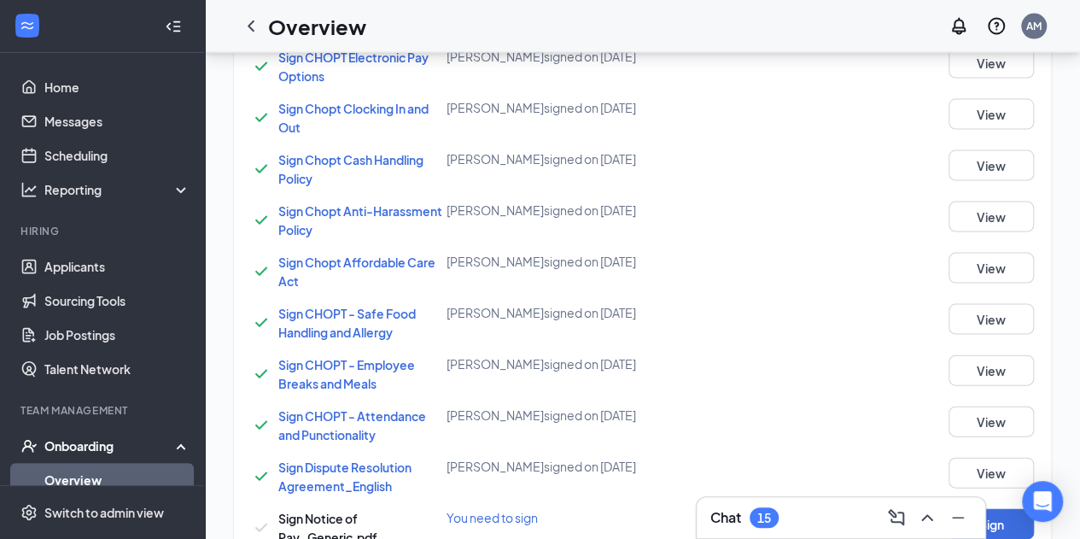
scroll to position [1746, 0]
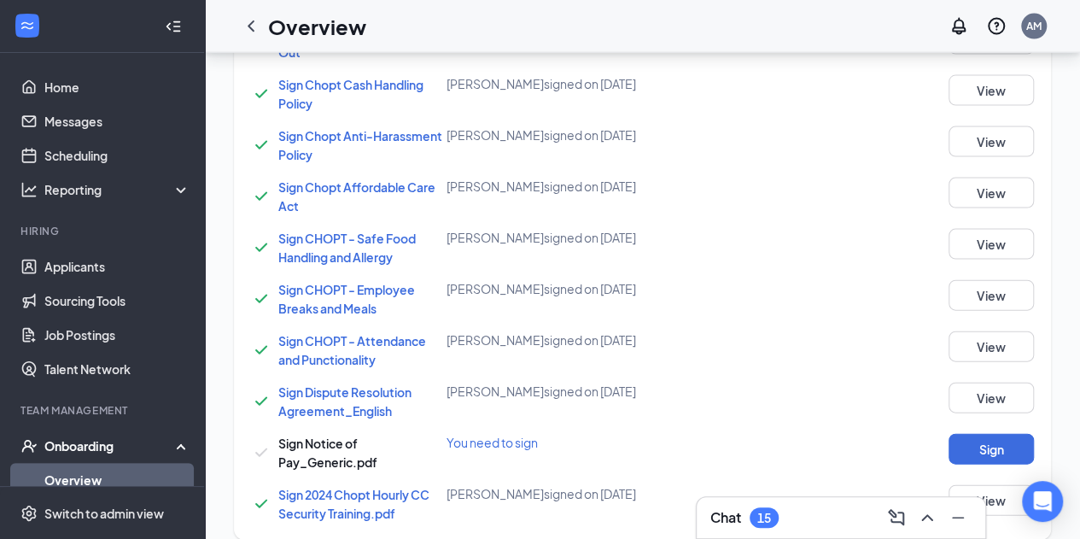
click at [511, 434] on div "You need to sign" at bounding box center [577, 442] width 261 height 17
click at [998, 436] on button "Sign" at bounding box center [991, 449] width 85 height 31
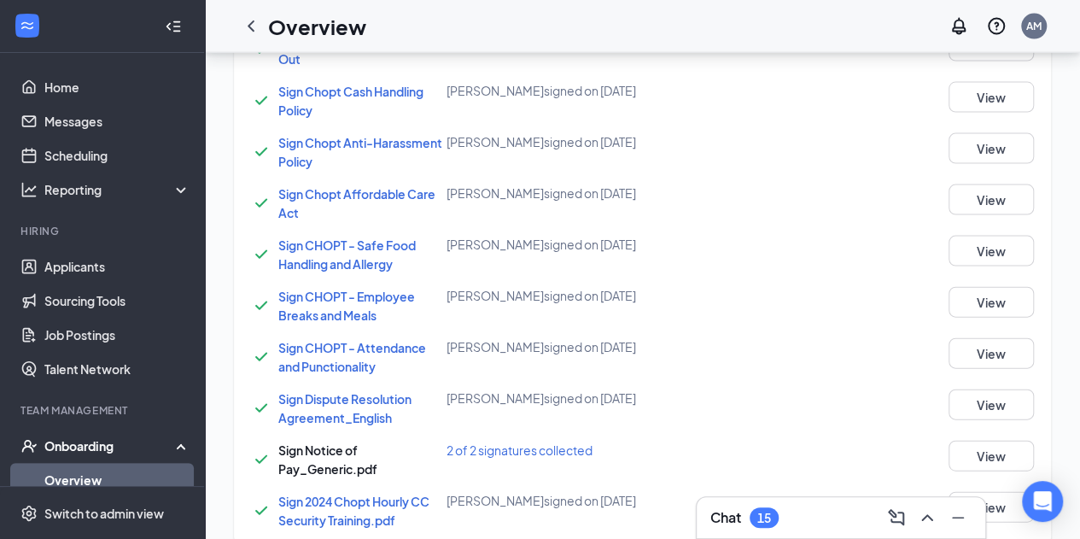
scroll to position [1753, 0]
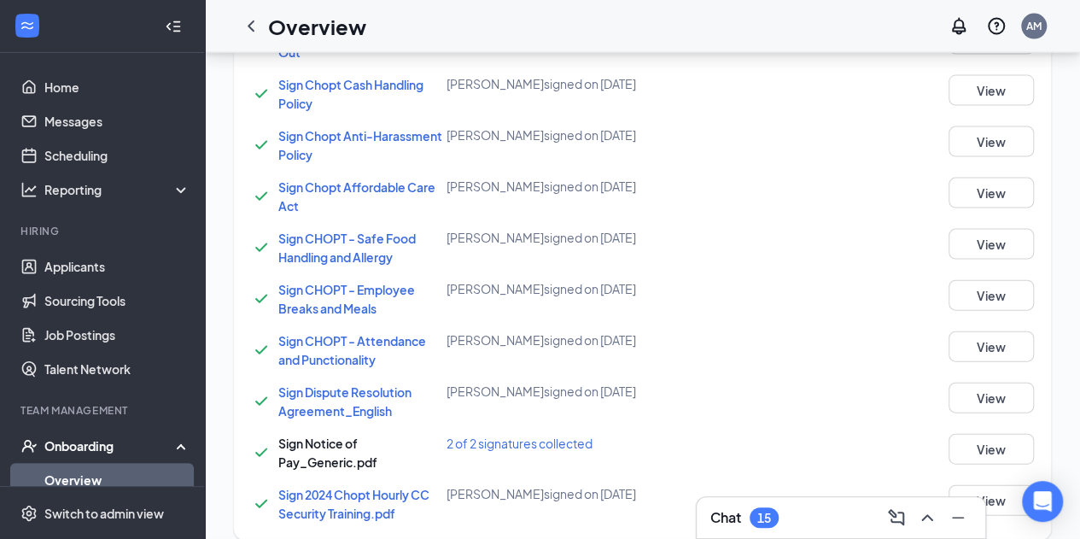
click at [670, 307] on div "Sign Company Documents [PERSON_NAME] completed on [DATE] Close Sign Tip Pooling…" at bounding box center [540, 269] width 1080 height 539
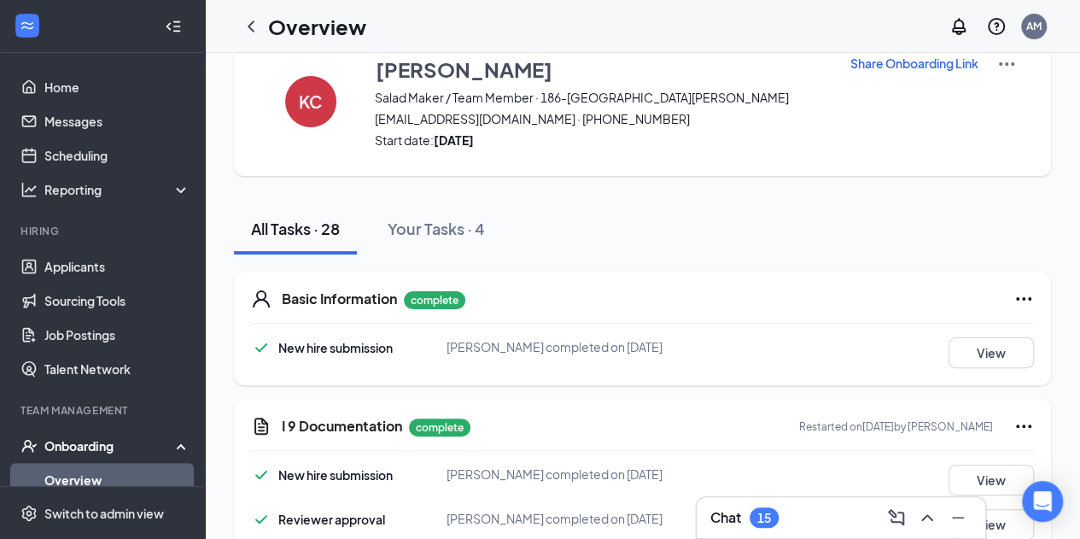
scroll to position [0, 0]
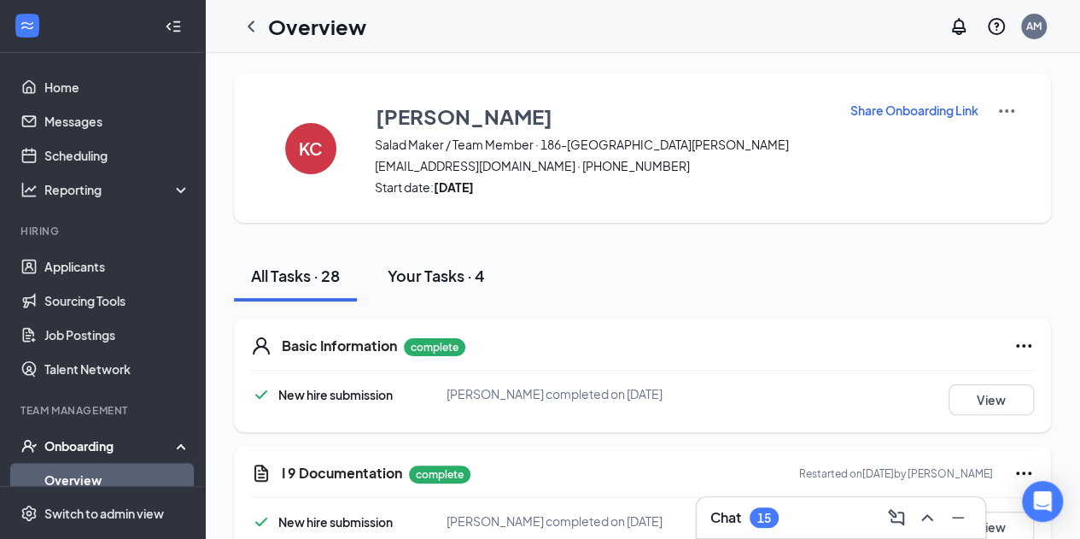
click at [425, 279] on div "Your Tasks · 4" at bounding box center [436, 275] width 97 height 21
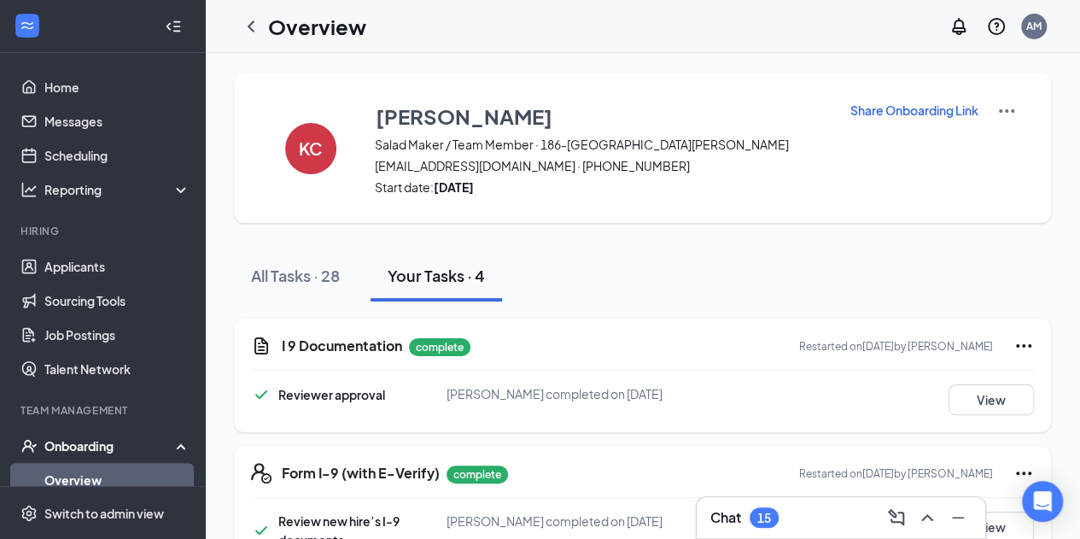
click at [91, 482] on link "Overview" at bounding box center [117, 480] width 146 height 34
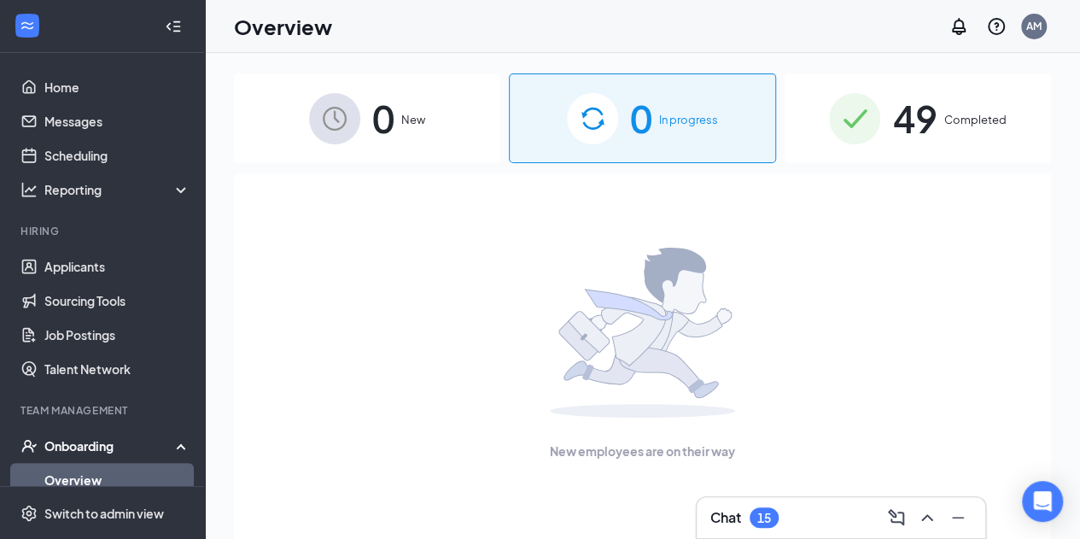
click at [887, 120] on div "49 Completed" at bounding box center [918, 118] width 266 height 90
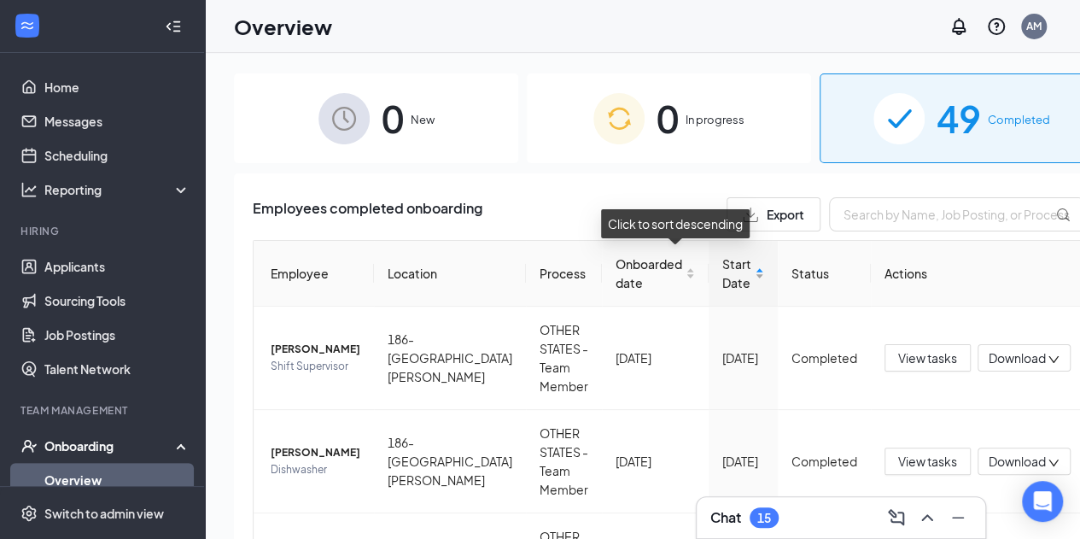
click at [723, 268] on span "Start Date" at bounding box center [737, 274] width 29 height 38
